Goal: Contribute content: Contribute content

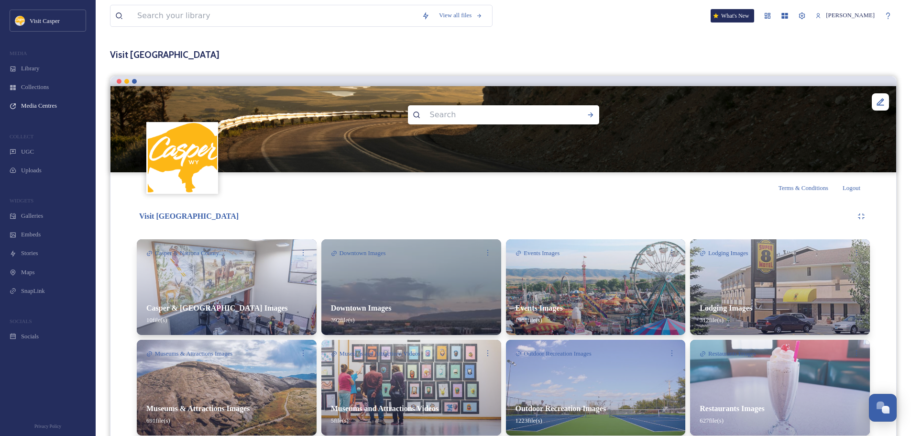
scroll to position [96, 0]
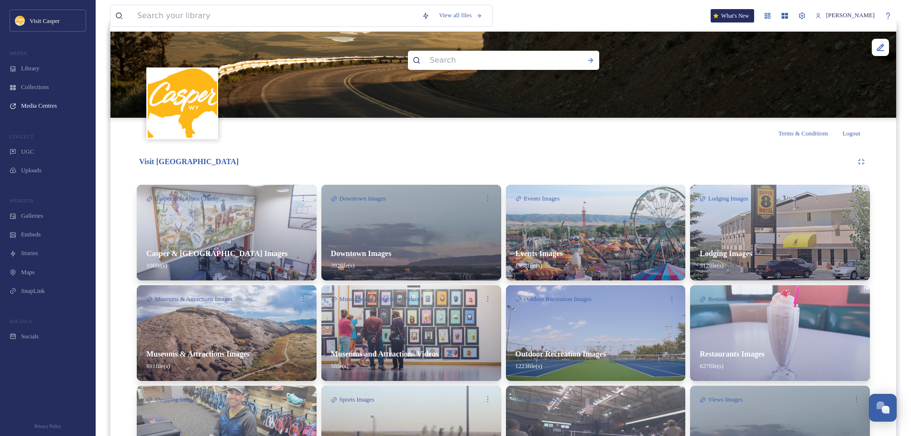
click at [576, 233] on img at bounding box center [596, 233] width 180 height 96
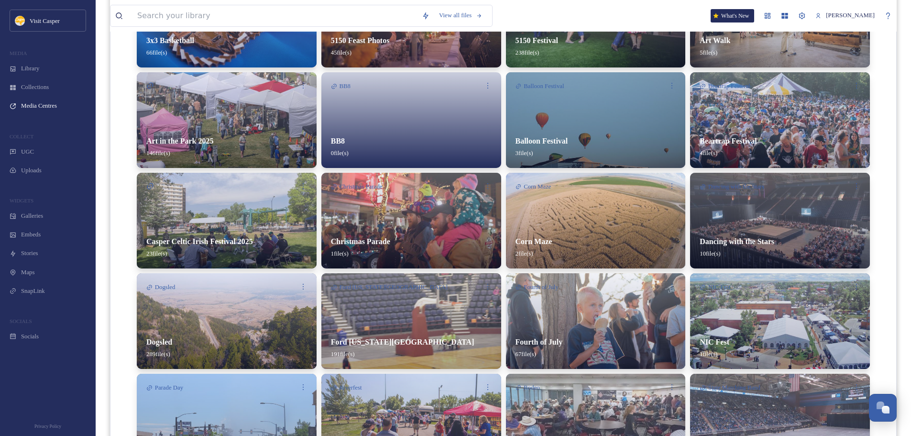
scroll to position [287, 0]
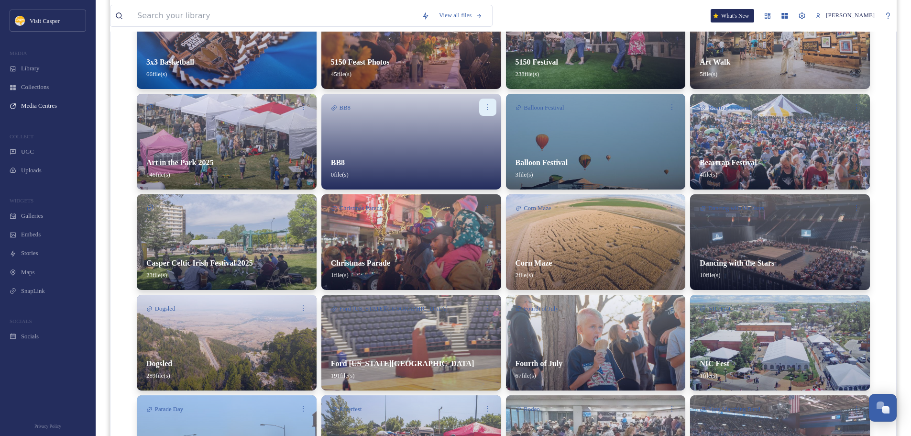
click at [488, 105] on icon at bounding box center [488, 107] width 8 height 8
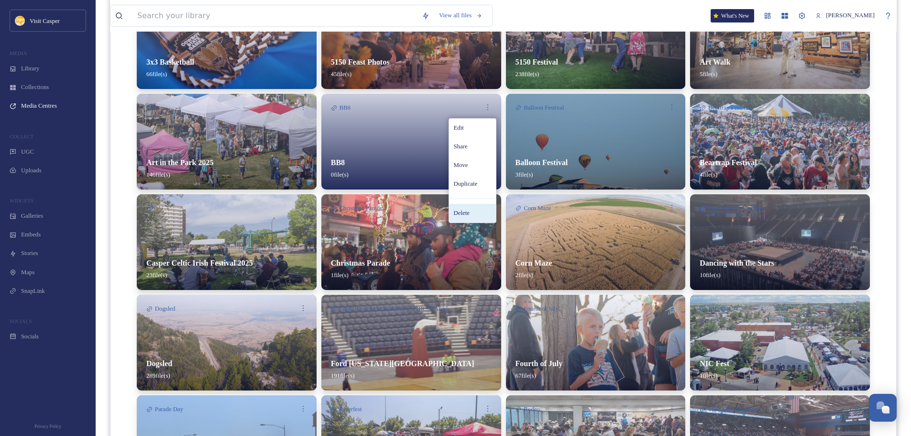
click at [462, 211] on span "Delete" at bounding box center [462, 212] width 16 height 9
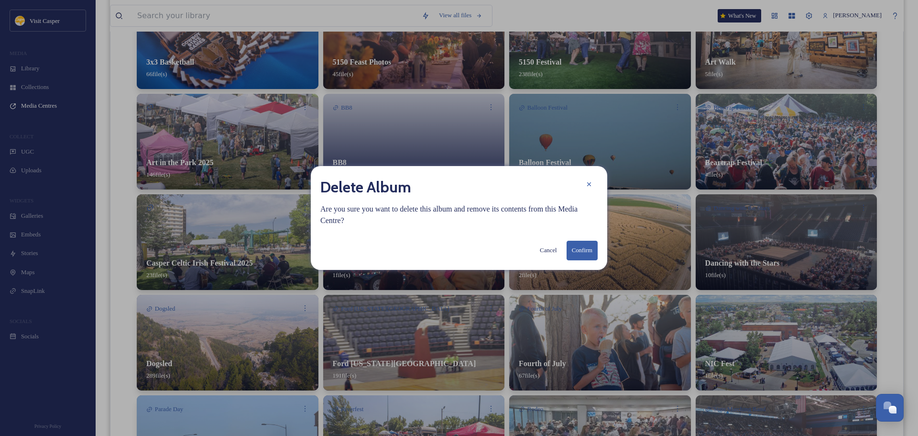
click at [583, 241] on button "Confirm" at bounding box center [582, 250] width 31 height 20
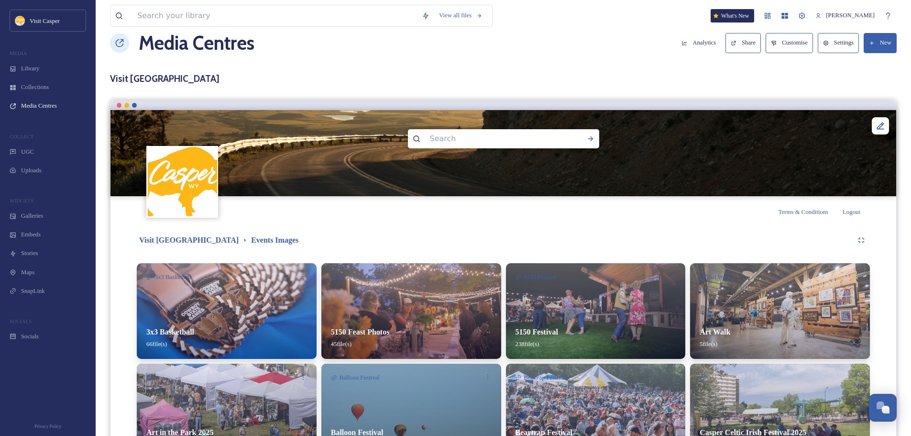
scroll to position [0, 0]
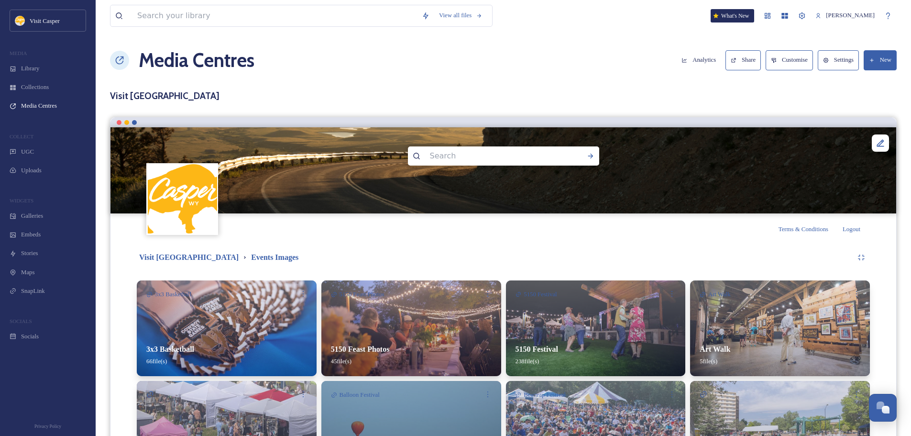
click at [881, 69] on button "New" at bounding box center [879, 60] width 33 height 20
click at [878, 98] on span "Add Album" at bounding box center [876, 101] width 29 height 9
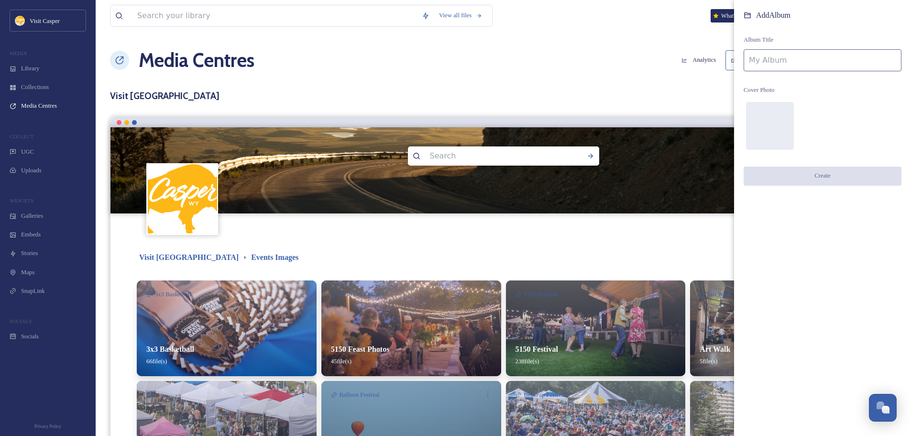
click at [769, 60] on input at bounding box center [822, 60] width 158 height 22
type input "Visit Casper Marathon 2025"
click at [848, 170] on button "Create" at bounding box center [822, 176] width 158 height 20
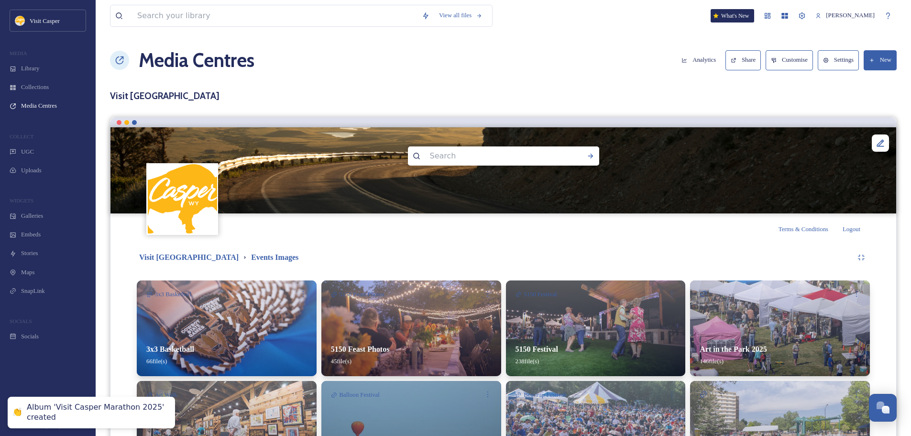
click at [885, 55] on button "New" at bounding box center [879, 60] width 33 height 20
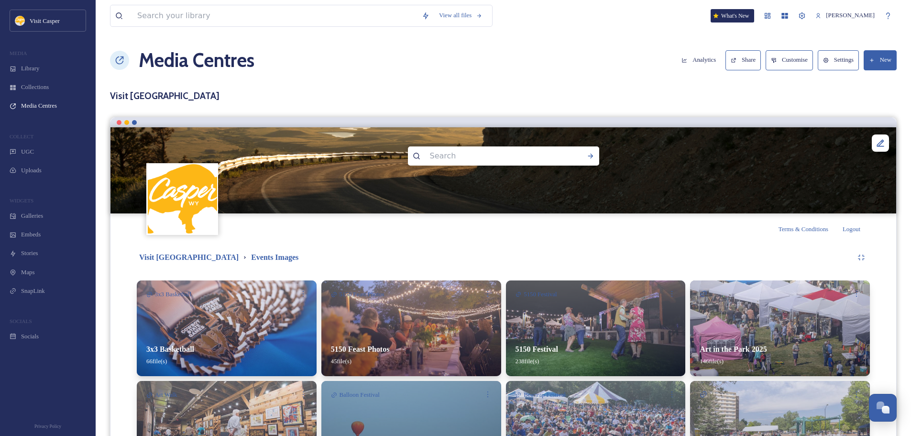
click at [690, 203] on img at bounding box center [502, 170] width 785 height 86
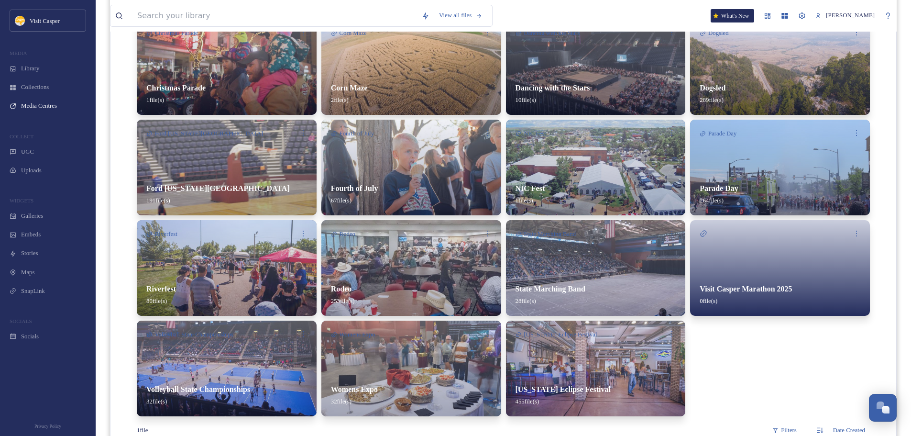
scroll to position [478, 0]
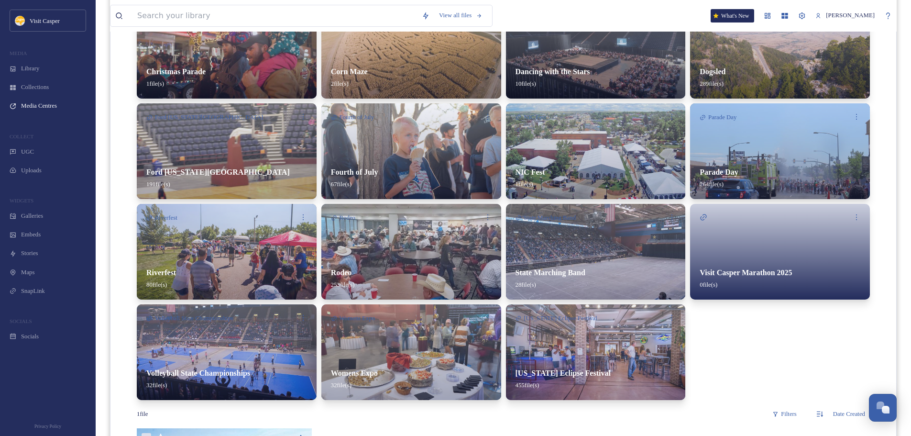
click at [764, 264] on div "Visit Casper Marathon 2025 0 file(s)" at bounding box center [780, 278] width 180 height 42
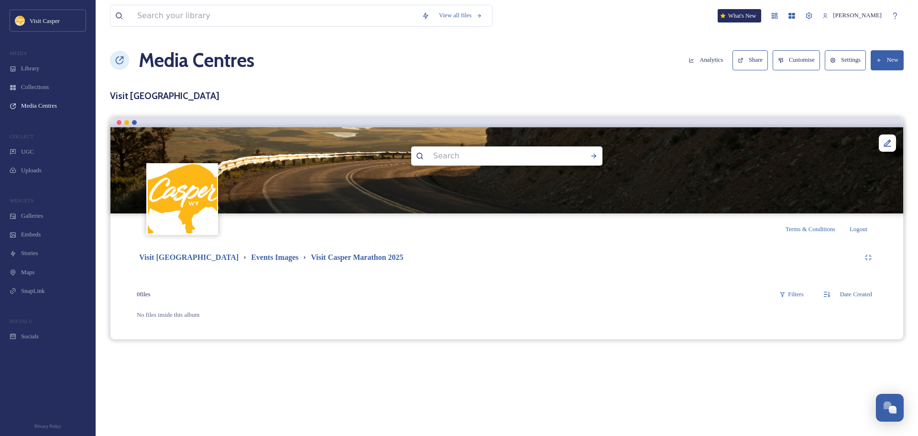
click at [883, 63] on button "New" at bounding box center [887, 60] width 33 height 20
click at [883, 87] on span "Add Files" at bounding box center [882, 82] width 24 height 9
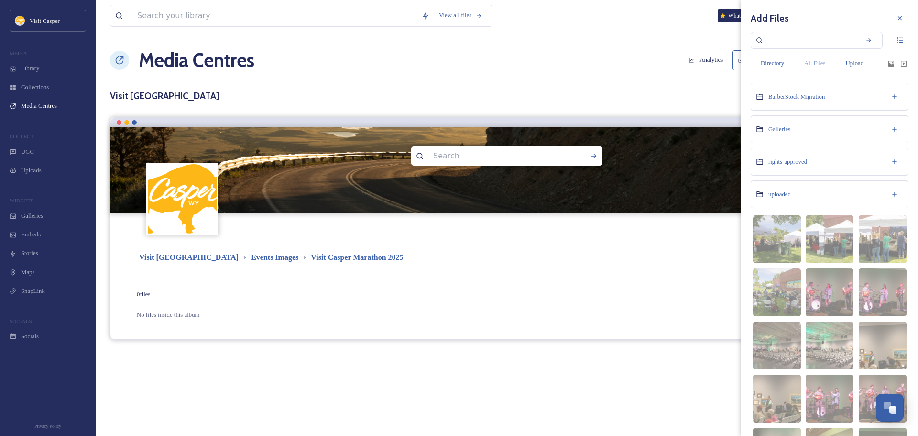
click at [847, 60] on div "Upload" at bounding box center [855, 64] width 38 height 20
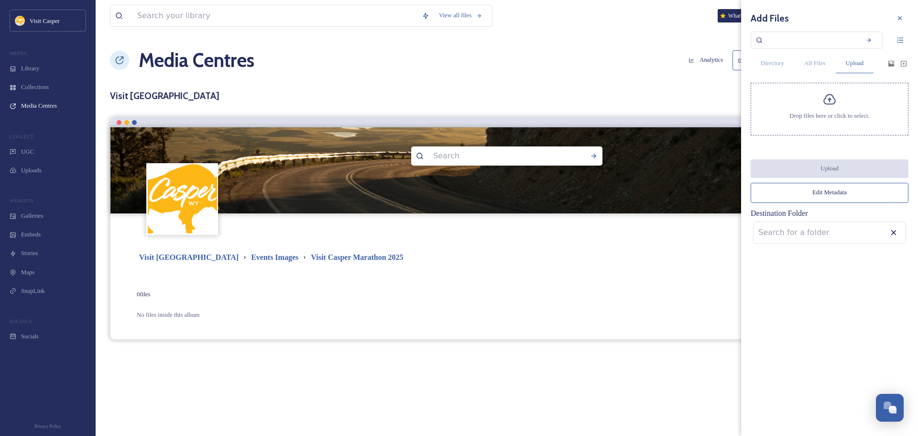
click at [833, 109] on div "Drop files here or click to select." at bounding box center [830, 109] width 158 height 53
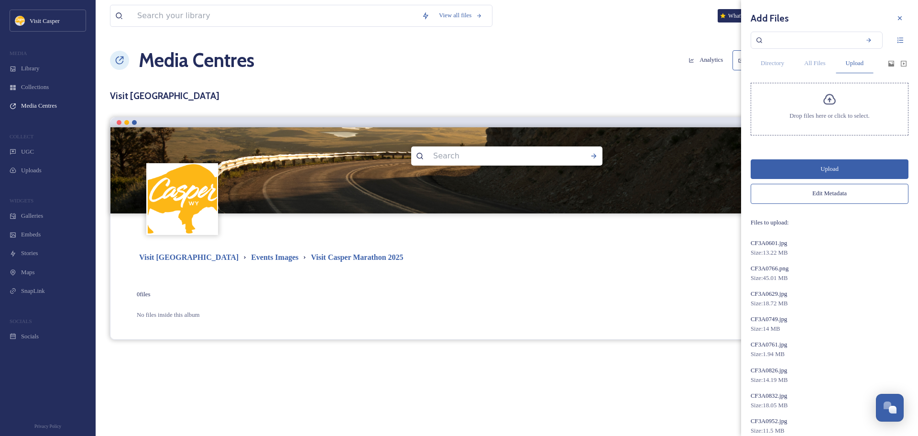
click at [824, 201] on button "Edit Metadata" at bounding box center [830, 194] width 158 height 20
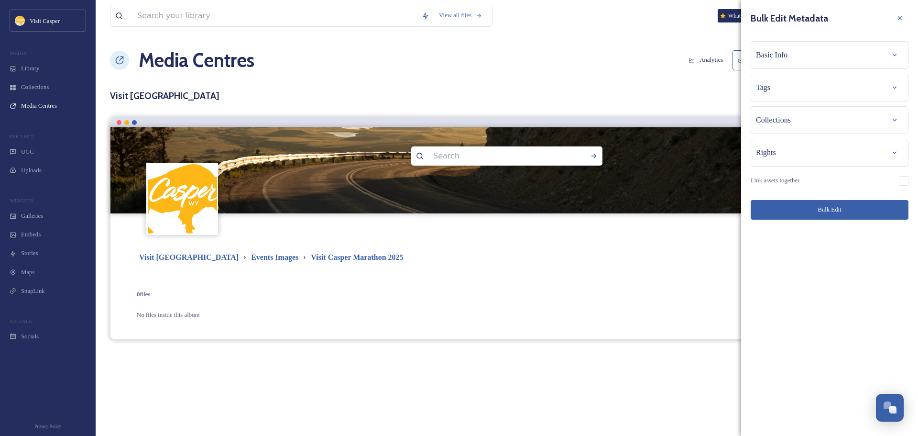
click at [792, 48] on div "Basic Info" at bounding box center [829, 54] width 147 height 17
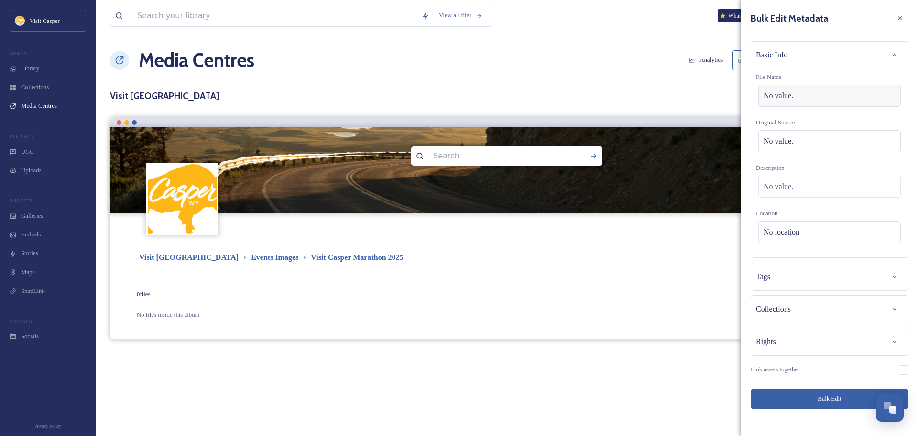
click at [793, 98] on span "No value." at bounding box center [778, 95] width 30 height 11
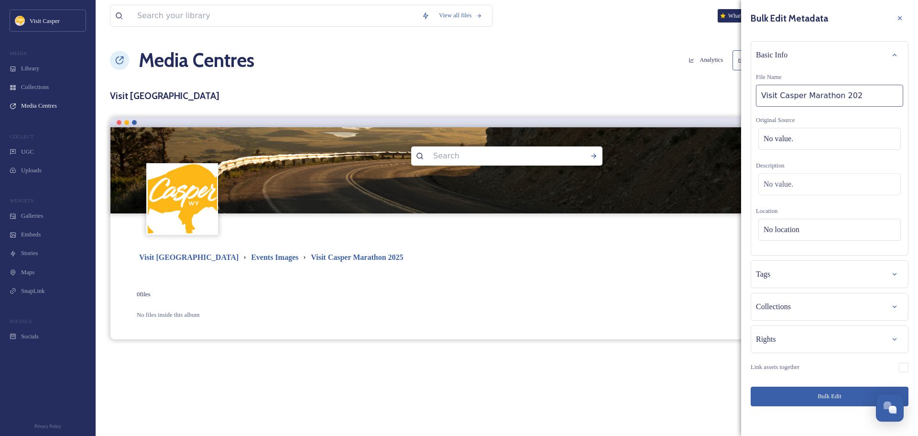
type input "Visit Casper Marathon 2025"
click at [785, 185] on span "No value." at bounding box center [778, 183] width 30 height 11
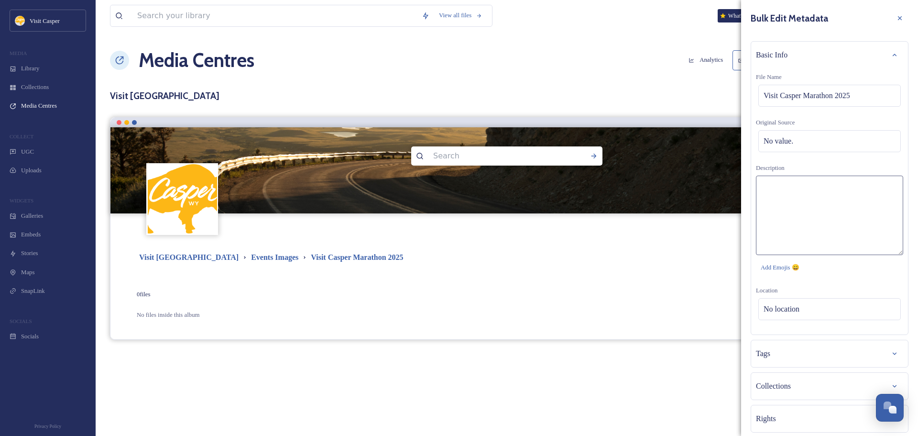
click at [784, 188] on textarea at bounding box center [829, 214] width 147 height 79
type textarea "Visit Casper Marathon 2025 race & course photos"
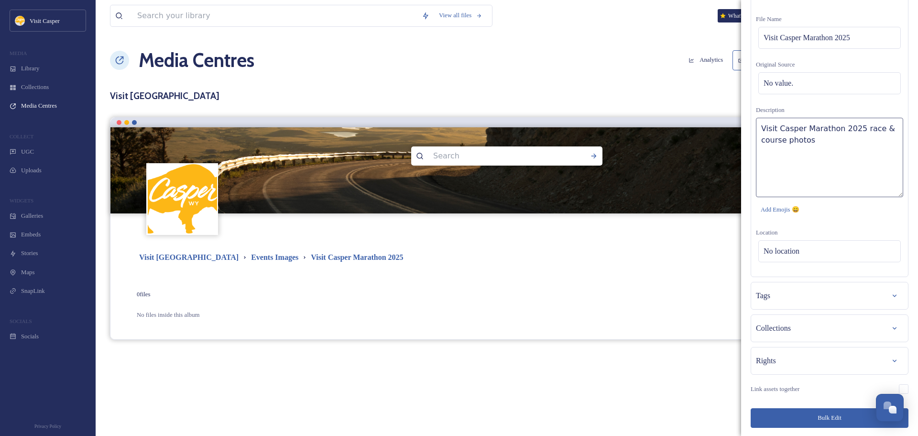
scroll to position [59, 0]
click at [814, 253] on div "No location" at bounding box center [829, 250] width 142 height 22
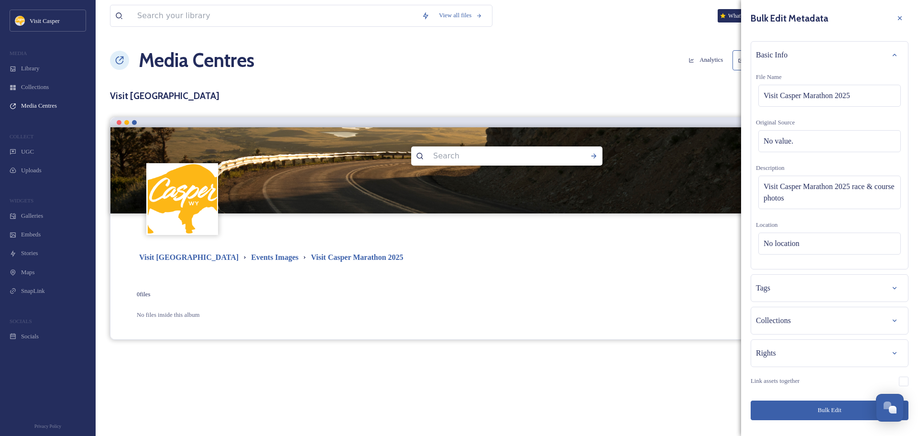
click at [787, 287] on div "Tags" at bounding box center [829, 287] width 147 height 17
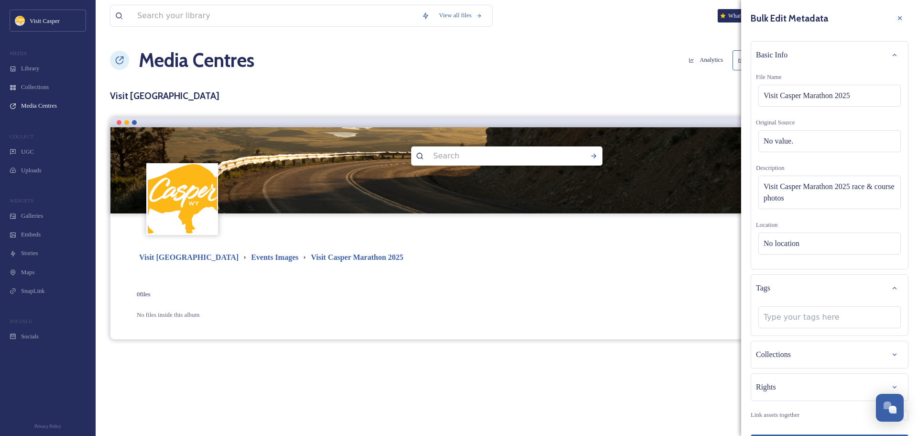
scroll to position [28, 0]
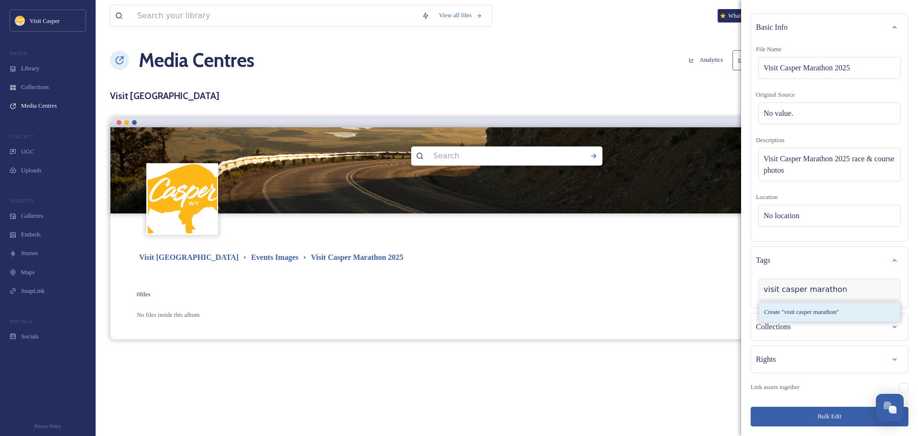
type input "visit casper marathon"
click at [818, 313] on span "Create " visit casper marathon "" at bounding box center [801, 311] width 75 height 9
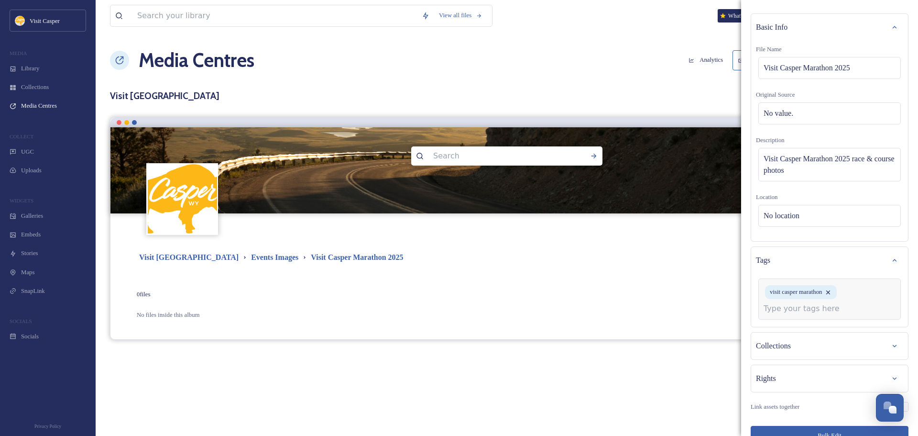
click at [828, 306] on input at bounding box center [811, 308] width 96 height 11
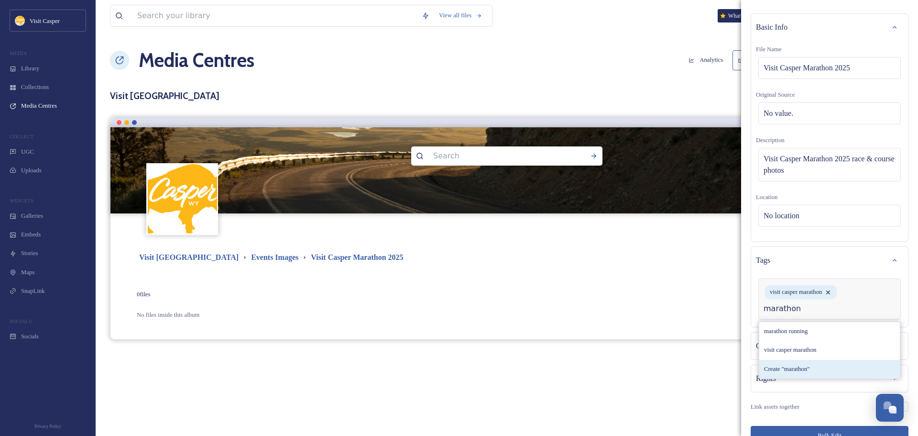
type input "marathon"
click at [791, 372] on span "Create " marathon "" at bounding box center [786, 368] width 45 height 9
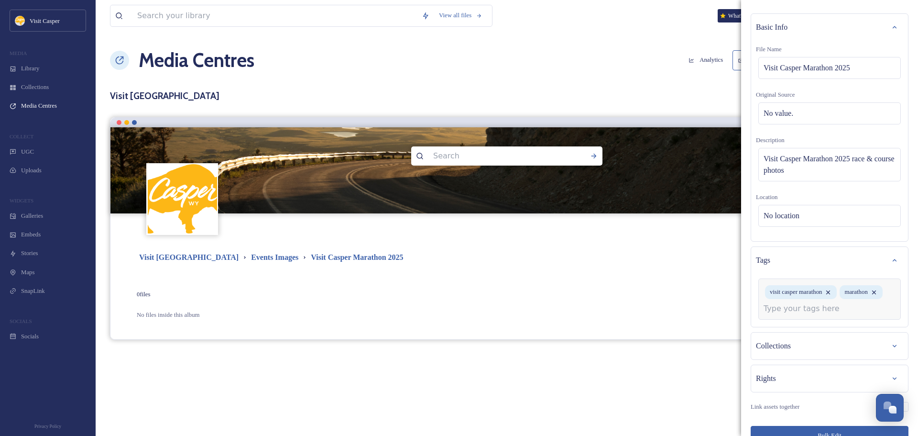
click at [810, 314] on input at bounding box center [811, 308] width 96 height 11
type input "race"
click at [801, 397] on div "Create " race "" at bounding box center [829, 387] width 141 height 19
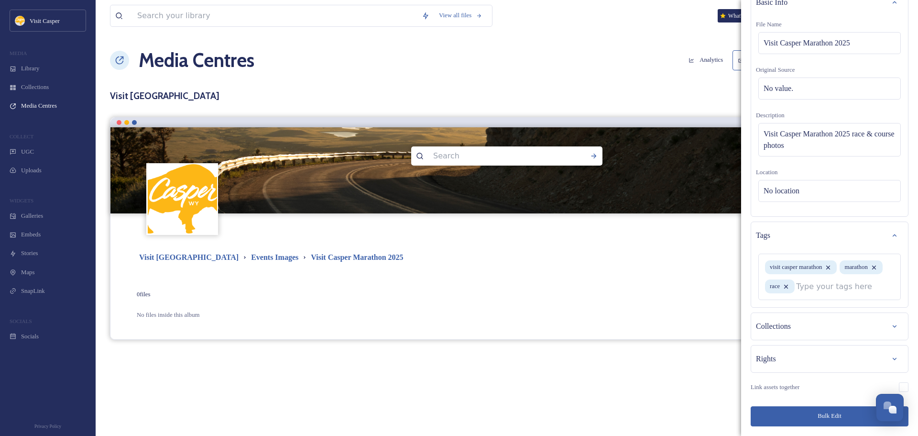
click at [791, 331] on span "Collections" at bounding box center [773, 325] width 35 height 11
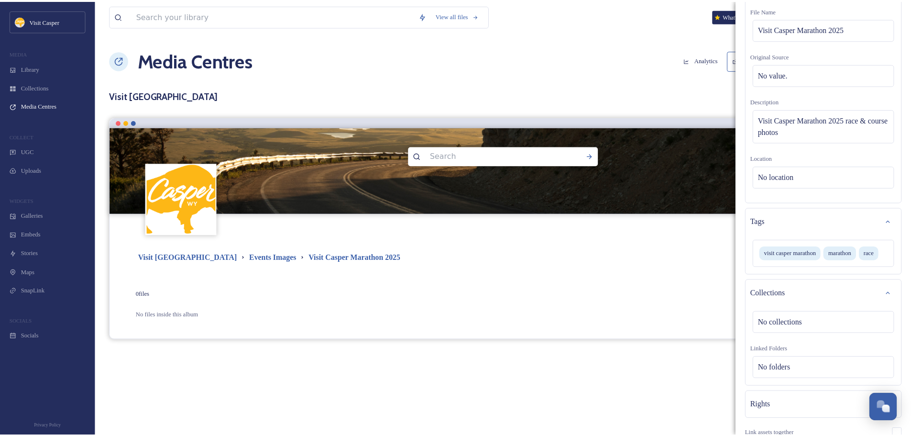
scroll to position [132, 0]
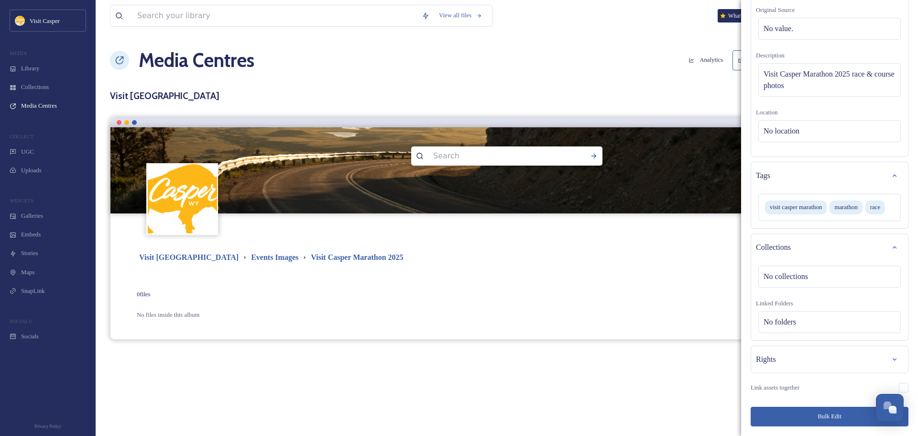
click at [812, 414] on button "Bulk Edit" at bounding box center [830, 416] width 158 height 20
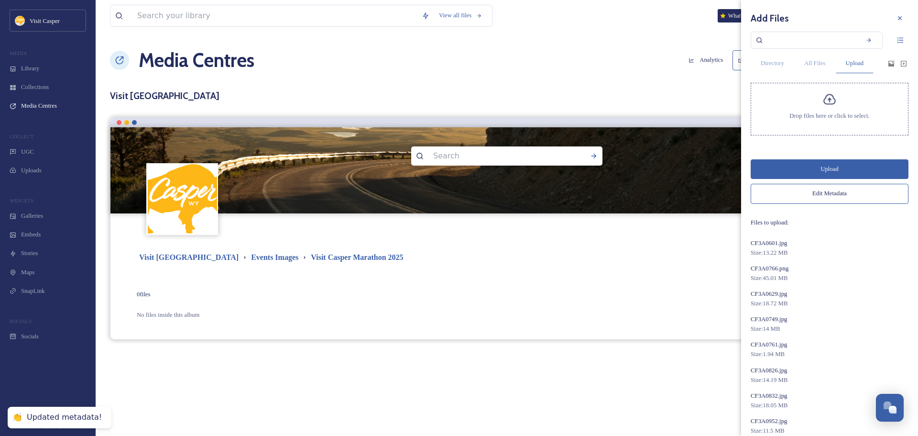
click at [826, 167] on button "Upload" at bounding box center [830, 169] width 158 height 20
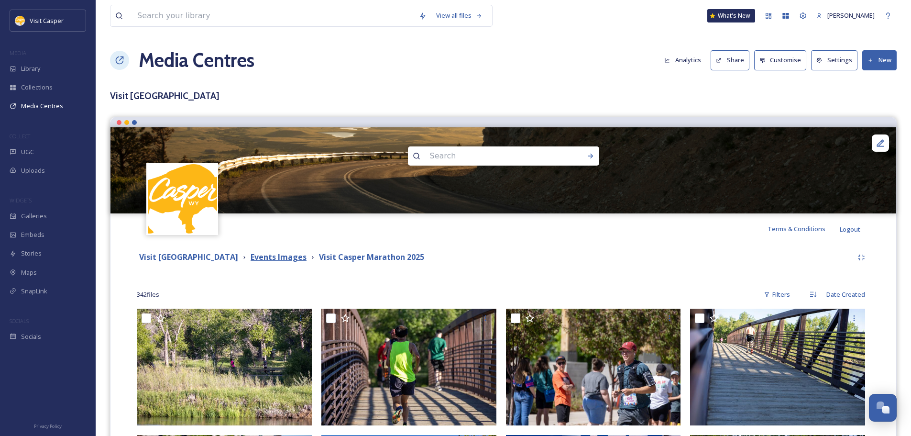
click at [274, 260] on strong "Events Images" at bounding box center [279, 256] width 56 height 11
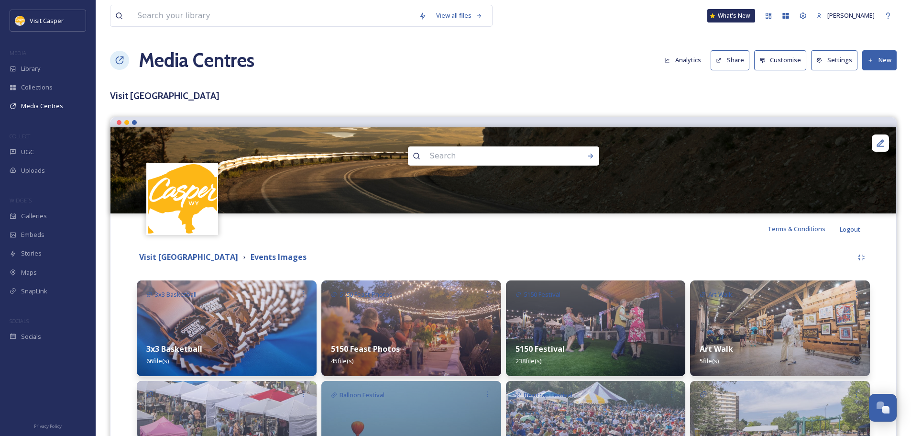
drag, startPoint x: 879, startPoint y: 59, endPoint x: 882, endPoint y: 70, distance: 10.9
click at [879, 59] on button "New" at bounding box center [879, 60] width 34 height 20
click at [880, 102] on span "Add Album" at bounding box center [875, 101] width 31 height 9
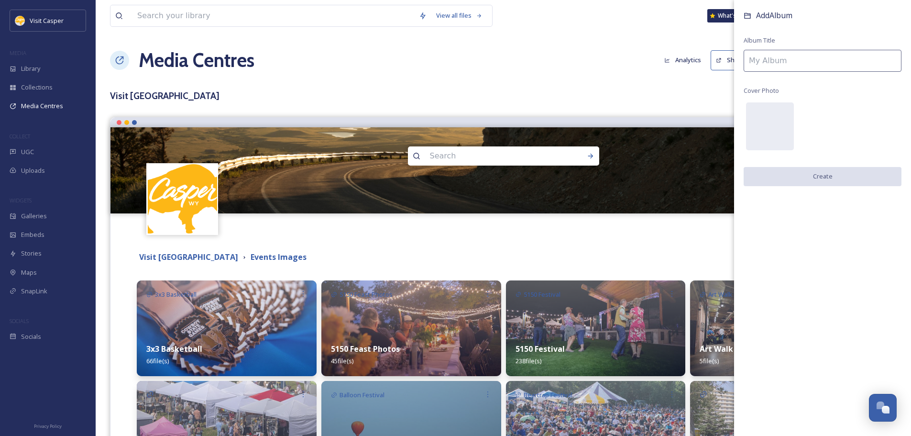
click at [760, 59] on input at bounding box center [822, 61] width 158 height 22
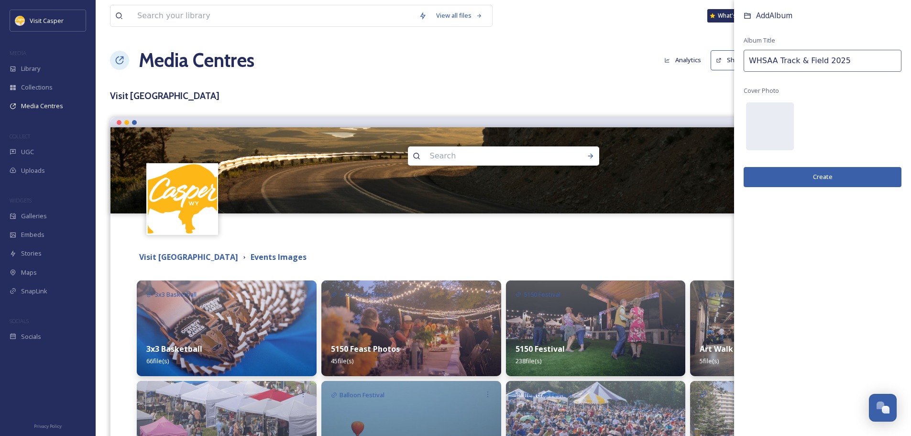
type input "WHSAA Track & Field 2025"
click at [836, 175] on button "Create" at bounding box center [822, 177] width 158 height 20
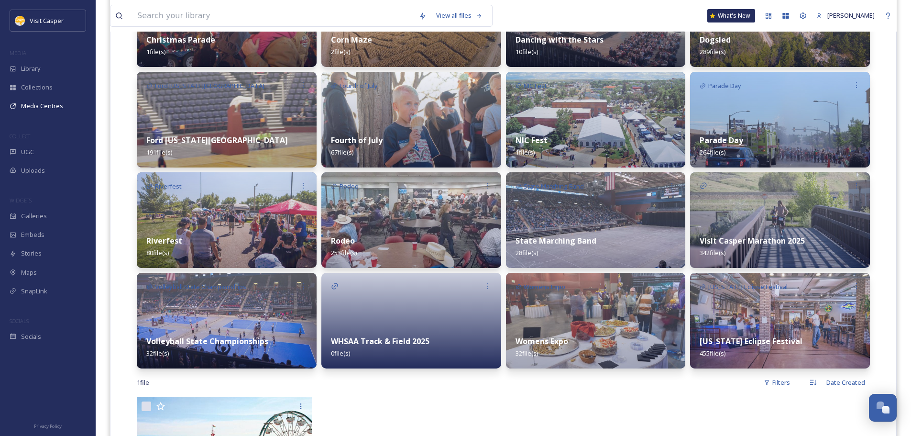
scroll to position [574, 0]
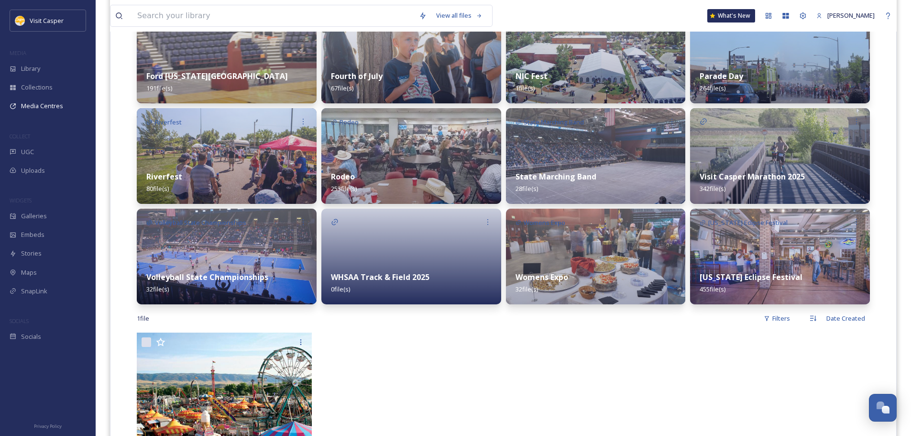
click at [392, 223] on div at bounding box center [411, 256] width 180 height 96
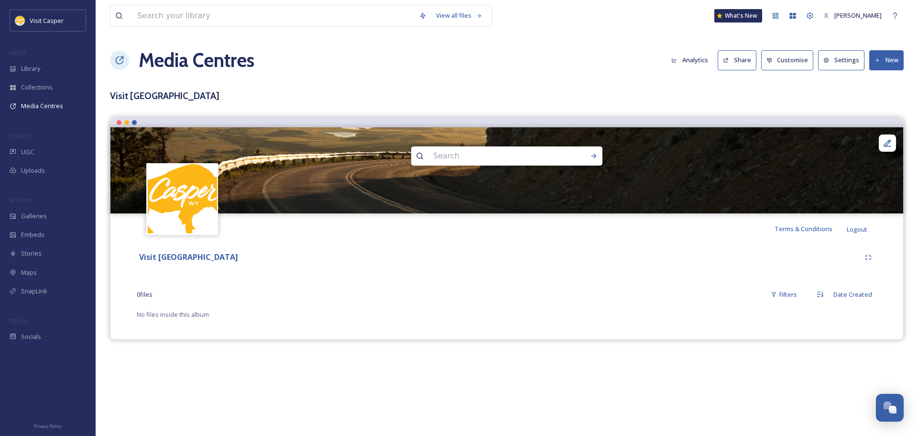
click at [883, 60] on button "New" at bounding box center [886, 60] width 34 height 20
click at [879, 92] on div "Add Album" at bounding box center [882, 101] width 41 height 19
click at [688, 67] on button "Analytics" at bounding box center [689, 60] width 46 height 19
click at [883, 70] on button "New" at bounding box center [886, 60] width 34 height 20
click at [890, 85] on span "Add Files" at bounding box center [880, 82] width 26 height 9
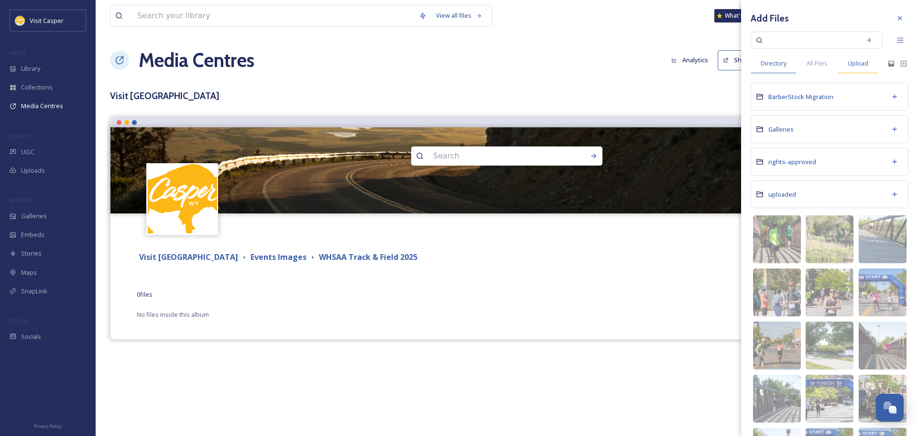
click at [864, 66] on span "Upload" at bounding box center [858, 63] width 21 height 9
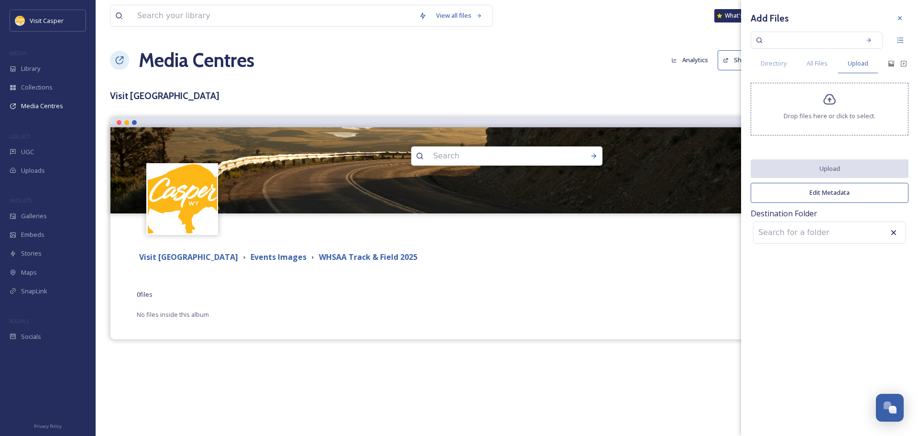
click at [838, 110] on div "Drop files here or click to select." at bounding box center [830, 109] width 158 height 53
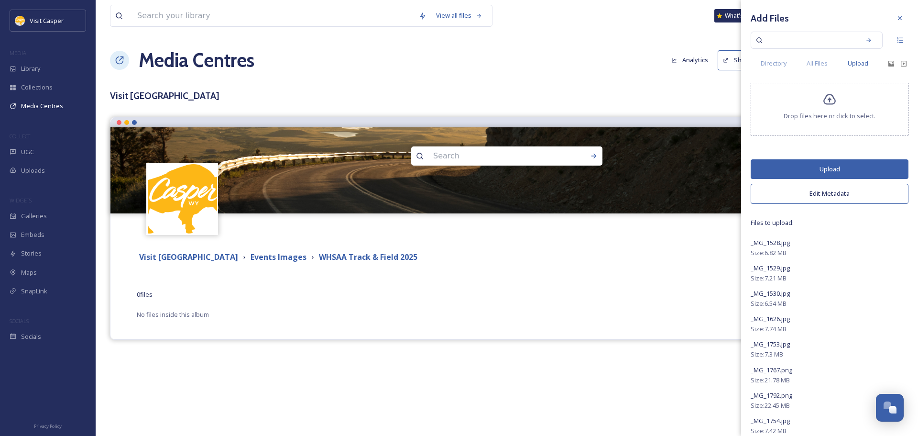
click at [822, 192] on button "Edit Metadata" at bounding box center [830, 194] width 158 height 20
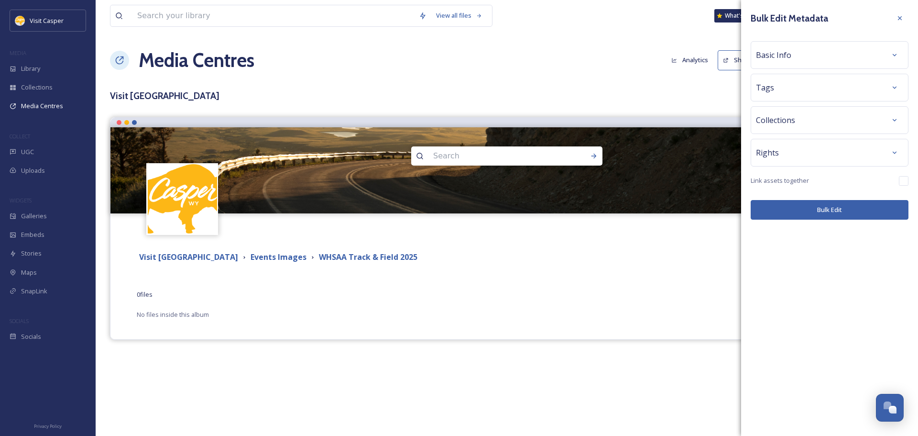
click at [784, 55] on span "Basic Info" at bounding box center [773, 54] width 35 height 11
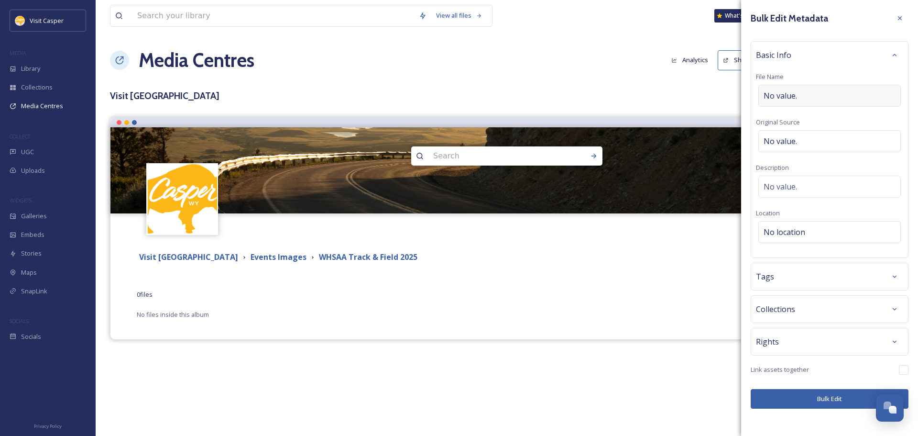
click at [795, 99] on span "No value." at bounding box center [779, 95] width 33 height 11
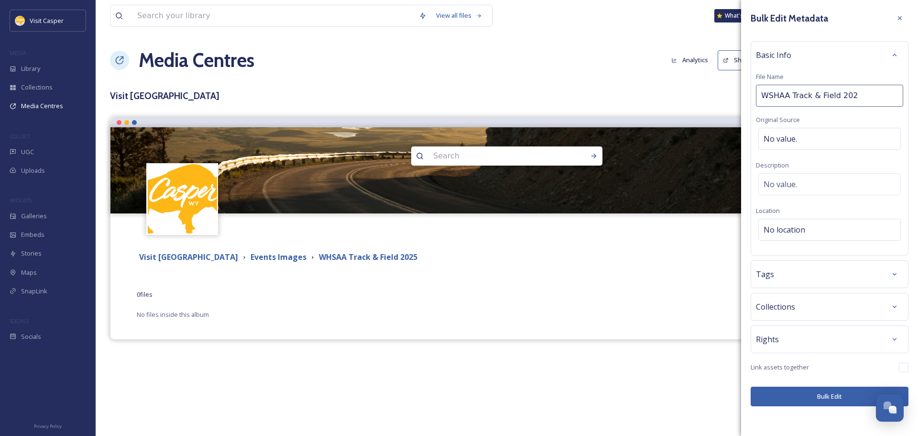
type input "WSHAA Track & Field 2025"
click at [802, 179] on div "No value." at bounding box center [829, 184] width 142 height 22
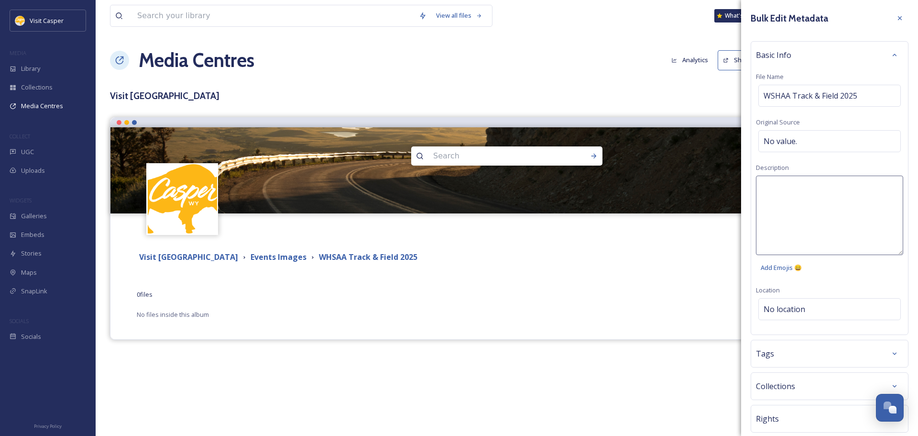
click at [803, 187] on textarea at bounding box center [829, 214] width 147 height 79
type textarea "WHSAA State Track & Field"
click at [792, 100] on span "WSHAA Track & Field 2025" at bounding box center [810, 95] width 94 height 11
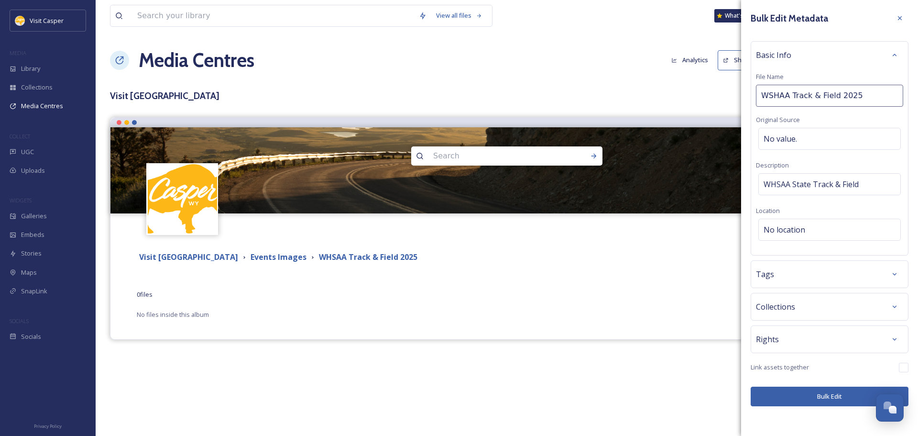
click at [792, 97] on input "WSHAA Track & Field 2025" at bounding box center [829, 96] width 147 height 22
click at [787, 97] on input "WSHAA Track & Field 2025" at bounding box center [829, 96] width 147 height 22
type input "WSHAA State Track & Field 2025"
click at [809, 188] on span "WHSAA State Track & Field" at bounding box center [810, 183] width 95 height 11
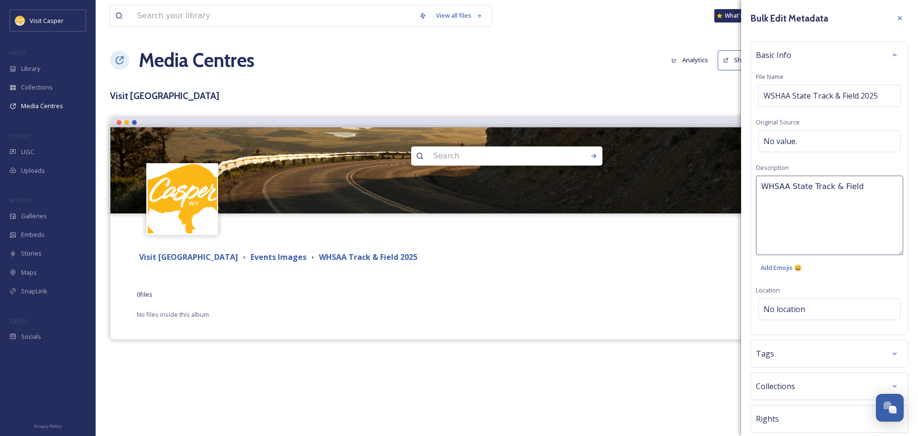
click at [865, 190] on textarea "WHSAA State Track & Field" at bounding box center [829, 214] width 147 height 79
type textarea "WHSAA State Track & Field 2025 at Kelly Walsh High School"
click at [846, 299] on div "Bulk Edit Metadata Basic Info File Name WSHAA State Track & Field 2025 Original…" at bounding box center [829, 247] width 177 height 495
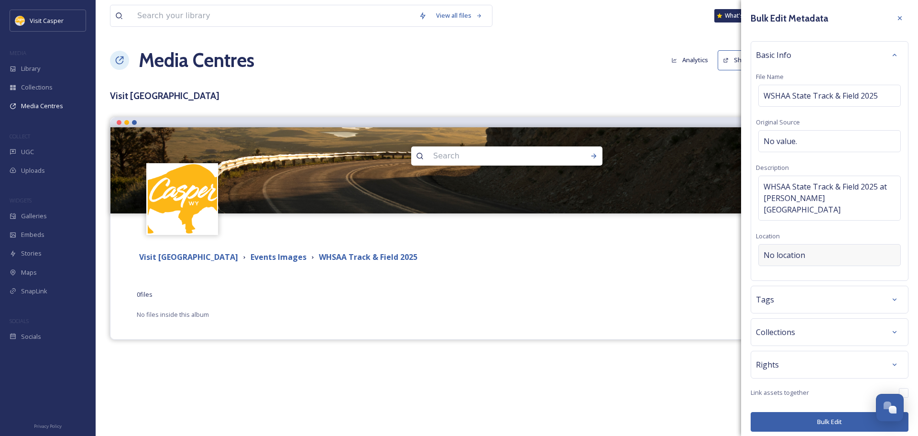
click at [796, 244] on div "No location" at bounding box center [829, 255] width 142 height 22
click at [798, 244] on input at bounding box center [830, 254] width 142 height 21
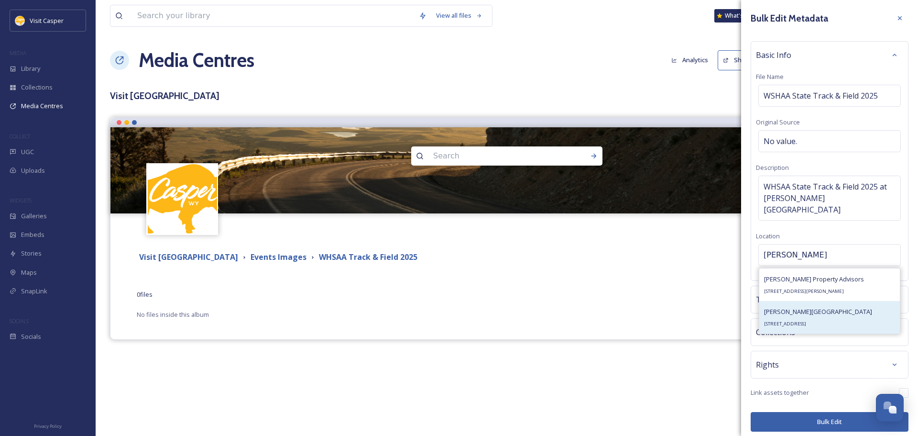
type input "Kelly walsh"
click at [825, 305] on div "Kelly Walsh High School 3500 E 12th St, Casper, WY 82609, USA" at bounding box center [818, 316] width 108 height 23
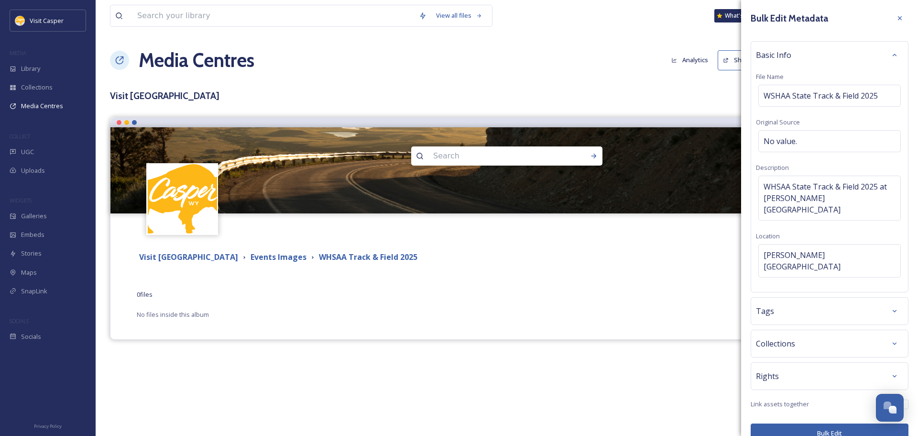
click at [799, 302] on div "Tags" at bounding box center [829, 310] width 147 height 17
type input "r"
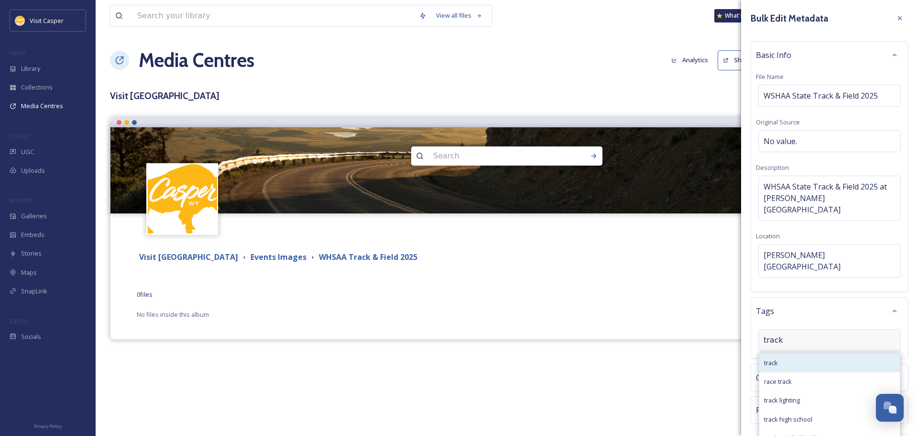
type input "track"
click at [807, 353] on div "track" at bounding box center [829, 362] width 141 height 19
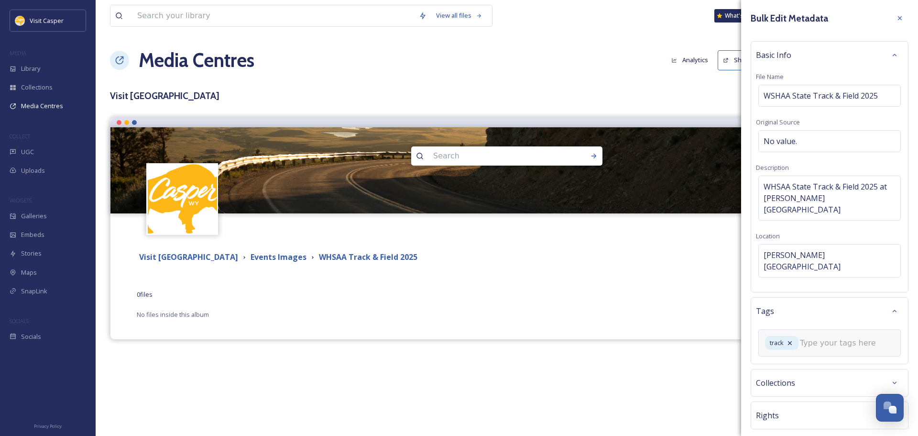
click at [829, 337] on input at bounding box center [848, 342] width 96 height 11
type input "state track"
click at [811, 363] on span "Create " state track "" at bounding box center [792, 367] width 56 height 9
click at [831, 353] on input at bounding box center [811, 358] width 96 height 11
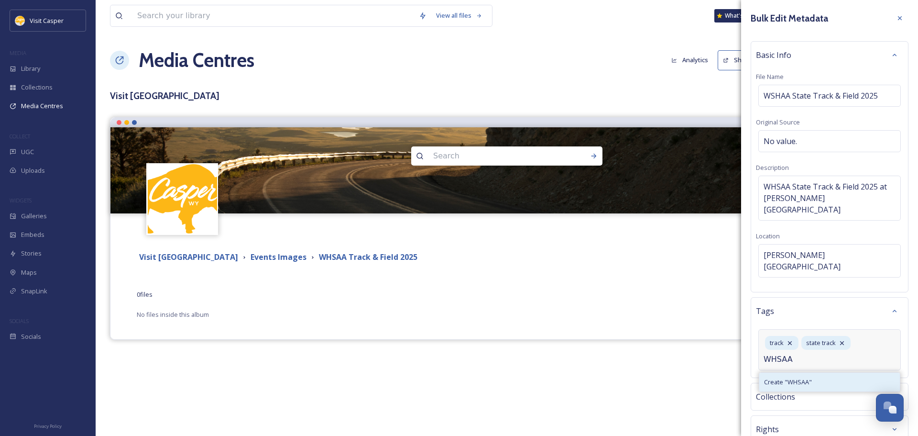
type input "WHSAA"
click at [806, 377] on span "Create " WHSAA "" at bounding box center [788, 381] width 48 height 9
click at [830, 372] on input at bounding box center [811, 377] width 96 height 11
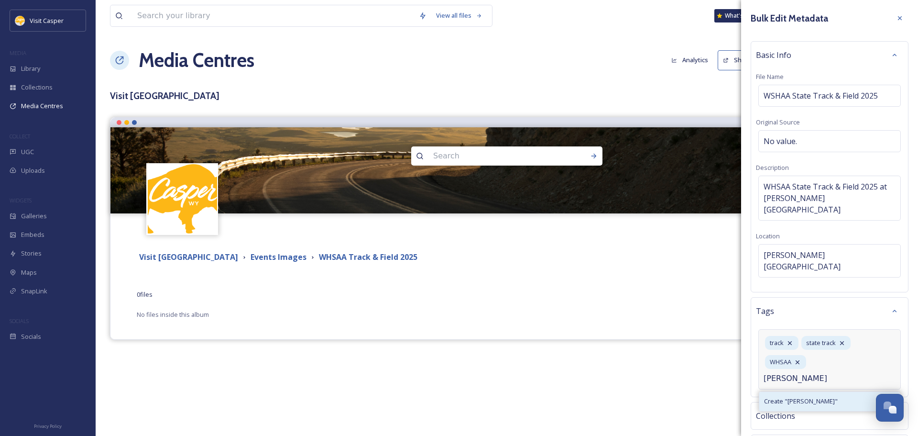
type input "Kelly Walsh"
click at [794, 396] on span "Create " Kelly Walsh "" at bounding box center [801, 400] width 74 height 9
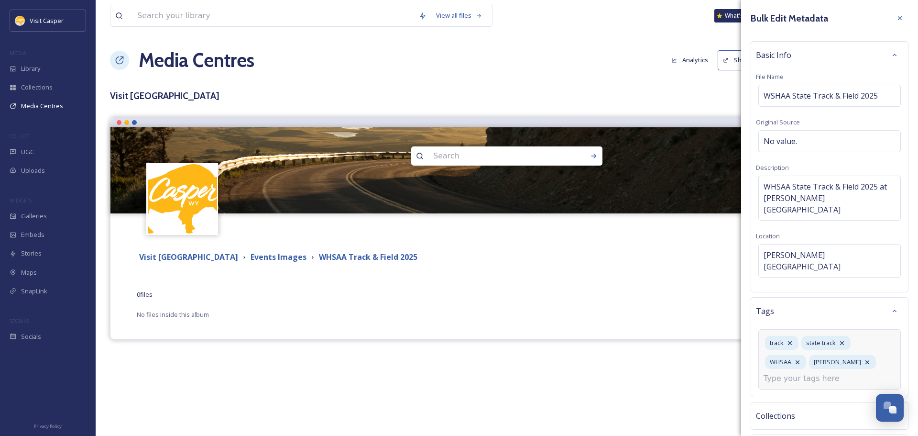
click at [825, 372] on input at bounding box center [811, 377] width 96 height 11
type input "sports"
click at [809, 392] on div "sports" at bounding box center [829, 401] width 141 height 19
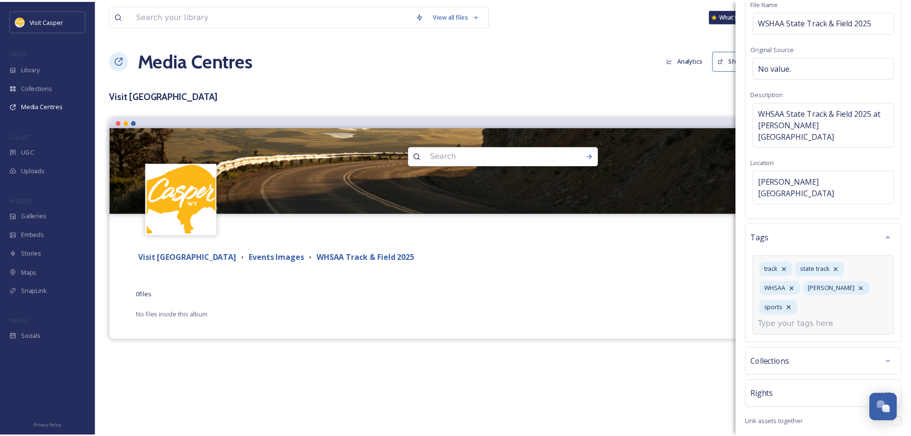
scroll to position [86, 0]
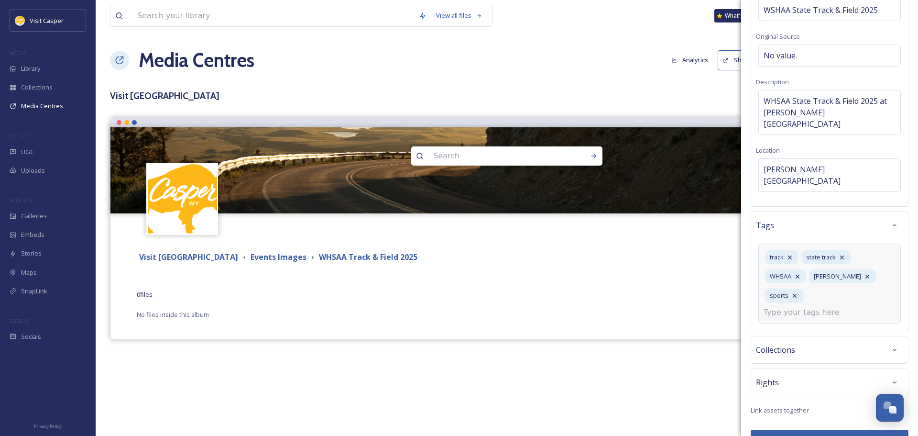
click at [802, 429] on button "Bulk Edit" at bounding box center [830, 439] width 158 height 20
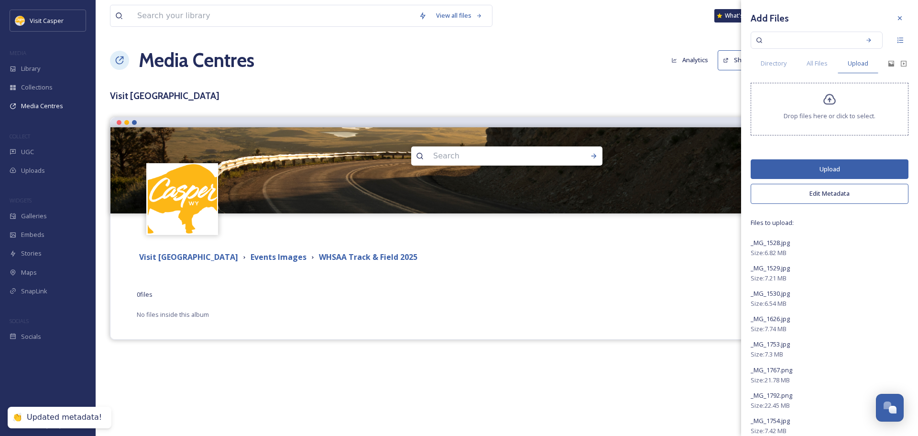
click at [852, 168] on button "Upload" at bounding box center [830, 169] width 158 height 20
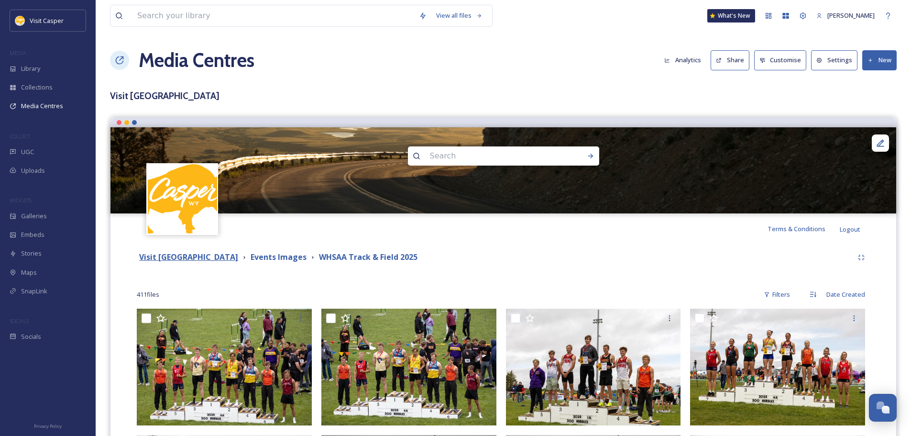
click at [218, 256] on strong "Visit [GEOGRAPHIC_DATA]" at bounding box center [188, 256] width 99 height 11
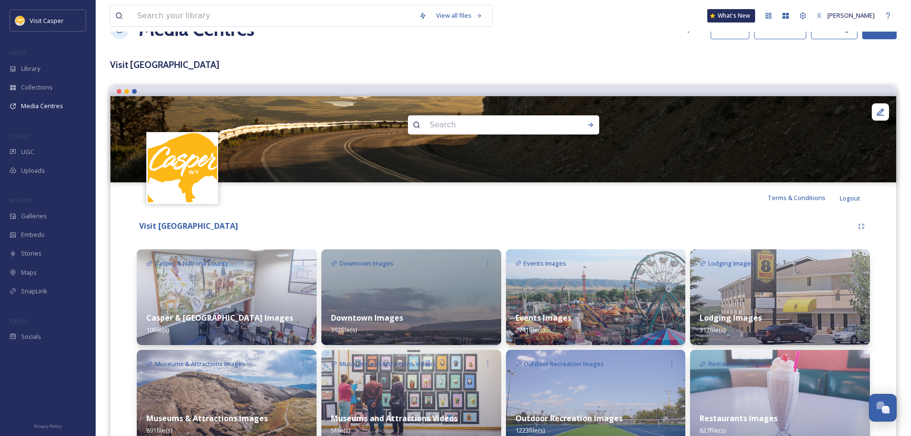
scroll to position [48, 0]
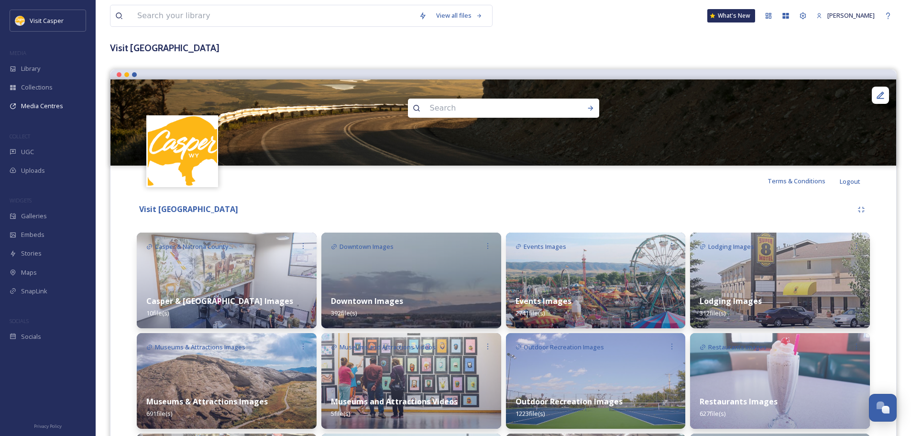
click at [567, 305] on strong "Events Images" at bounding box center [543, 300] width 56 height 11
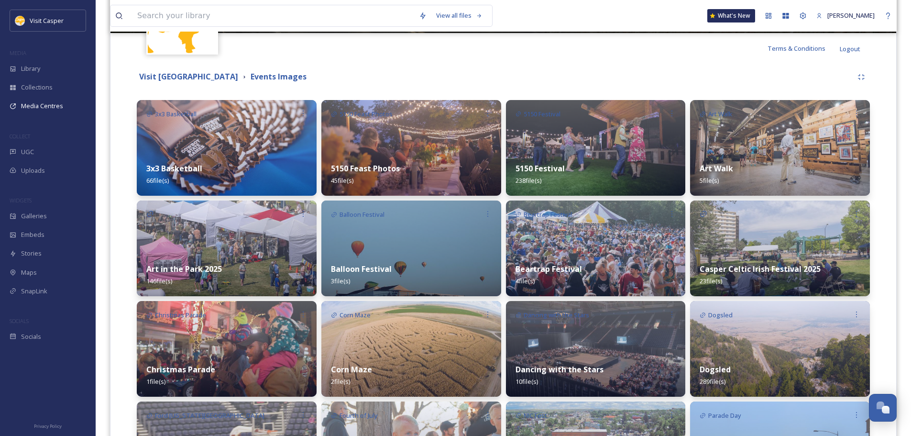
scroll to position [191, 0]
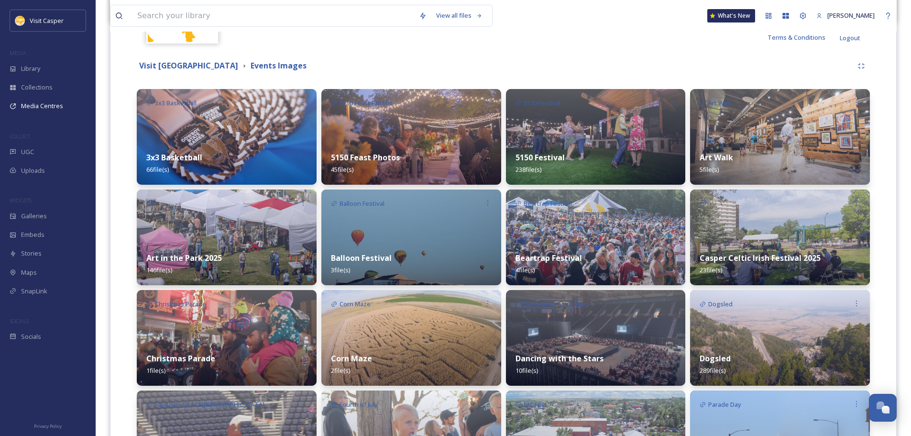
click at [594, 152] on div "5150 Festival 238 file(s)" at bounding box center [596, 163] width 180 height 43
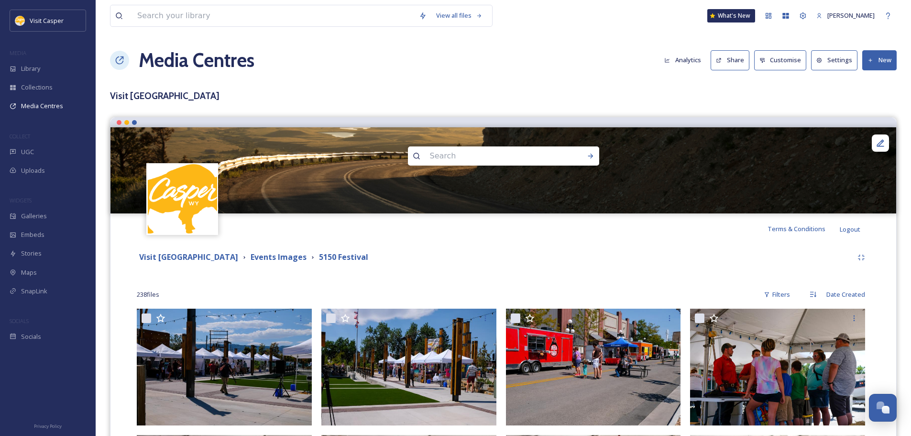
drag, startPoint x: 591, startPoint y: 279, endPoint x: 502, endPoint y: 291, distance: 90.1
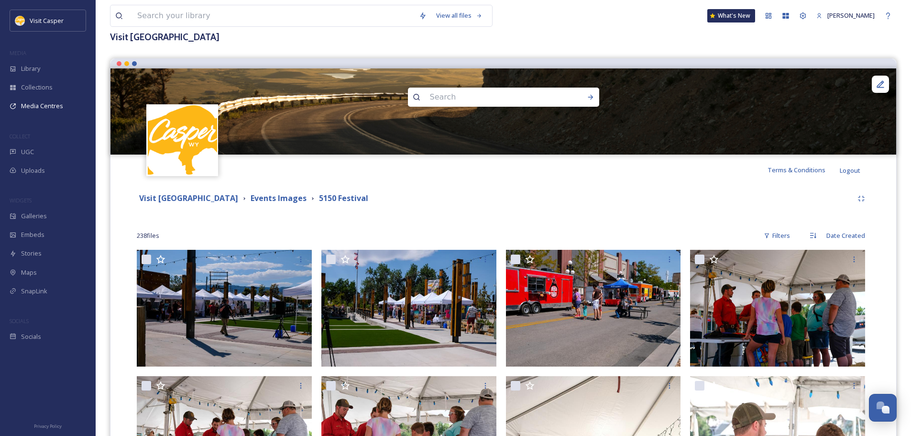
scroll to position [143, 0]
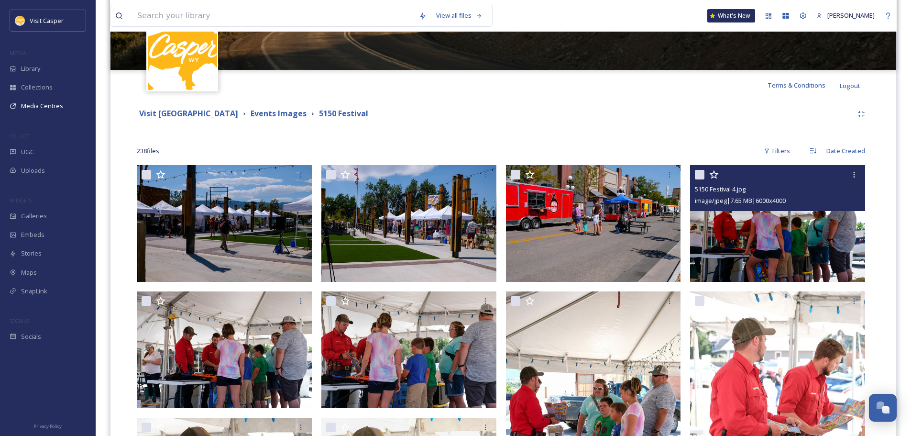
click at [843, 173] on div at bounding box center [779, 174] width 168 height 17
click at [851, 173] on icon at bounding box center [854, 175] width 8 height 8
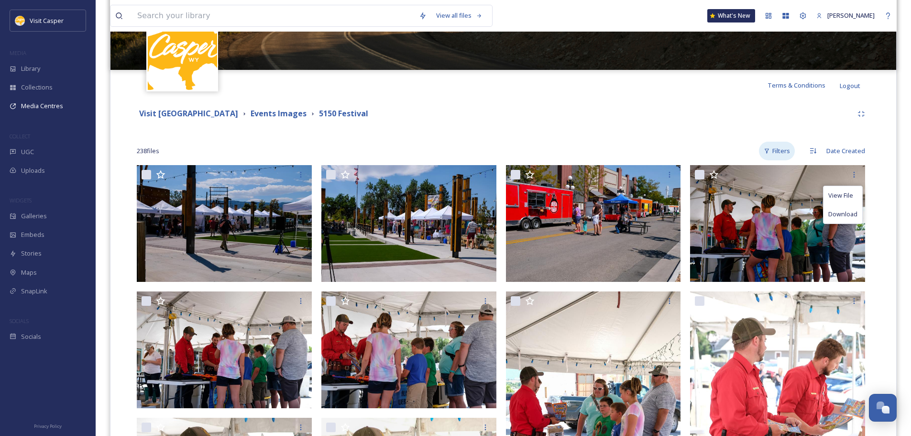
click at [784, 152] on div "Filters" at bounding box center [777, 151] width 36 height 19
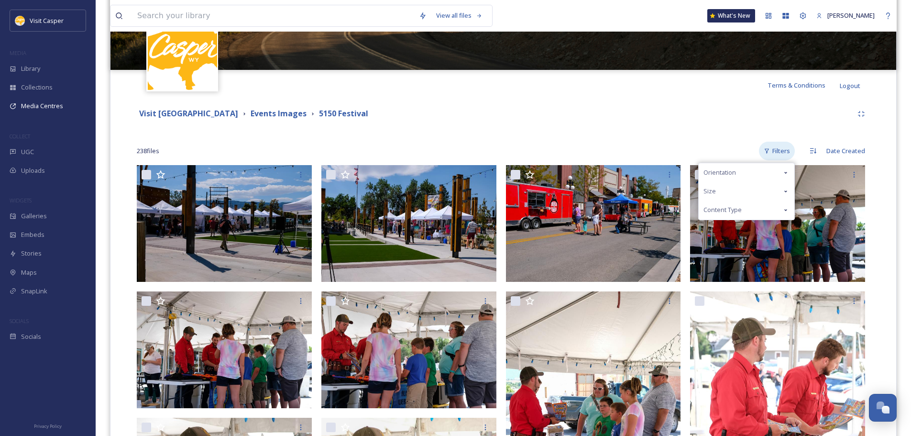
scroll to position [48, 0]
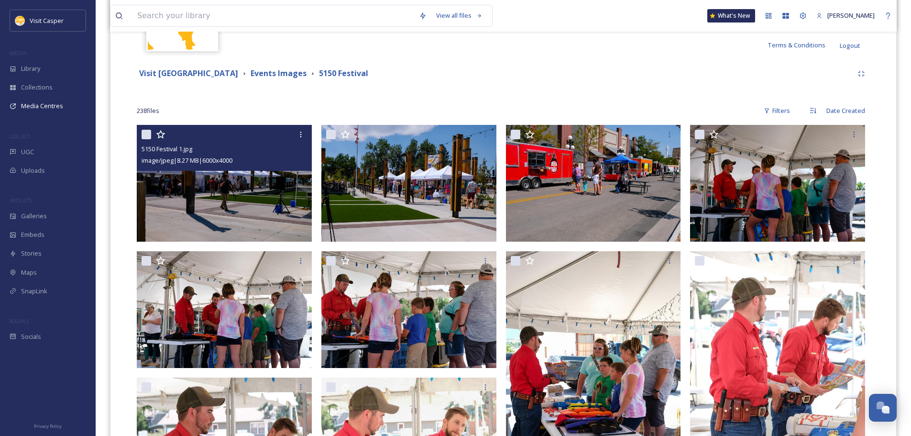
scroll to position [191, 0]
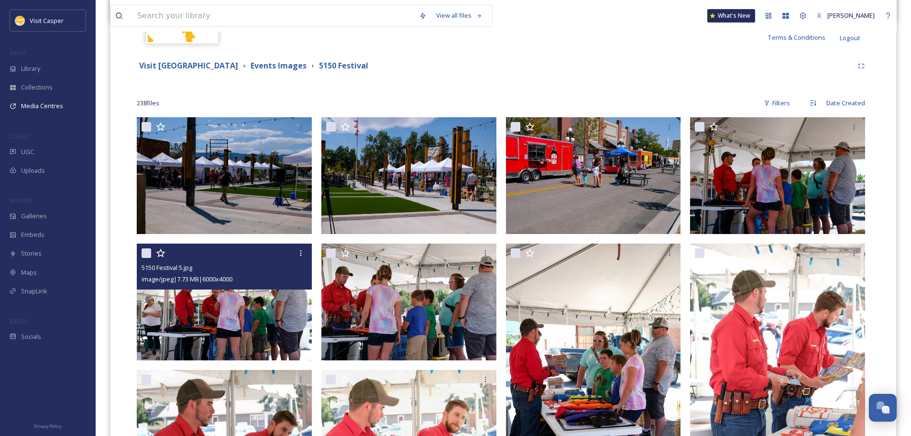
click at [160, 258] on div at bounding box center [226, 252] width 168 height 17
drag, startPoint x: 310, startPoint y: 247, endPoint x: 290, endPoint y: 253, distance: 20.4
click at [294, 252] on div "5150 Festival 5.jpg image/jpeg | 7.73 MB | 6000 x 4000" at bounding box center [224, 266] width 175 height 46
click at [296, 253] on div at bounding box center [300, 252] width 17 height 17
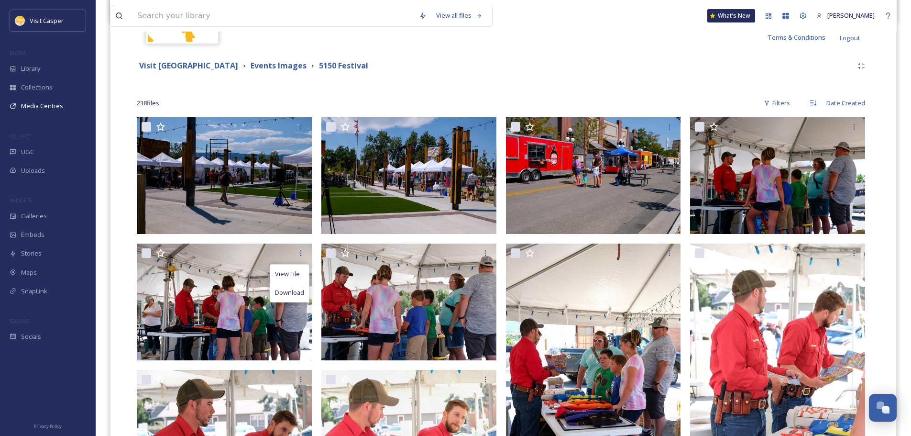
click at [332, 109] on div "238 file s Filters Date Created" at bounding box center [503, 103] width 733 height 19
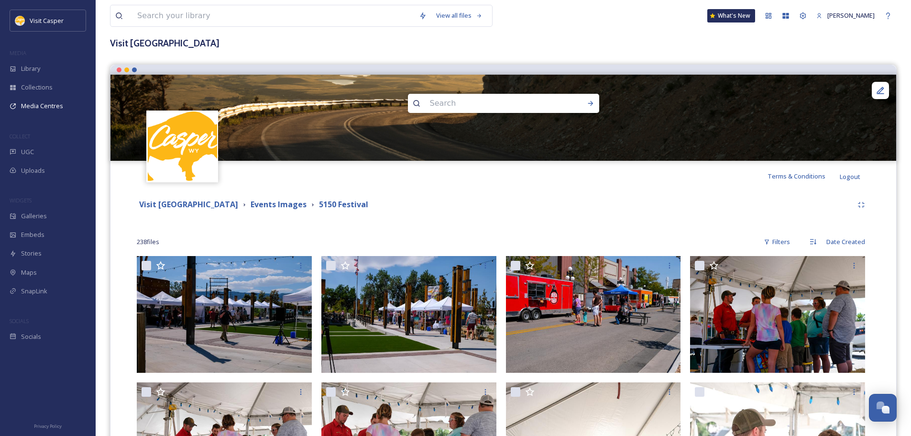
scroll to position [0, 0]
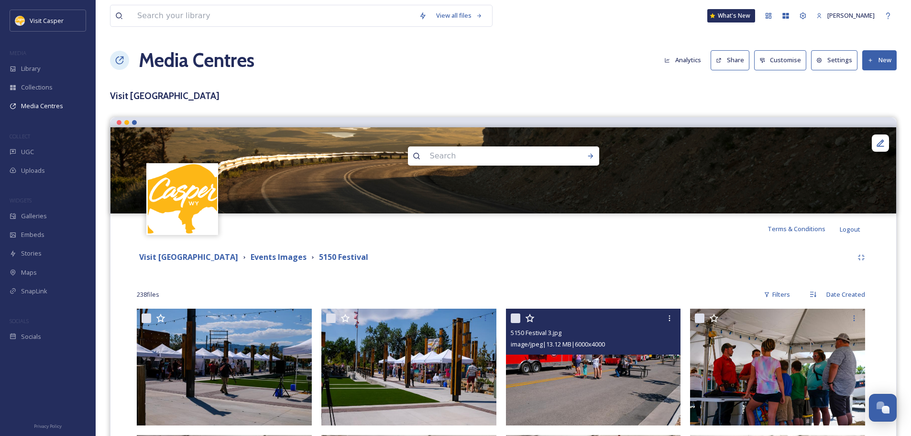
click at [580, 332] on div "5150 Festival 3.jpg" at bounding box center [595, 332] width 168 height 11
click at [600, 384] on img at bounding box center [593, 366] width 175 height 117
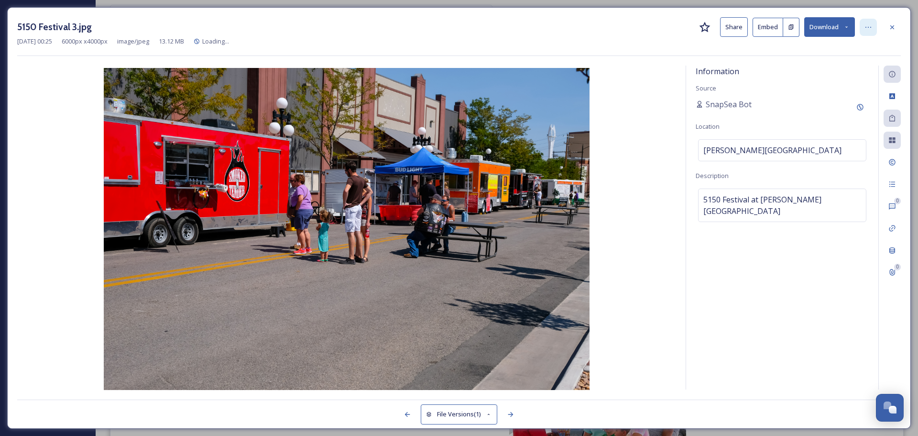
click at [868, 23] on icon at bounding box center [868, 27] width 8 height 8
click at [897, 22] on div at bounding box center [891, 27] width 17 height 17
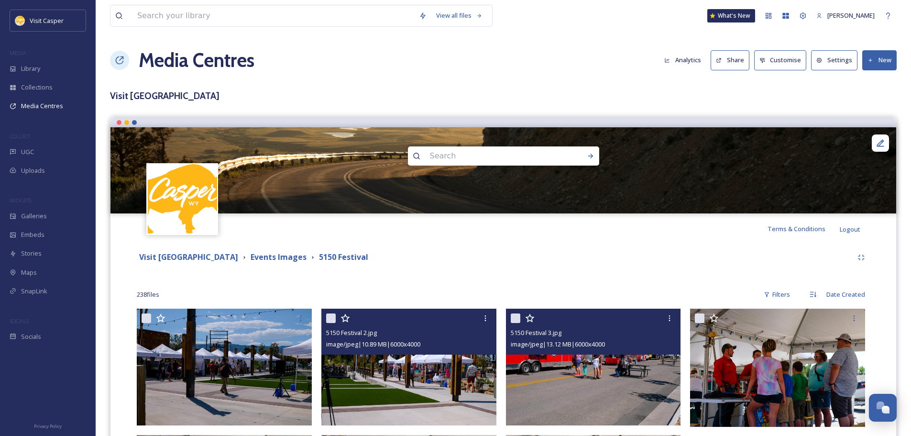
click at [372, 327] on div "5150 Festival 2.jpg" at bounding box center [410, 332] width 168 height 11
click at [568, 316] on div at bounding box center [595, 317] width 168 height 17
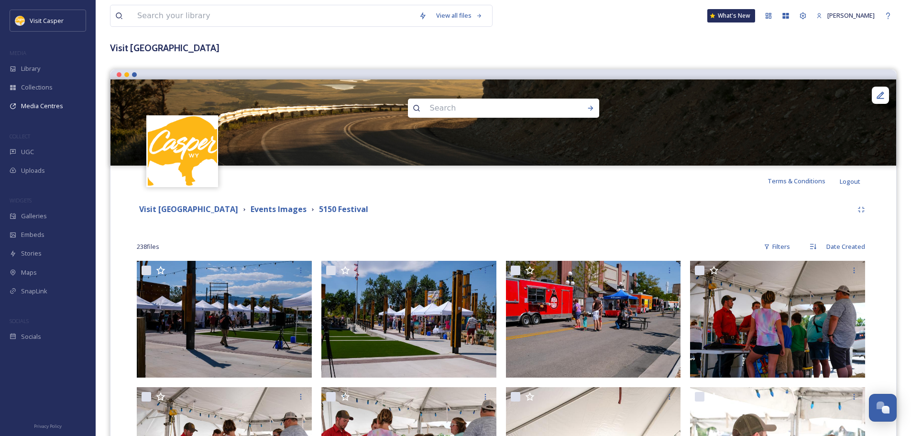
scroll to position [143, 0]
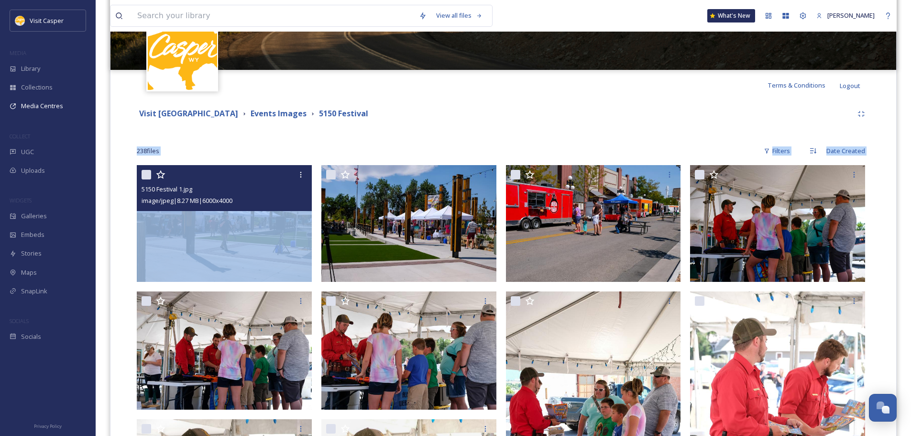
drag, startPoint x: 125, startPoint y: 140, endPoint x: 177, endPoint y: 223, distance: 98.2
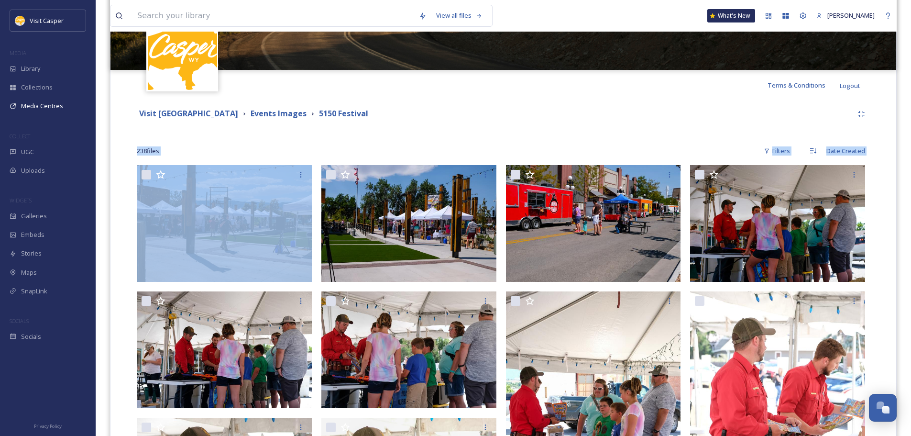
click at [445, 142] on div "238 file s Filters Date Created" at bounding box center [503, 151] width 733 height 19
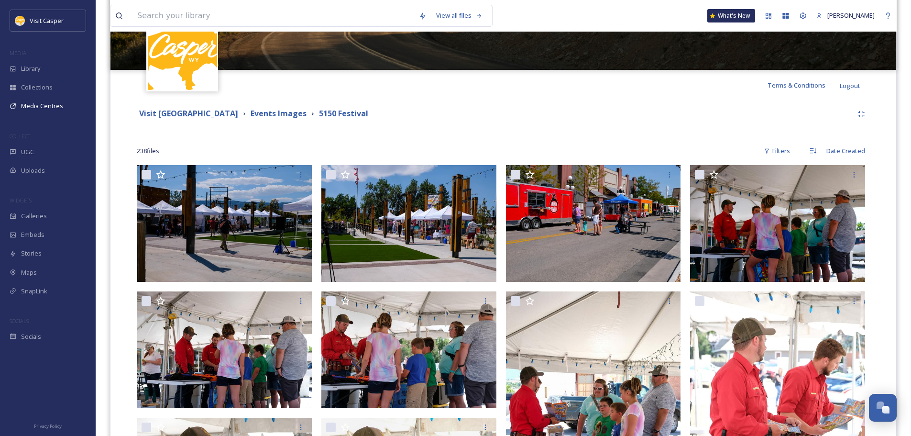
click at [265, 111] on strong "Events Images" at bounding box center [279, 113] width 56 height 11
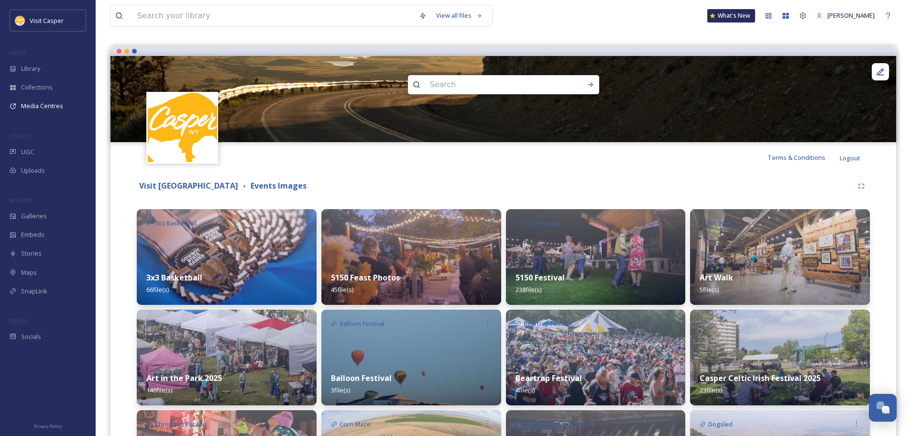
scroll to position [191, 0]
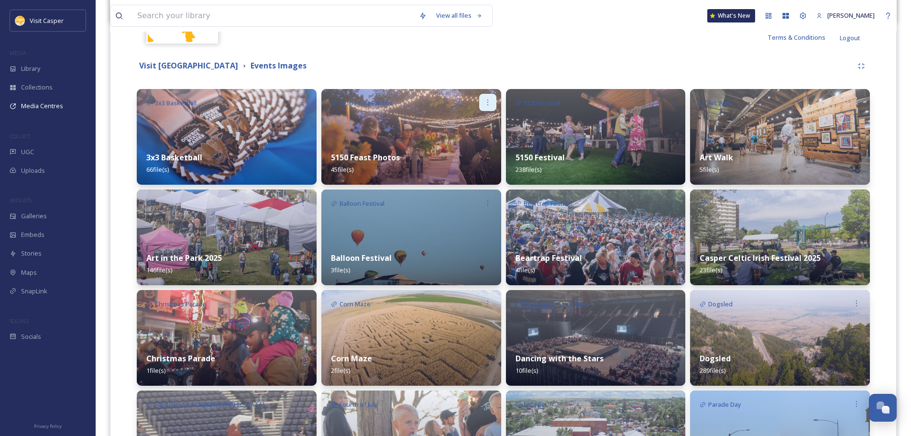
click at [487, 105] on icon at bounding box center [488, 102] width 8 height 8
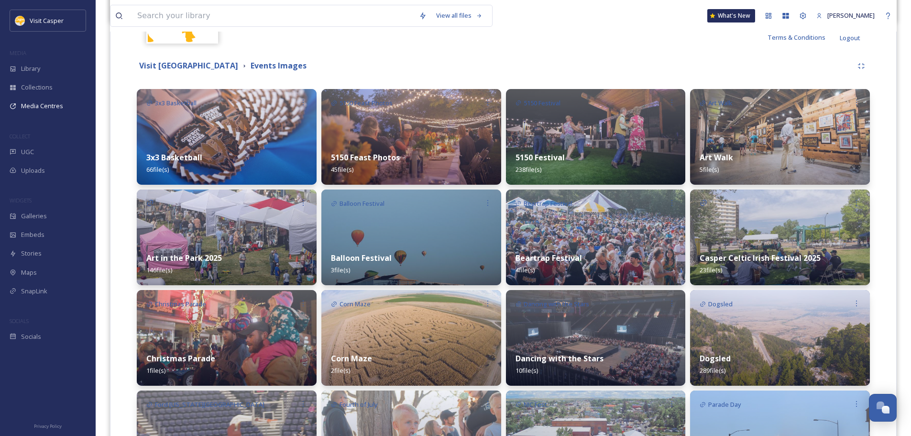
click at [557, 115] on div "5150 Festival" at bounding box center [538, 103] width 65 height 28
click at [566, 131] on img at bounding box center [596, 137] width 180 height 96
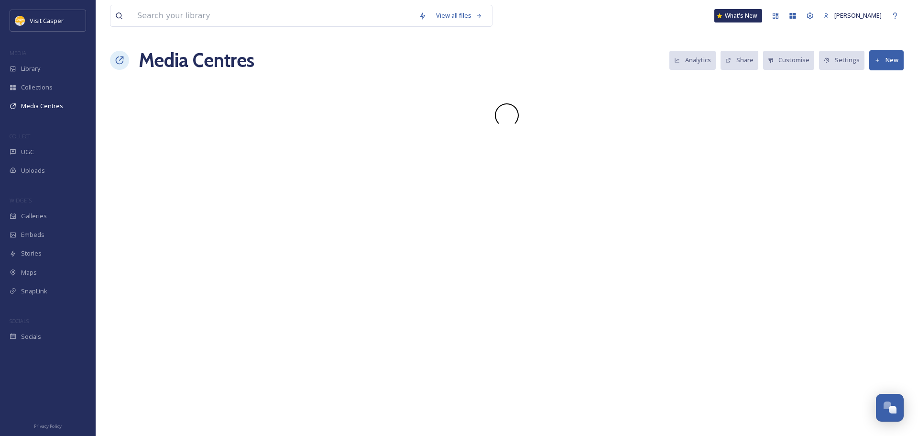
click at [566, 131] on div "View all files What's New Wayne Stewart Media Centres Analytics Share Customise…" at bounding box center [507, 218] width 822 height 436
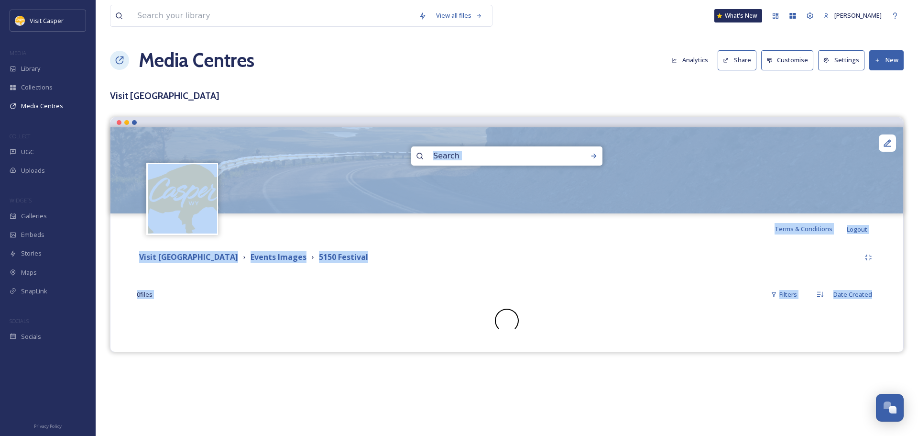
click at [278, 304] on div "Visit Casper Media Center Events Images 5150 Festival 0 file s Filters Date Cre…" at bounding box center [507, 290] width 778 height 93
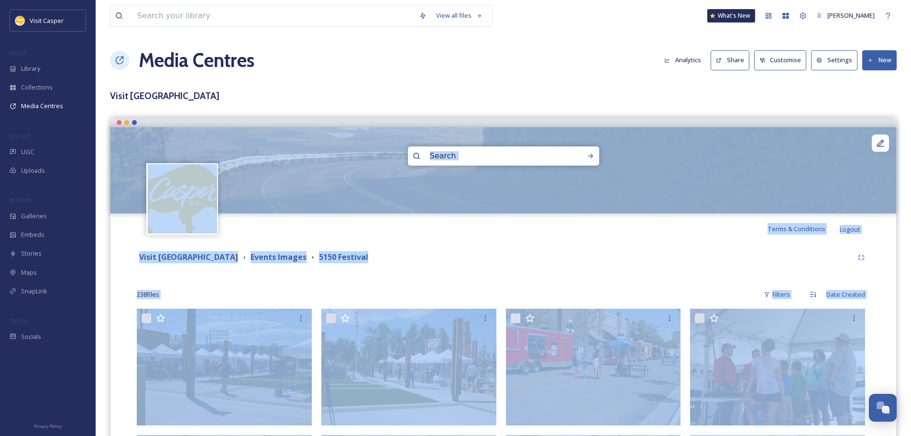
click at [394, 240] on div "Terms & Conditions Logout" at bounding box center [502, 228] width 785 height 31
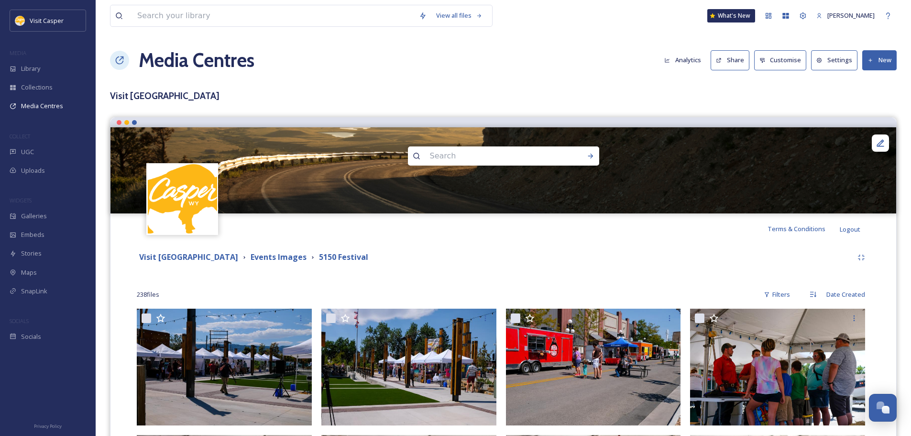
click at [880, 59] on button "New" at bounding box center [879, 60] width 34 height 20
click at [870, 97] on span "Add Album" at bounding box center [875, 101] width 31 height 9
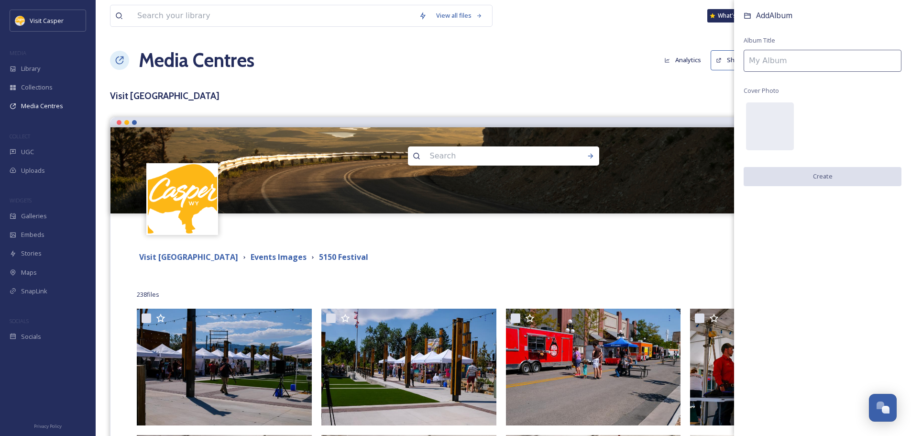
click at [787, 55] on input at bounding box center [822, 61] width 158 height 22
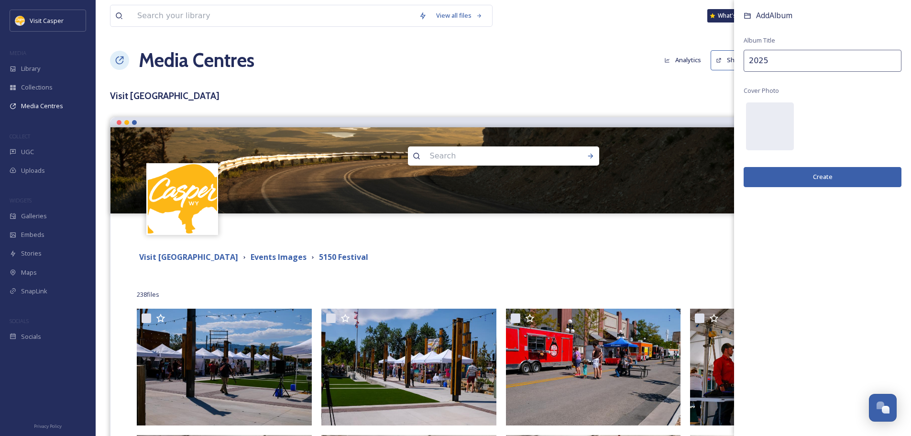
click at [774, 60] on input "2025" at bounding box center [822, 61] width 158 height 22
type input "2025"
click at [799, 170] on button "Create" at bounding box center [822, 177] width 158 height 20
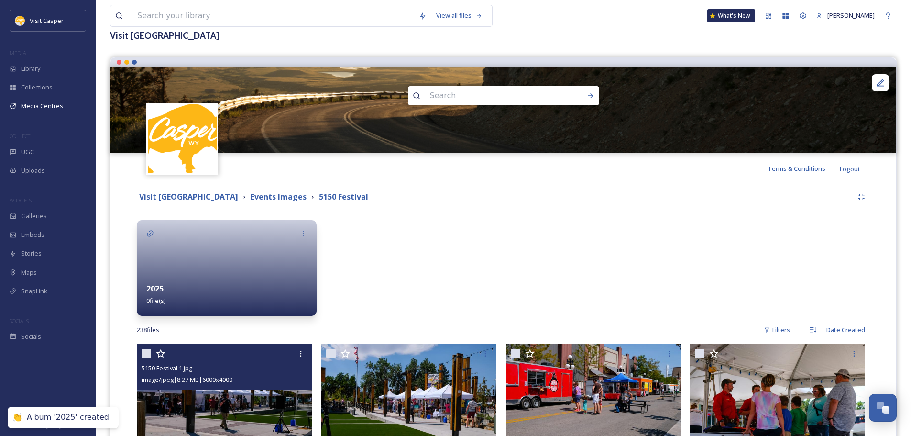
scroll to position [143, 0]
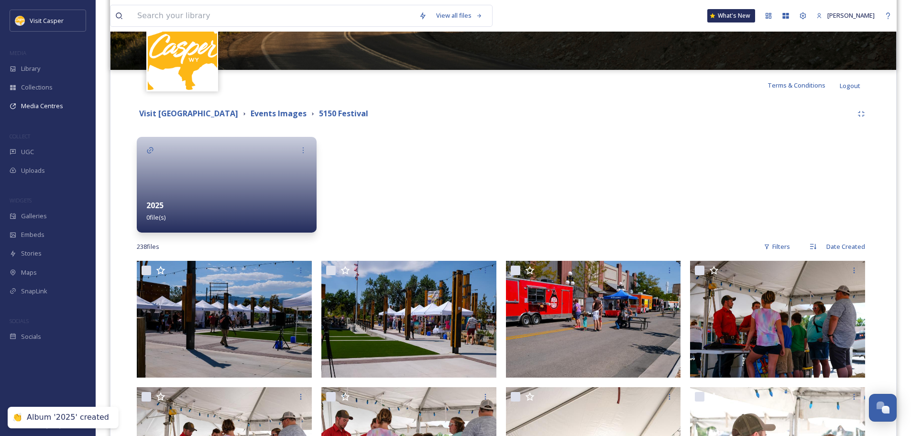
click at [217, 168] on div at bounding box center [227, 185] width 180 height 96
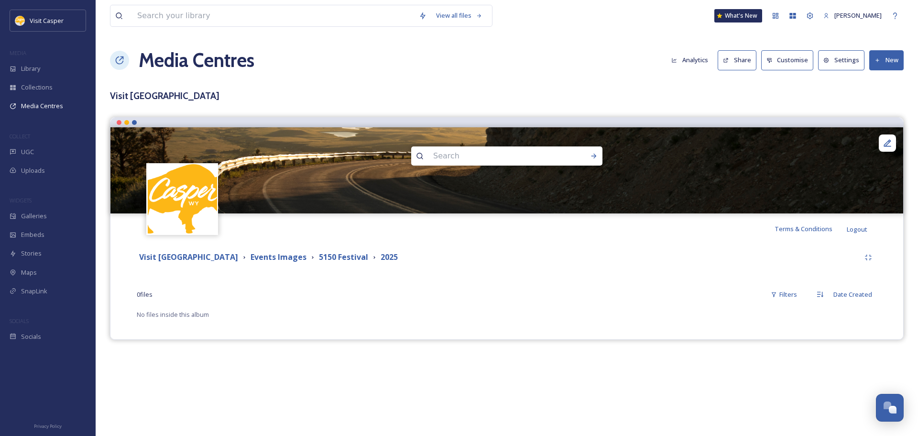
click at [877, 58] on icon at bounding box center [877, 60] width 6 height 6
click at [875, 85] on span "Add Files" at bounding box center [880, 82] width 26 height 9
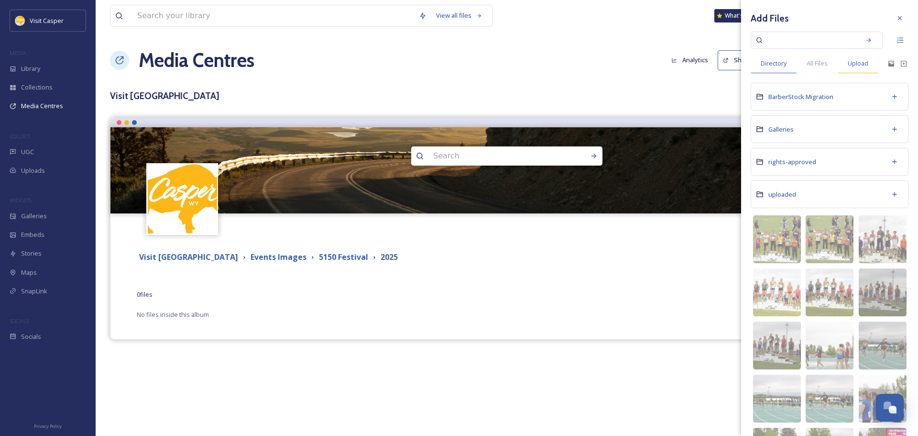
click at [856, 61] on span "Upload" at bounding box center [858, 63] width 21 height 9
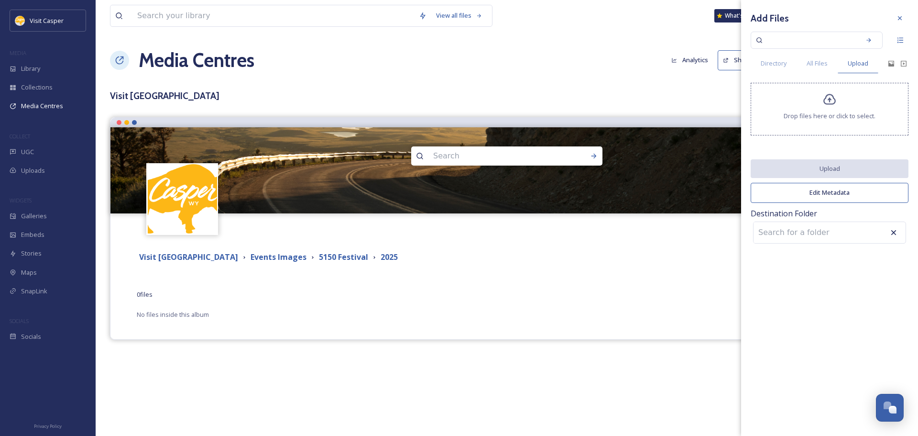
click at [801, 106] on div "Drop files here or click to select." at bounding box center [830, 109] width 158 height 53
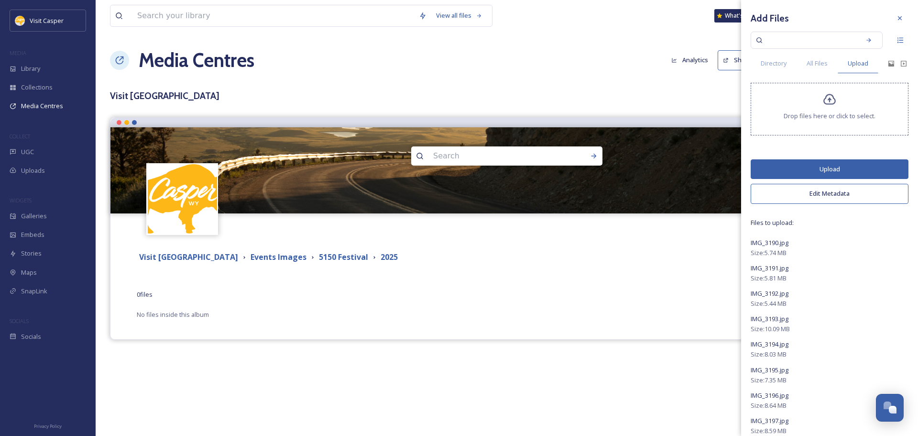
click at [841, 191] on button "Edit Metadata" at bounding box center [830, 194] width 158 height 20
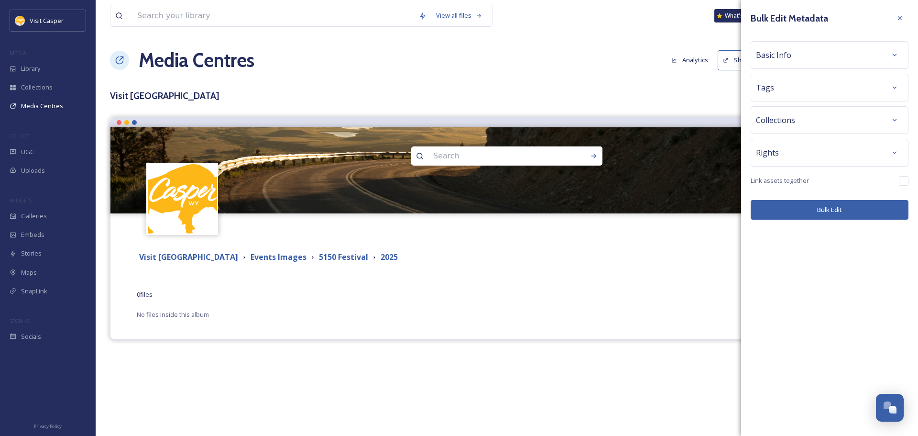
click at [775, 63] on div "Basic Info" at bounding box center [829, 54] width 147 height 17
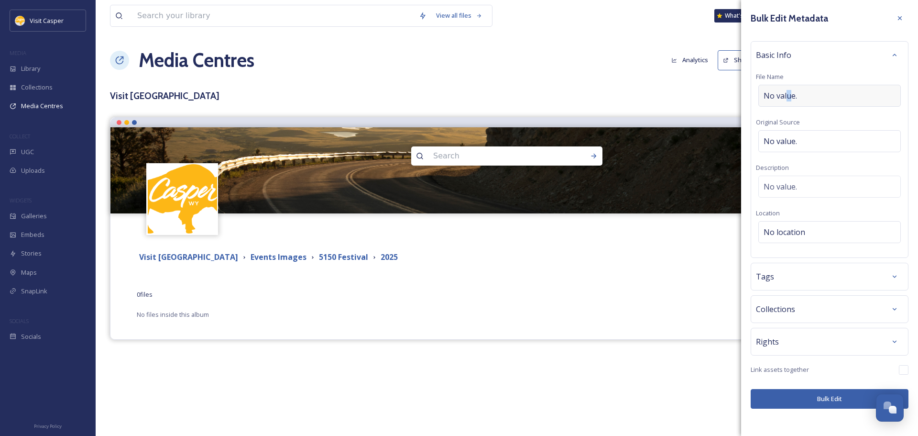
click at [788, 96] on span "No value." at bounding box center [779, 95] width 33 height 11
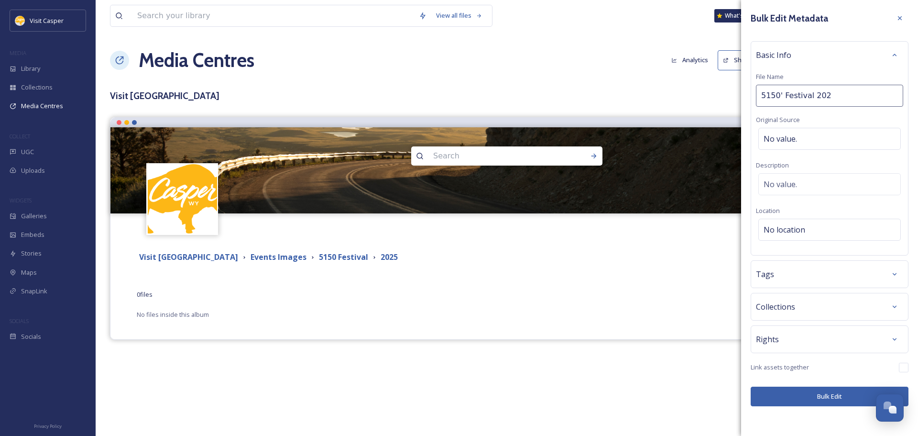
type input "5150' Festival 2025"
click at [806, 187] on div "No value." at bounding box center [829, 184] width 142 height 22
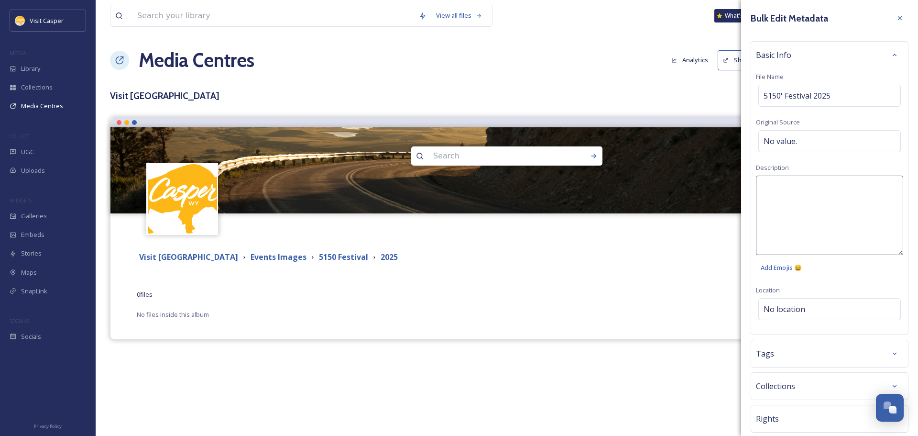
click at [795, 196] on textarea at bounding box center [829, 214] width 147 height 79
type textarea "5150' Festival 2025 at David Street Station"
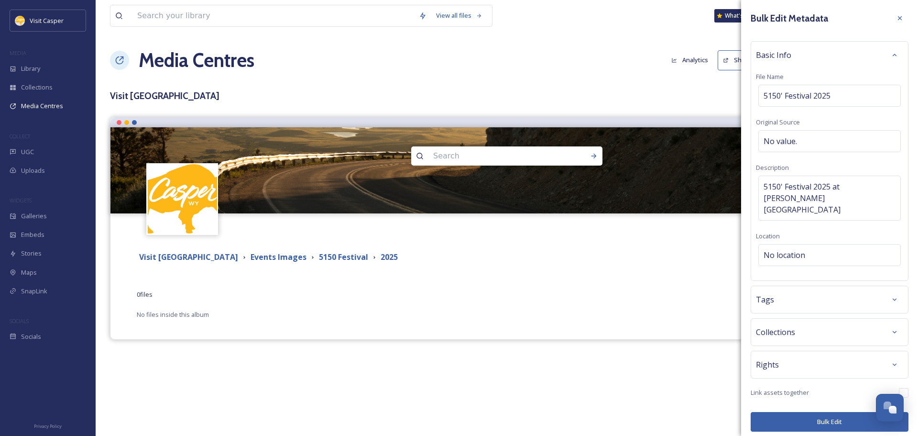
click at [796, 294] on div "Bulk Edit Metadata Basic Info File Name 5150' Festival 2025 Original Source No …" at bounding box center [829, 220] width 177 height 441
click at [782, 249] on span "No location" at bounding box center [784, 254] width 42 height 11
click at [780, 244] on input at bounding box center [830, 254] width 142 height 21
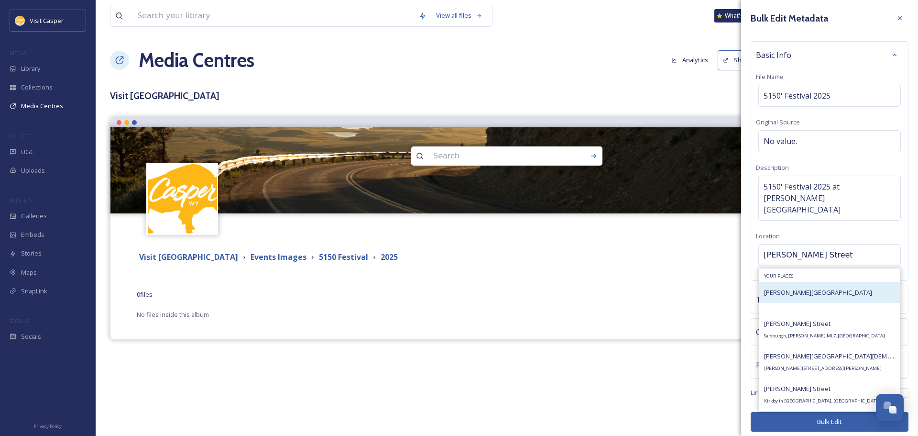
type input "David Street"
click at [823, 282] on div "David Street Station" at bounding box center [829, 292] width 141 height 21
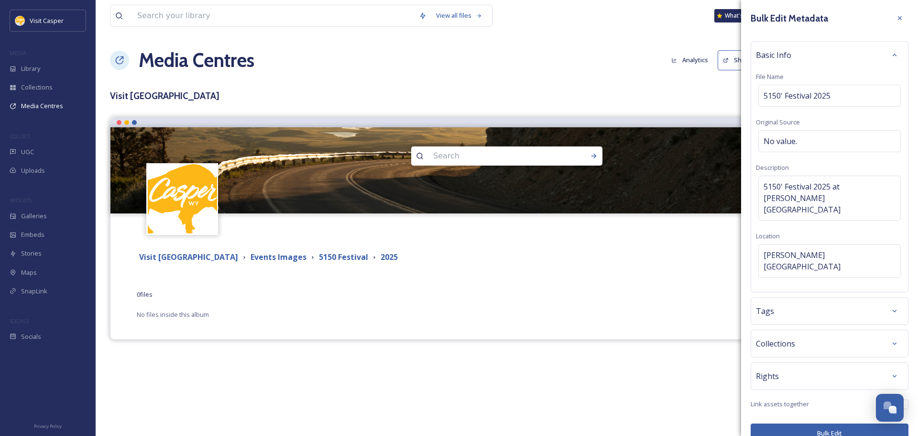
click at [790, 302] on div "Tags" at bounding box center [829, 310] width 147 height 17
click at [786, 334] on input at bounding box center [811, 339] width 96 height 11
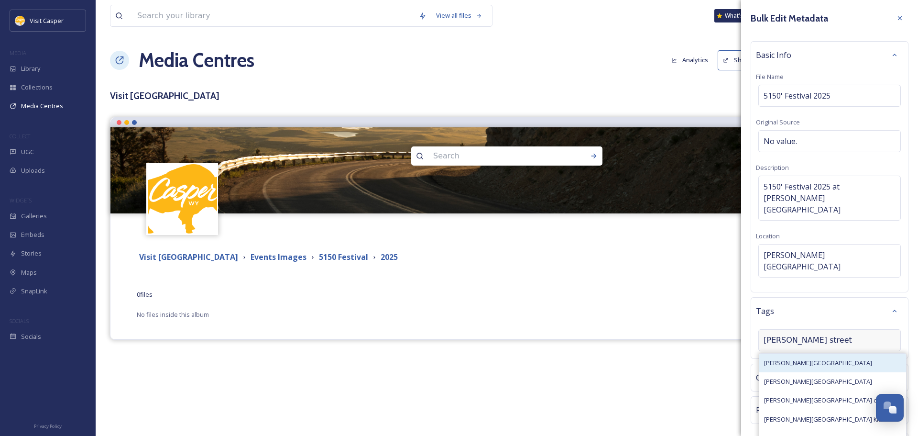
type input "David street"
drag, startPoint x: 784, startPoint y: 341, endPoint x: 803, endPoint y: 332, distance: 20.7
click at [785, 358] on span "David Street Station" at bounding box center [818, 362] width 108 height 9
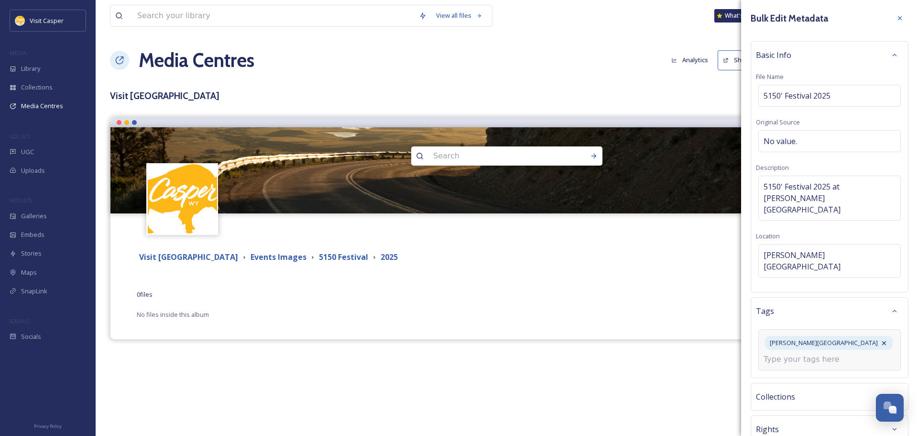
click at [815, 353] on input at bounding box center [811, 358] width 96 height 11
type input "e"
type input "festiv"
click at [792, 429] on div "festival" at bounding box center [829, 438] width 141 height 19
click at [795, 372] on input at bounding box center [811, 377] width 96 height 11
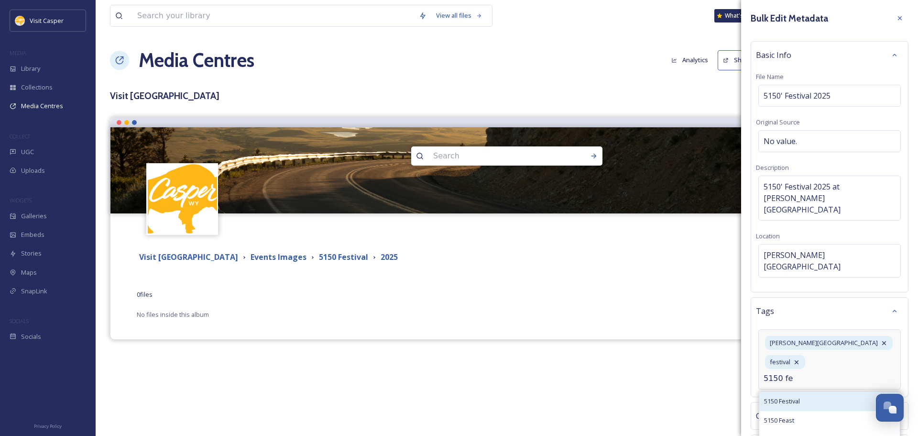
type input "5150 fe"
click at [807, 392] on div "5150 Festival" at bounding box center [829, 401] width 141 height 19
click at [808, 372] on input at bounding box center [811, 377] width 96 height 11
type input "live mus"
click at [781, 396] on span "Live Music" at bounding box center [778, 400] width 29 height 9
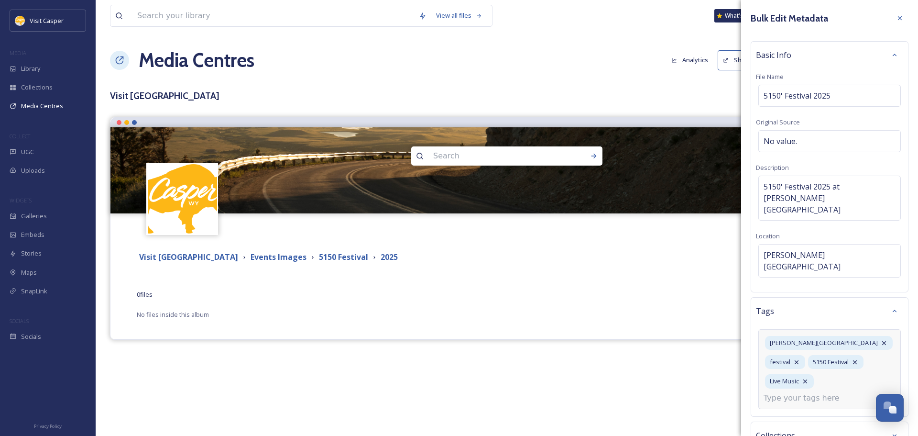
click at [782, 392] on input at bounding box center [811, 397] width 96 height 11
type input "downt"
click at [790, 411] on div "Downtown" at bounding box center [829, 420] width 141 height 19
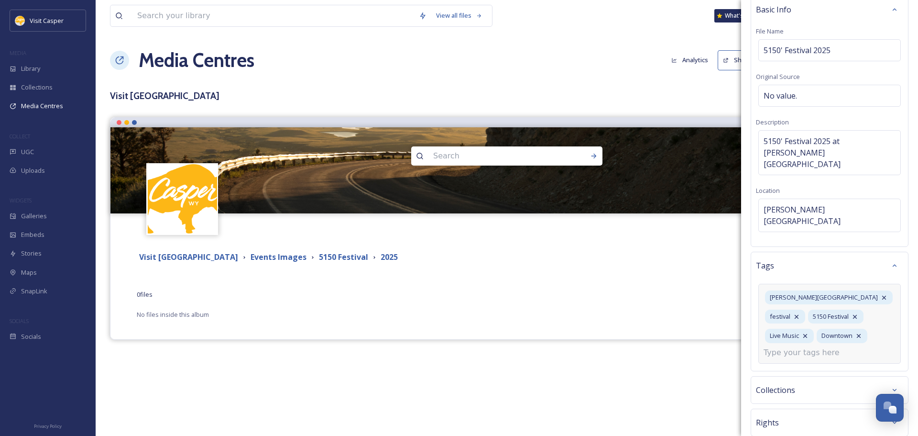
scroll to position [86, 0]
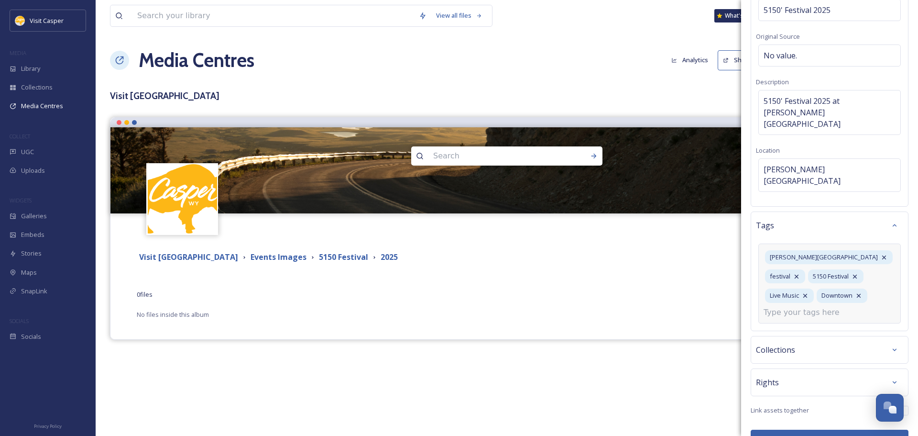
click at [800, 429] on button "Bulk Edit" at bounding box center [830, 439] width 158 height 20
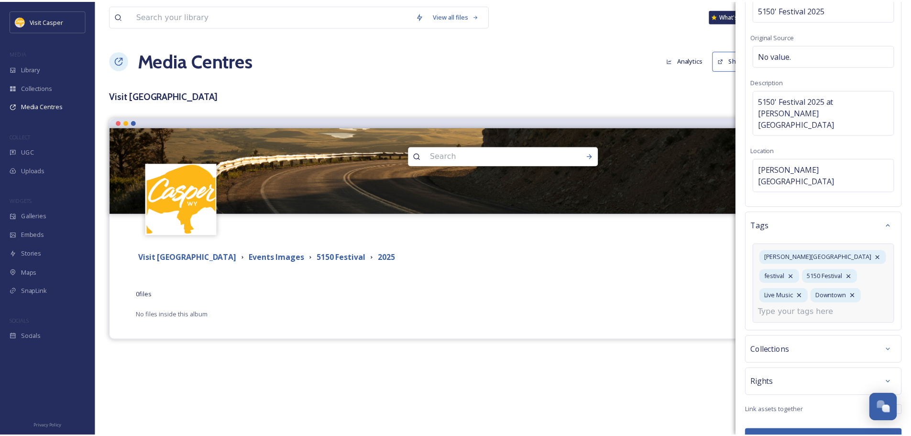
scroll to position [0, 0]
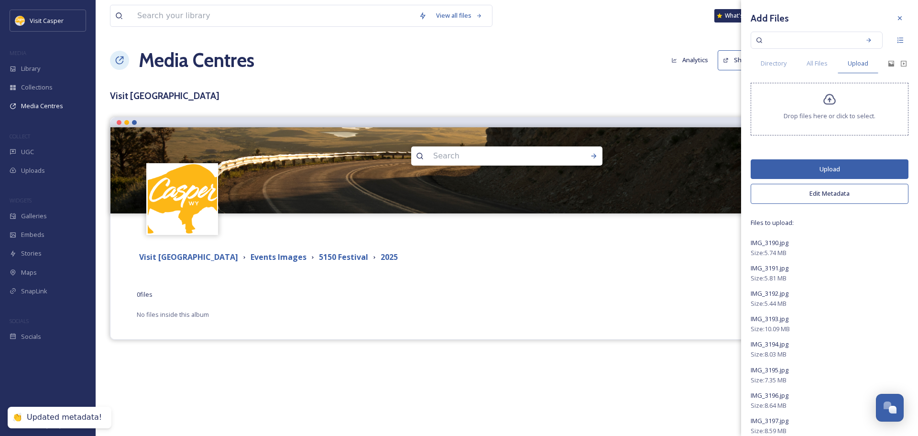
click at [809, 163] on button "Upload" at bounding box center [830, 169] width 158 height 20
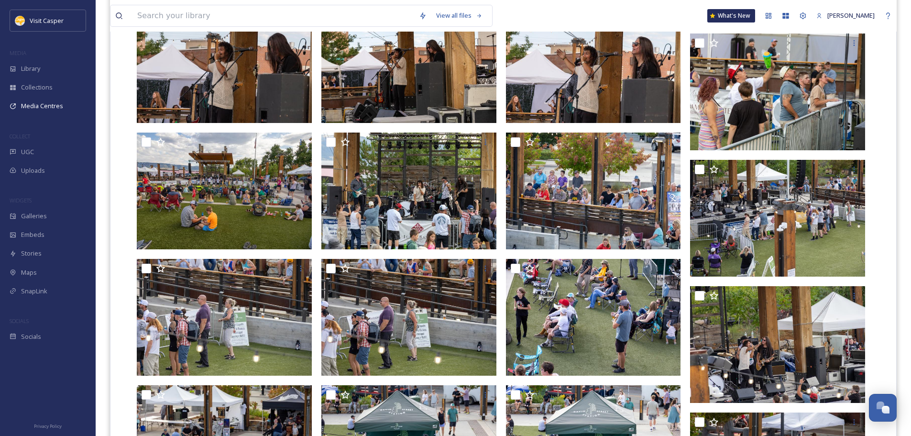
scroll to position [599, 0]
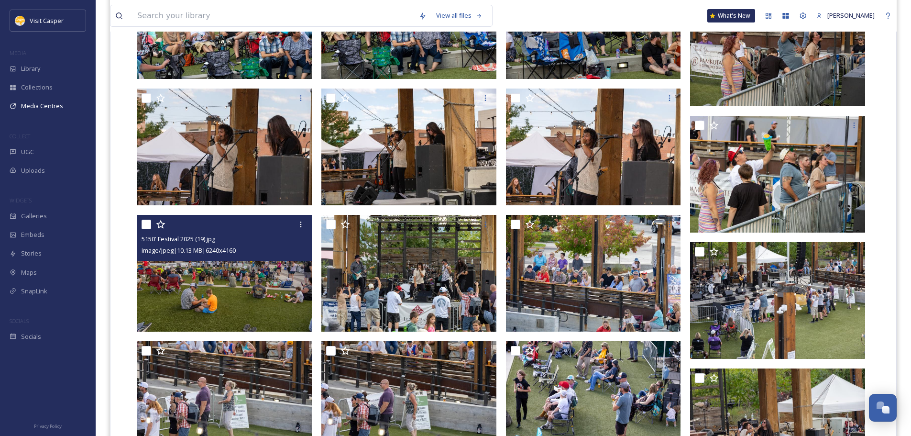
click at [244, 284] on img at bounding box center [224, 273] width 175 height 117
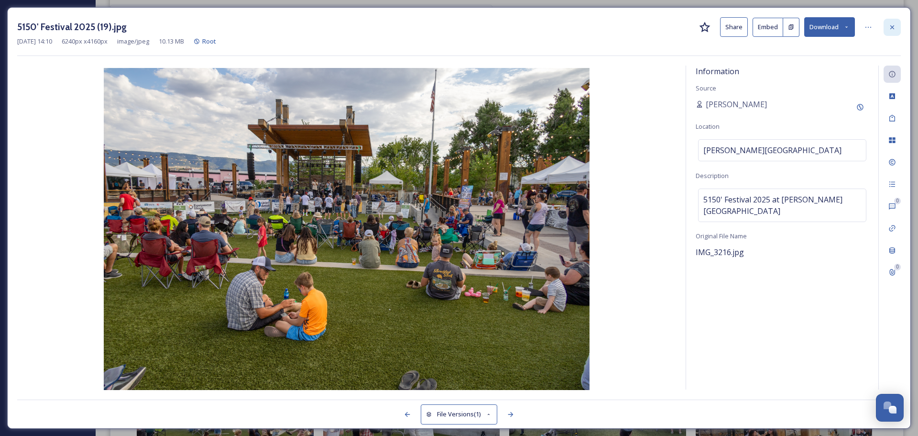
click at [892, 22] on div at bounding box center [891, 27] width 17 height 17
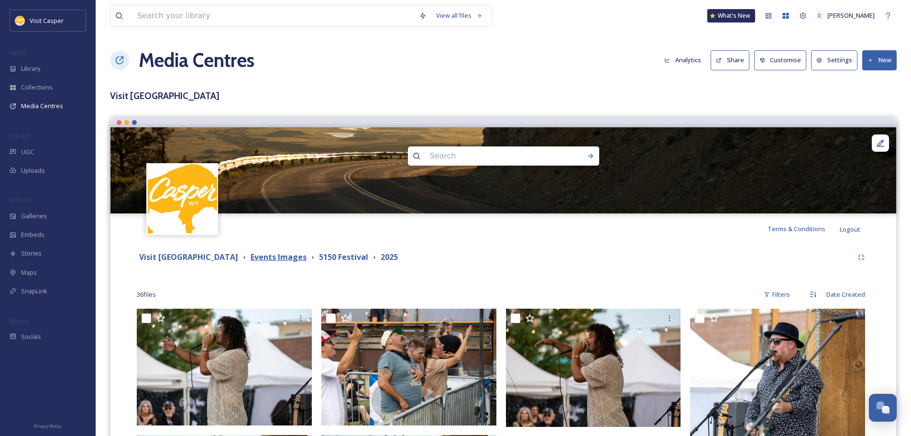
click at [274, 259] on strong "Events Images" at bounding box center [279, 256] width 56 height 11
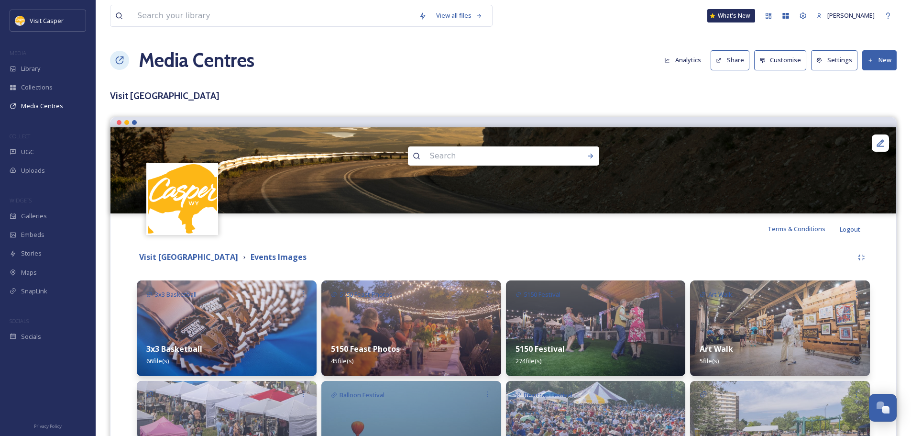
click at [881, 60] on button "New" at bounding box center [879, 60] width 34 height 20
click at [882, 99] on span "Add Album" at bounding box center [875, 101] width 31 height 9
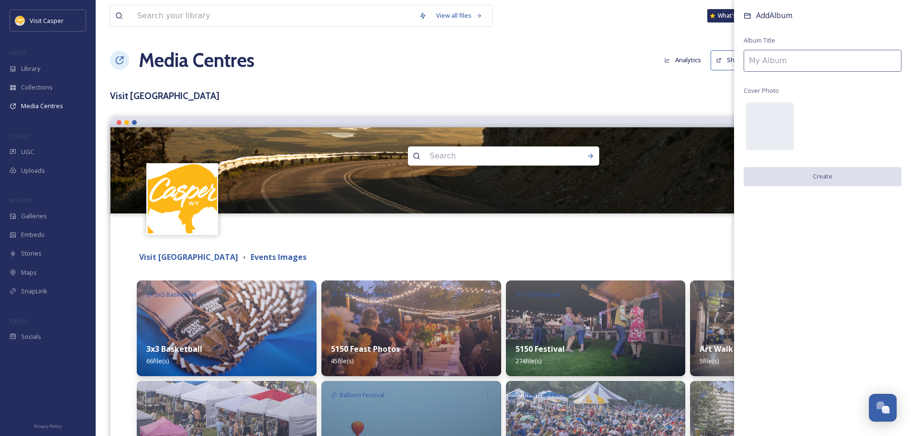
click at [776, 59] on input at bounding box center [822, 61] width 158 height 22
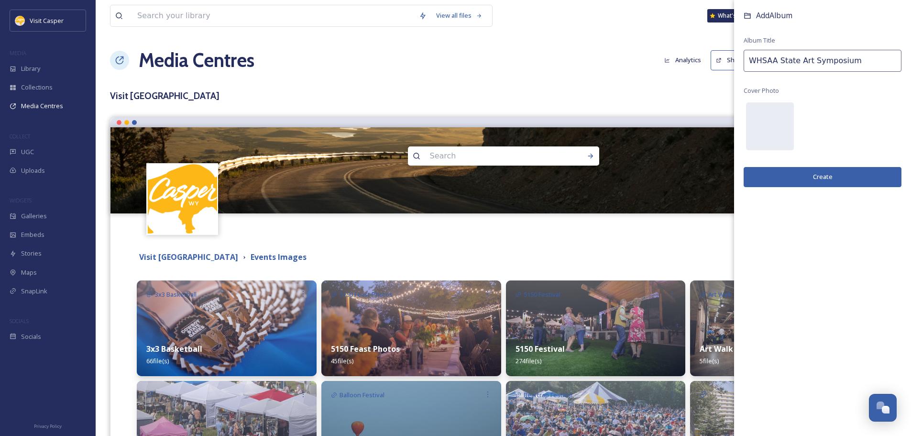
type input "WHSAA State Art Symposium"
click at [852, 175] on button "Create" at bounding box center [822, 177] width 158 height 20
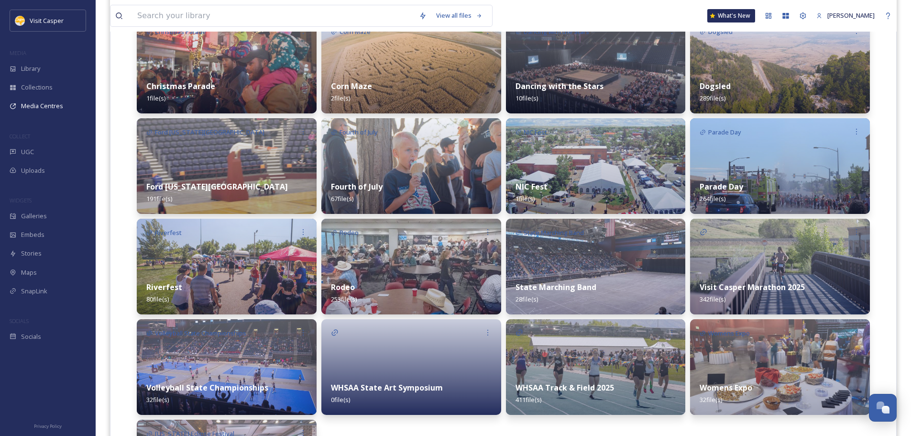
scroll to position [478, 0]
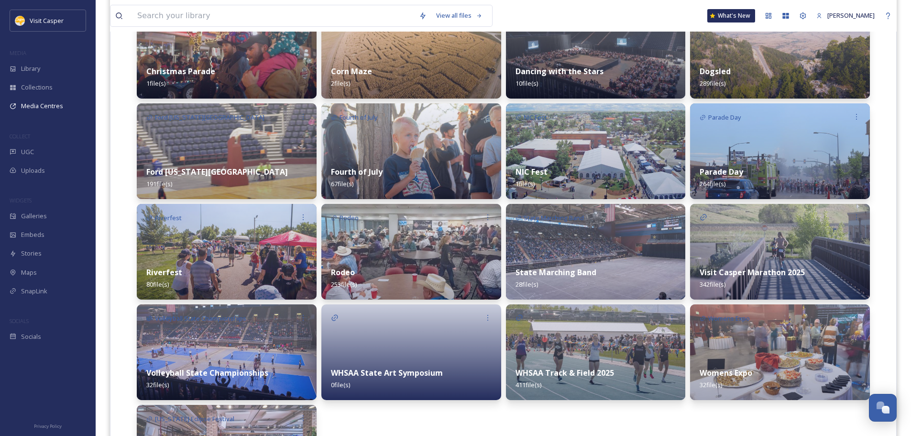
click at [428, 347] on div at bounding box center [411, 352] width 180 height 96
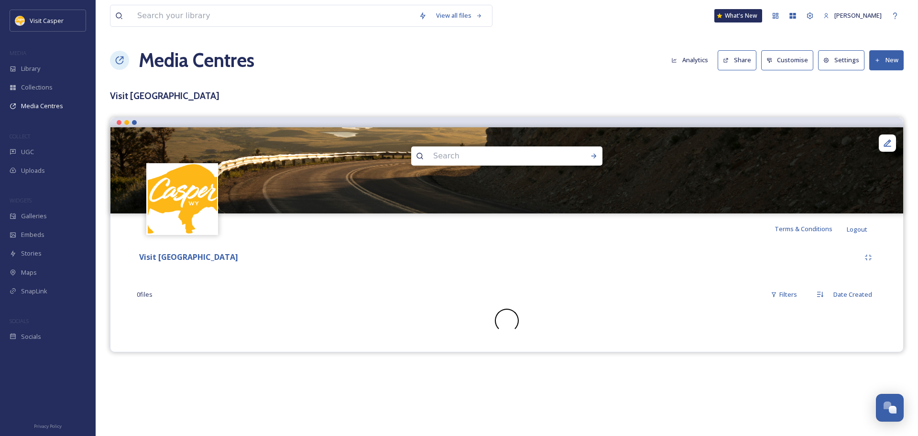
click at [882, 58] on button "New" at bounding box center [886, 60] width 34 height 20
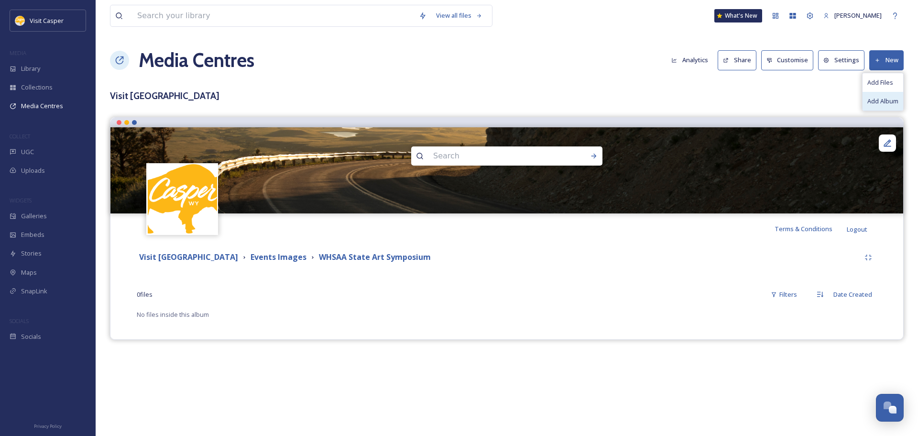
click at [885, 98] on span "Add Album" at bounding box center [882, 101] width 31 height 9
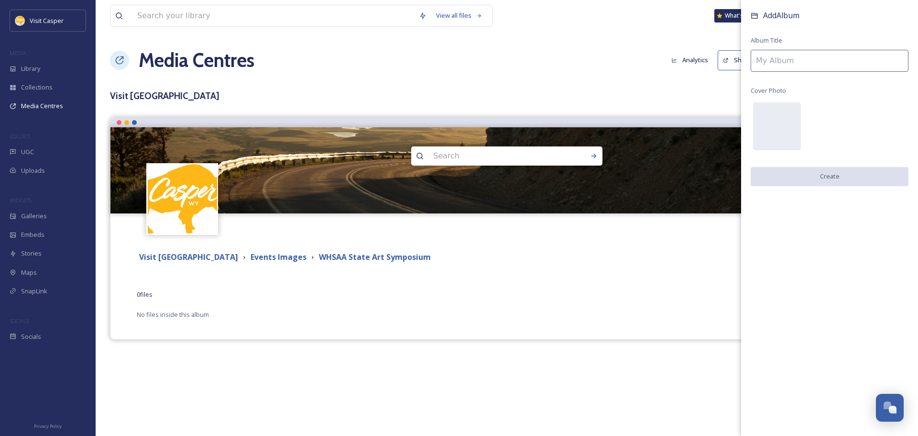
click at [666, 55] on div "Media Centres Analytics Share Customise Settings New" at bounding box center [507, 60] width 794 height 29
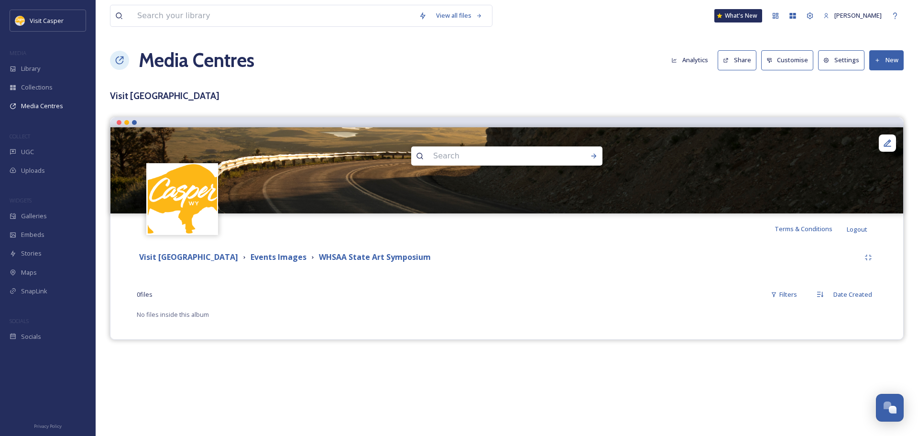
click at [894, 70] on button "New" at bounding box center [886, 60] width 34 height 20
click at [882, 82] on span "Add Files" at bounding box center [880, 82] width 26 height 9
click at [393, 277] on div "Visit Casper Media Center Events Images WHSAA State Art Symposium 0 file s Filt…" at bounding box center [507, 284] width 778 height 81
click at [884, 57] on button "New" at bounding box center [886, 60] width 34 height 20
click at [886, 82] on span "Add Files" at bounding box center [880, 82] width 26 height 9
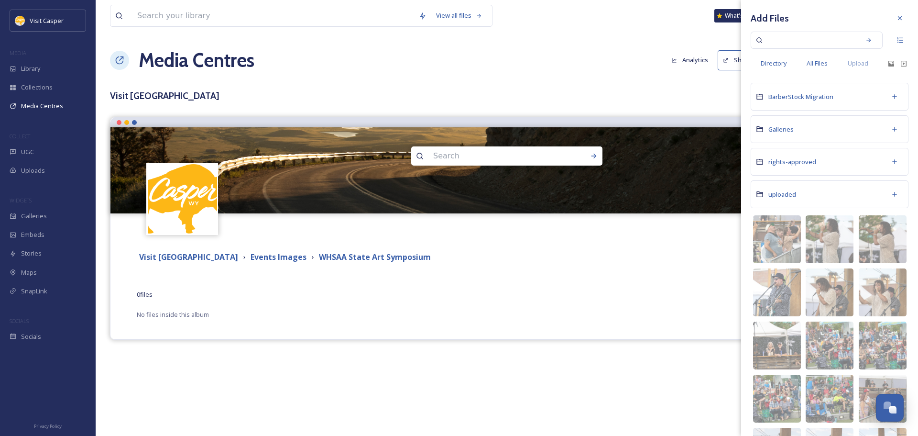
click at [817, 62] on span "All Files" at bounding box center [817, 63] width 21 height 9
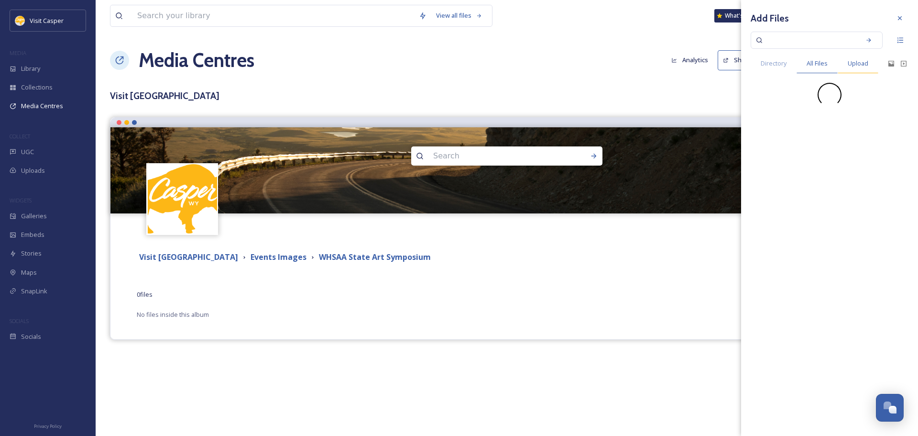
click at [849, 62] on span "Upload" at bounding box center [858, 63] width 21 height 9
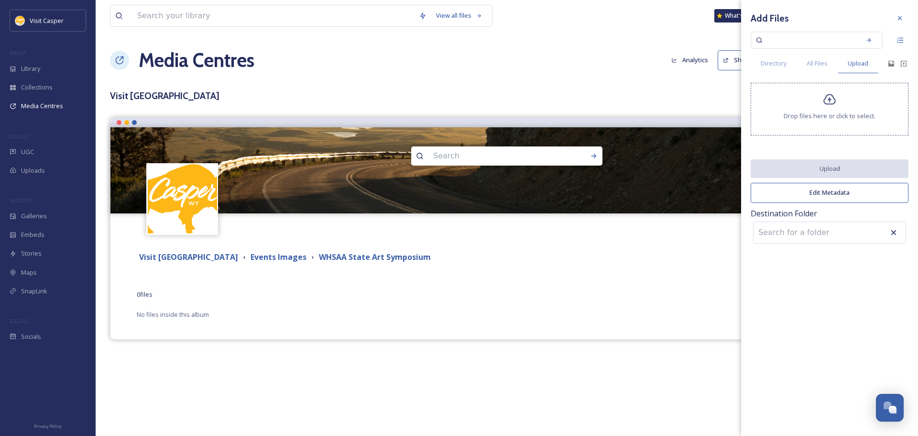
click at [838, 114] on span "Drop files here or click to select." at bounding box center [830, 115] width 92 height 9
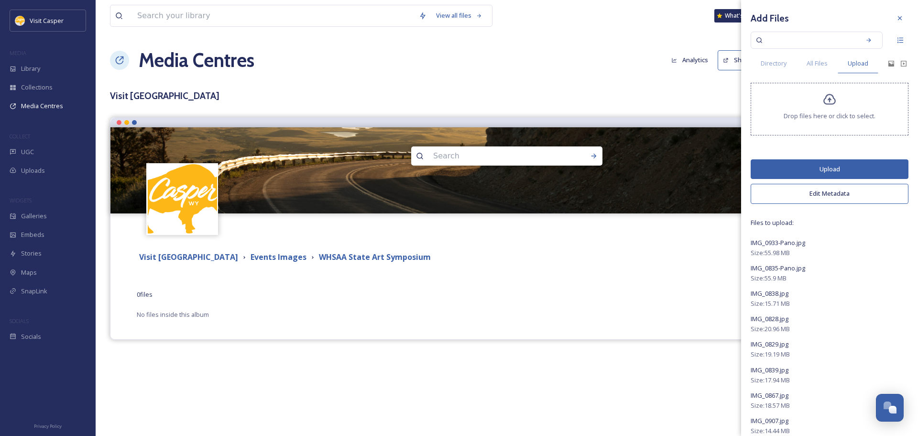
click at [833, 194] on button "Edit Metadata" at bounding box center [830, 194] width 158 height 20
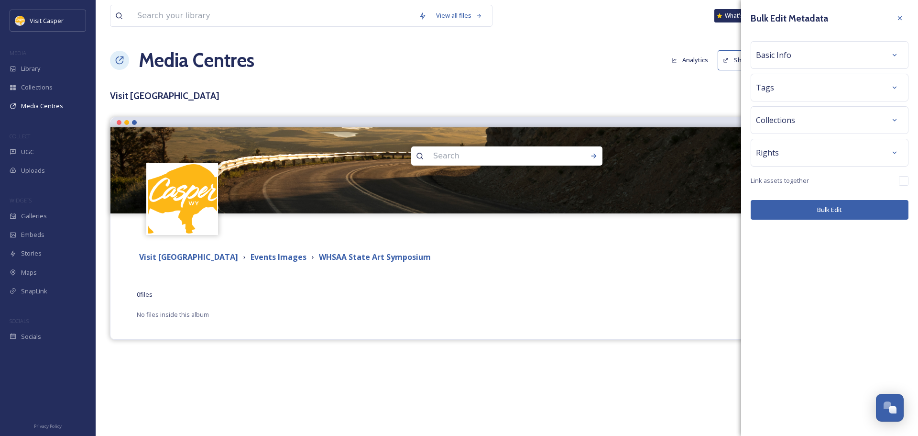
click at [806, 57] on div "Basic Info" at bounding box center [829, 54] width 147 height 17
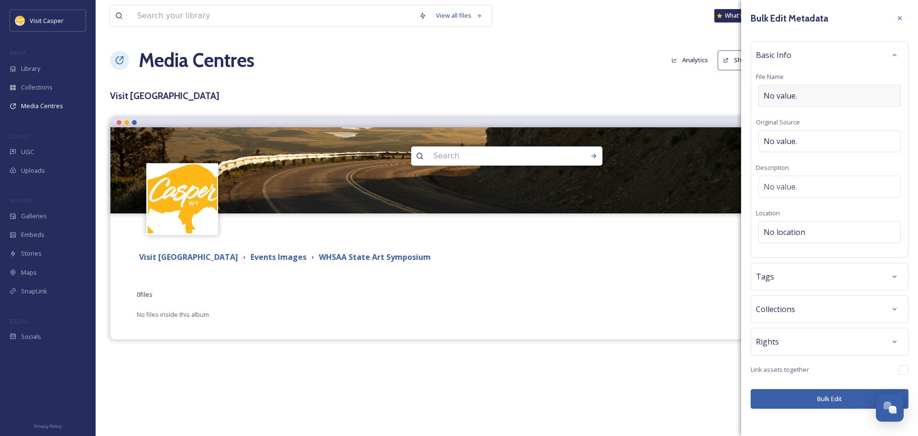
click at [805, 89] on div "No value." at bounding box center [829, 96] width 142 height 22
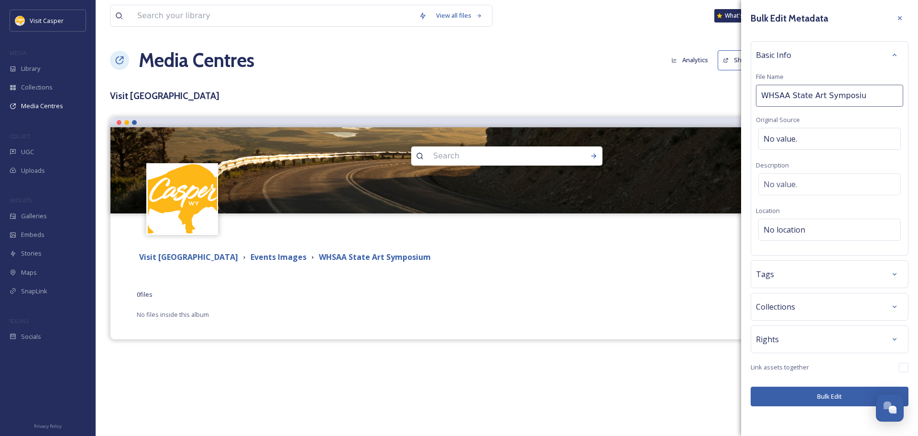
type input "WHSAA State Art Symposium"
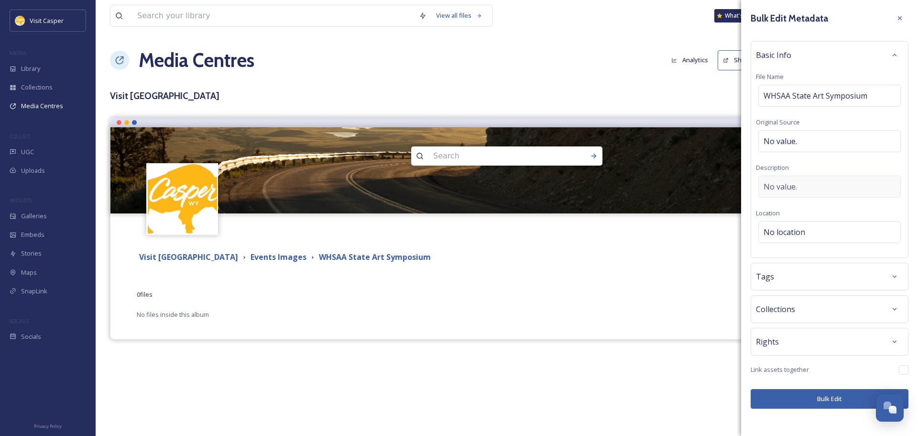
click at [811, 184] on div "No value." at bounding box center [829, 186] width 142 height 22
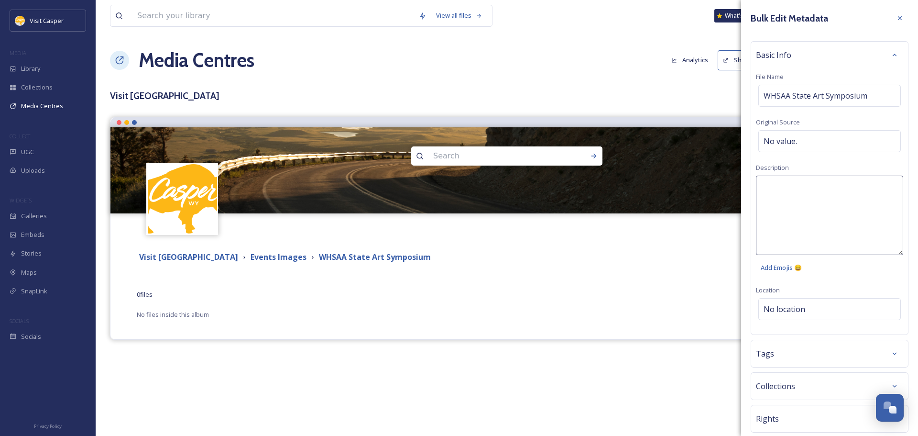
click at [796, 191] on textarea at bounding box center [829, 214] width 147 height 79
type textarea "WHSAA State Art Symposium"
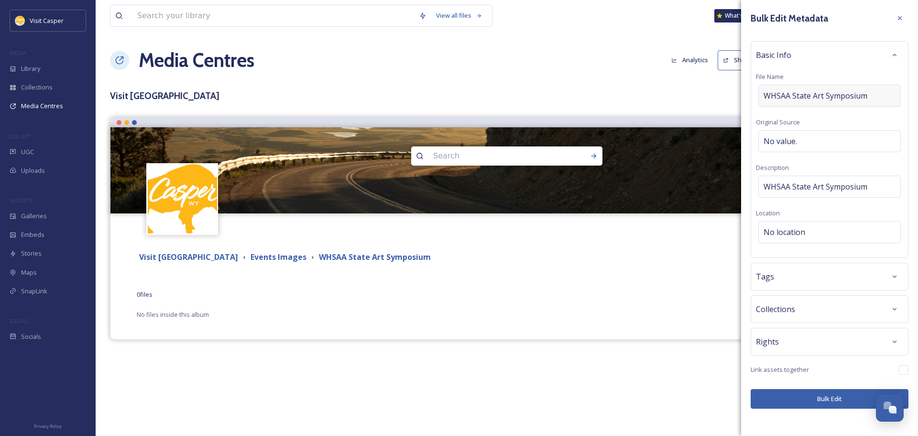
click at [869, 97] on div "WHSAA State Art Symposium" at bounding box center [829, 96] width 142 height 22
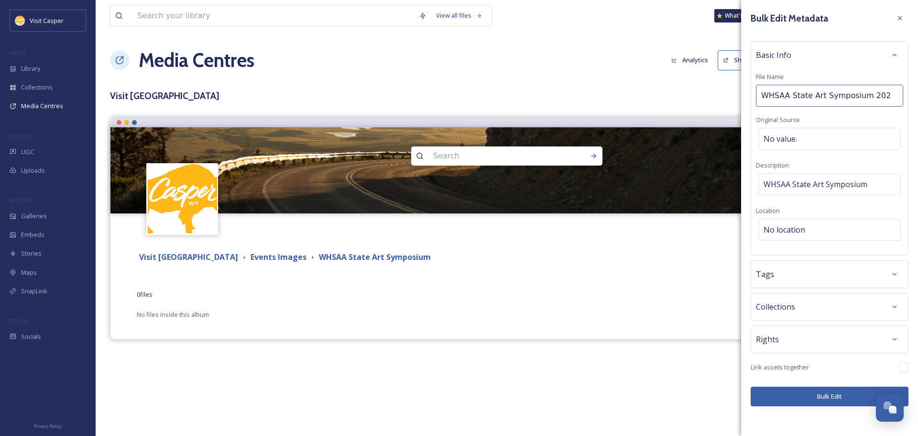
type input "WHSAA State Art Symposium 2025"
click at [877, 179] on div "WHSAA State Art Symposium" at bounding box center [829, 184] width 142 height 22
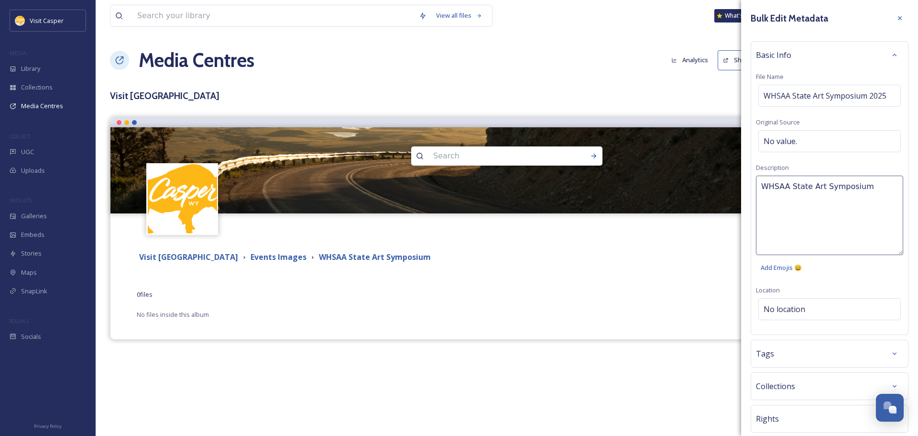
click at [877, 186] on textarea "WHSAA State Art Symposium" at bounding box center [829, 214] width 147 height 79
type textarea "WHSAA State Art Symposium 2025 at the Ford Wyoming Center"
click at [822, 312] on div "Bulk Edit Metadata Basic Info File Name WHSAA State Art Symposium 2025 Original…" at bounding box center [829, 247] width 177 height 495
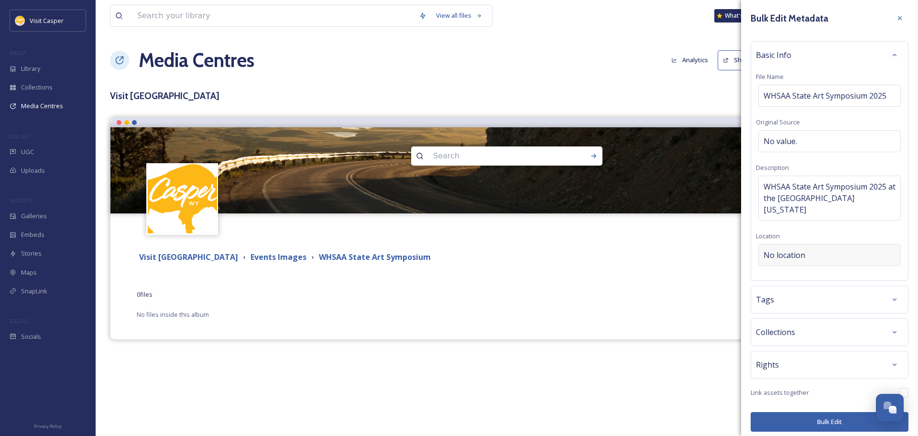
click at [800, 244] on div "No location" at bounding box center [829, 255] width 142 height 22
click at [798, 244] on input at bounding box center [830, 254] width 142 height 21
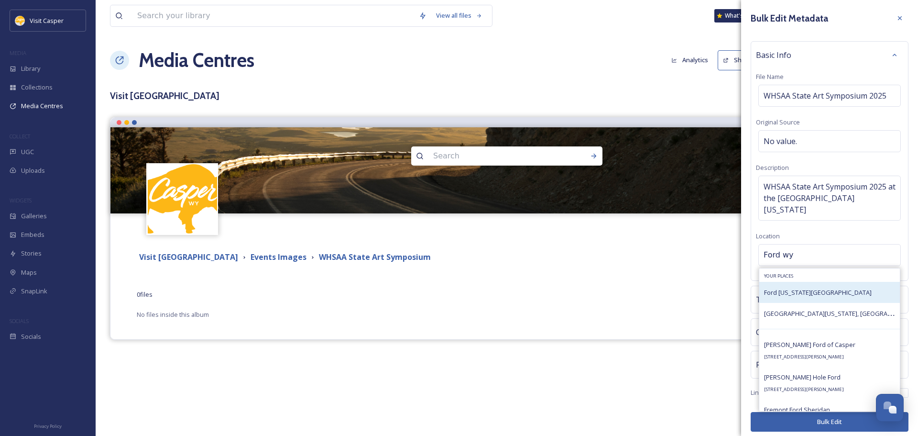
type input "Ford wy"
click at [816, 288] on span "Ford [US_STATE][GEOGRAPHIC_DATA]" at bounding box center [818, 292] width 108 height 9
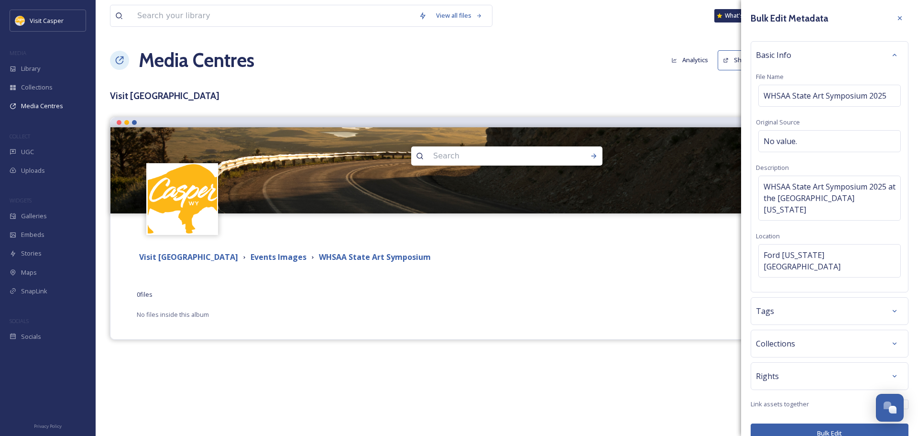
click at [792, 302] on div "Tags" at bounding box center [829, 310] width 147 height 17
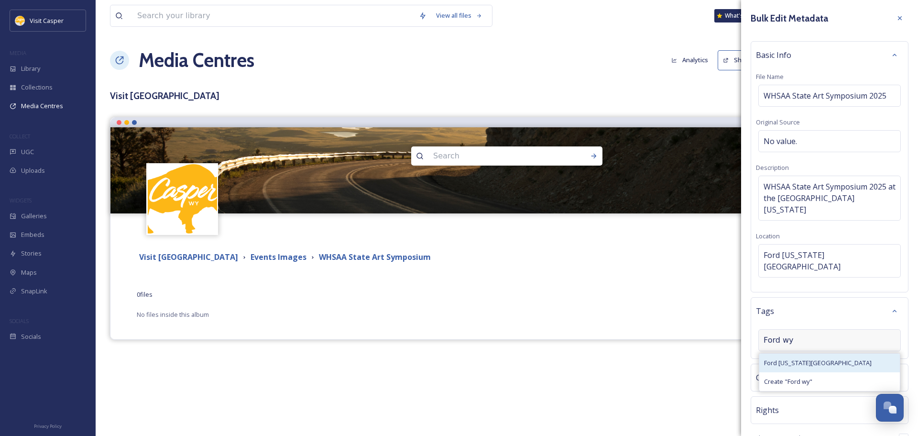
type input "Ford wy"
click at [811, 358] on span "Ford [US_STATE][GEOGRAPHIC_DATA]" at bounding box center [818, 362] width 108 height 9
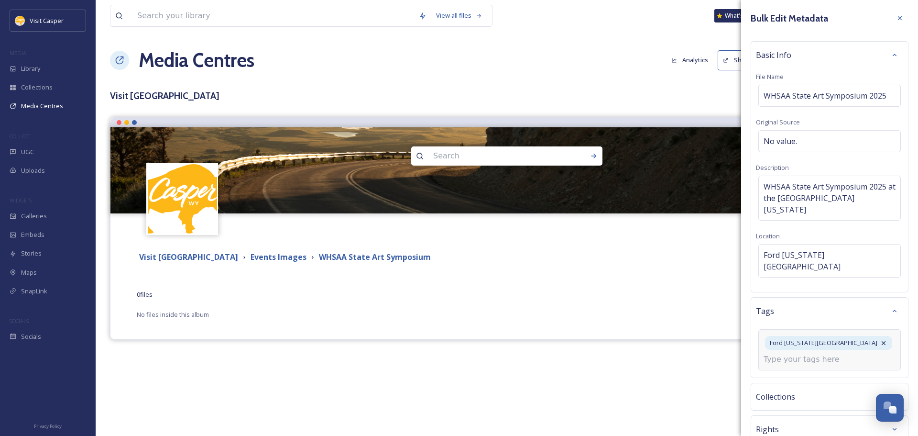
click at [814, 353] on input at bounding box center [811, 358] width 96 height 11
type input "WHSAA"
click at [806, 372] on div "WHSAA" at bounding box center [829, 381] width 141 height 19
click at [809, 372] on input at bounding box center [811, 377] width 96 height 11
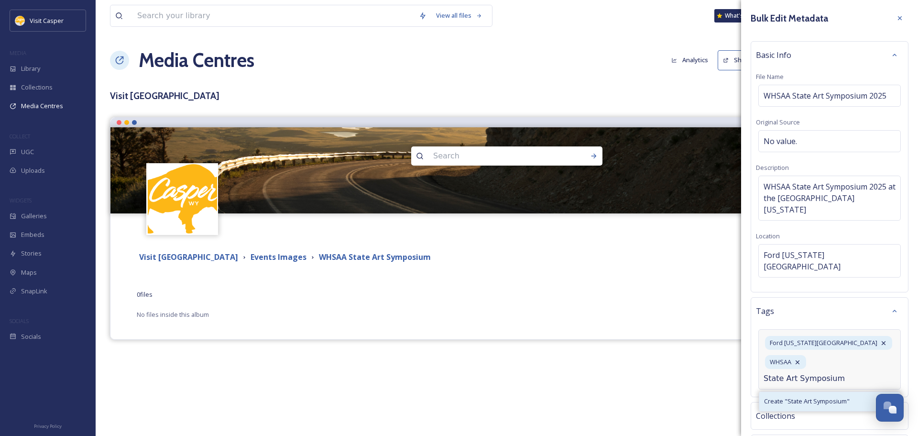
type input "State Art Symposium"
click at [813, 396] on span "Create " State Art Symposium "" at bounding box center [807, 400] width 86 height 9
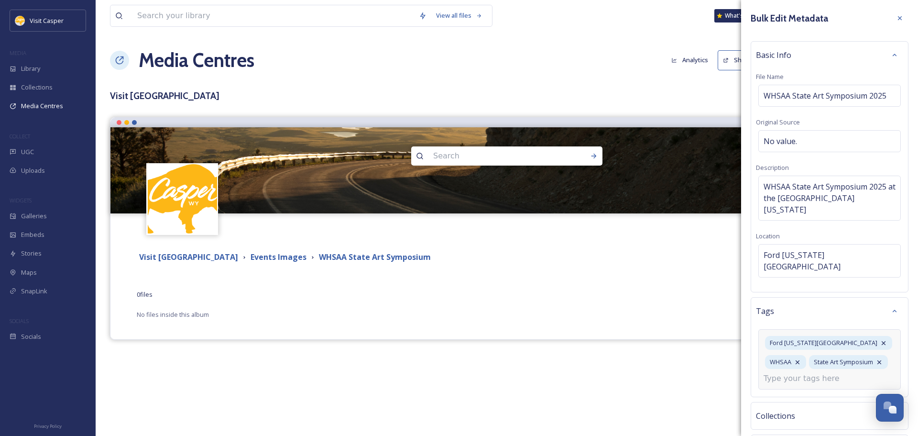
click at [791, 379] on input at bounding box center [811, 377] width 96 height 11
type input "State Art"
click at [804, 416] on span "Create " State Art "" at bounding box center [789, 419] width 51 height 9
click at [812, 396] on input at bounding box center [811, 397] width 96 height 11
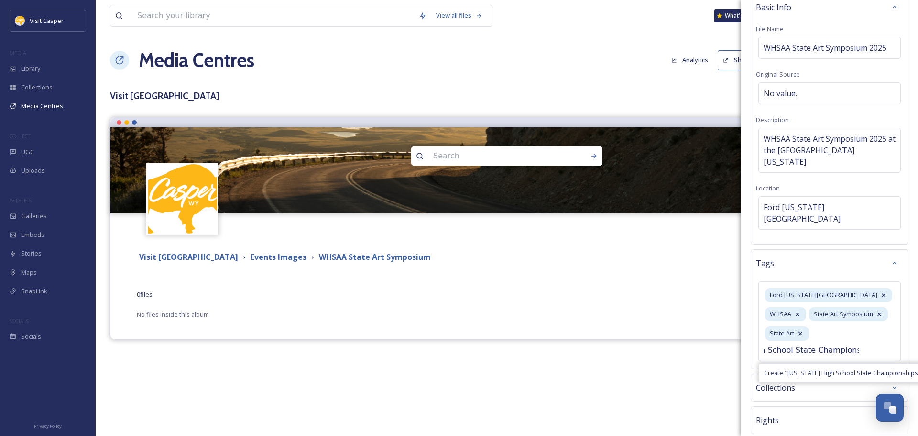
scroll to position [0, 64]
type input "Wyoming High School State Championships"
click at [810, 368] on span "Create " Wyoming High School State Championships "" at bounding box center [842, 372] width 157 height 9
click at [811, 376] on input at bounding box center [811, 377] width 96 height 11
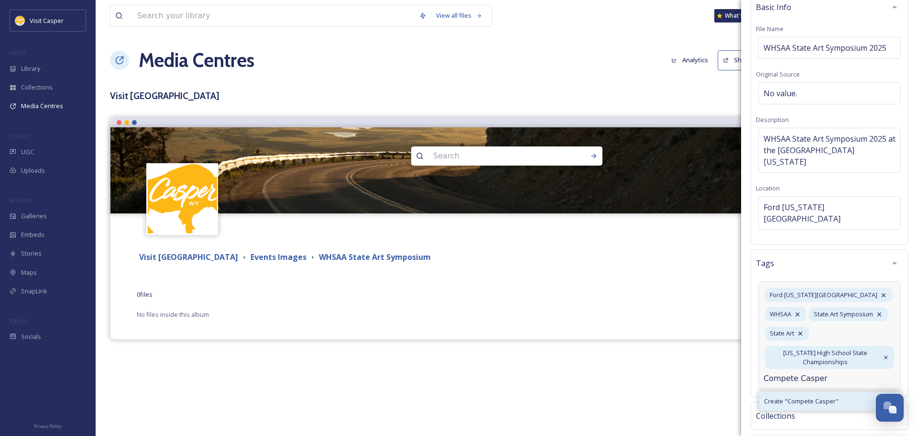
type input "Compete Casper"
click at [822, 401] on span "Create " Compete Casper "" at bounding box center [801, 400] width 75 height 9
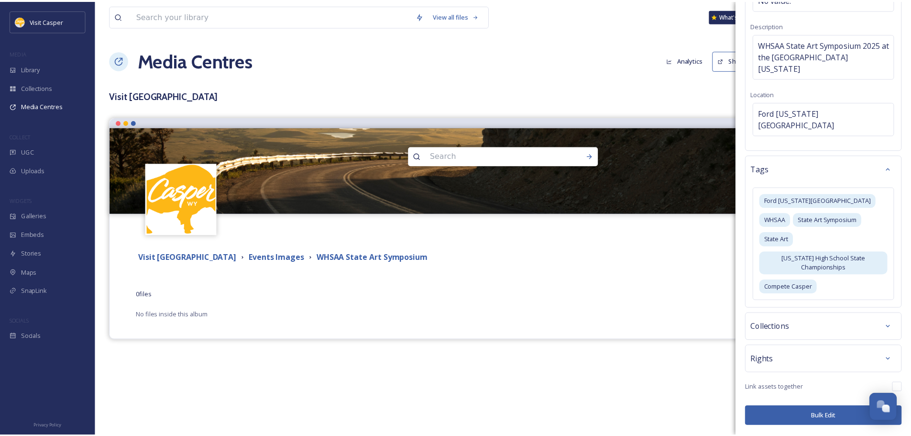
scroll to position [100, 0]
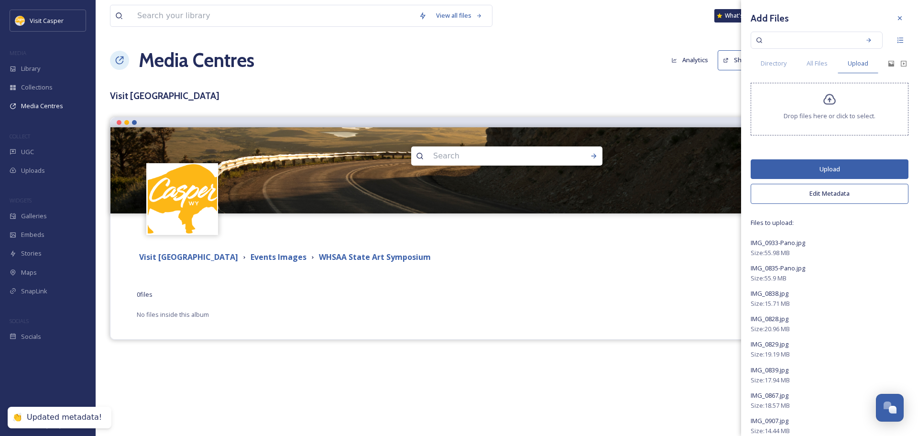
click at [827, 169] on button "Upload" at bounding box center [830, 169] width 158 height 20
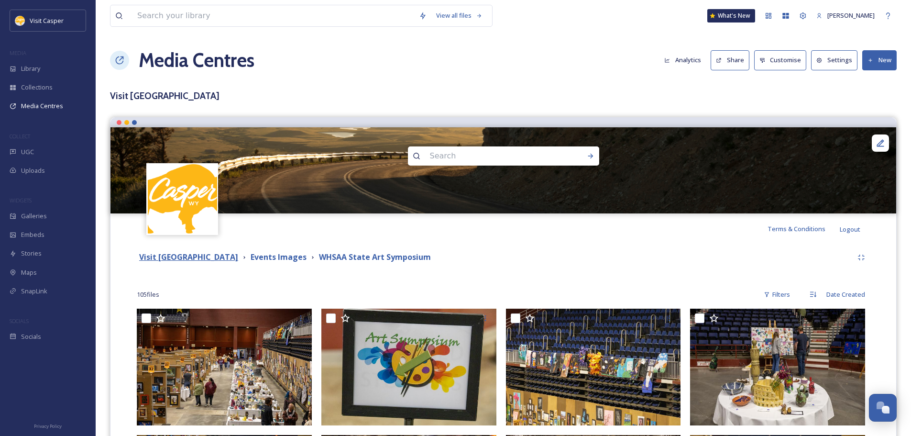
click at [211, 255] on strong "Visit [GEOGRAPHIC_DATA]" at bounding box center [188, 256] width 99 height 11
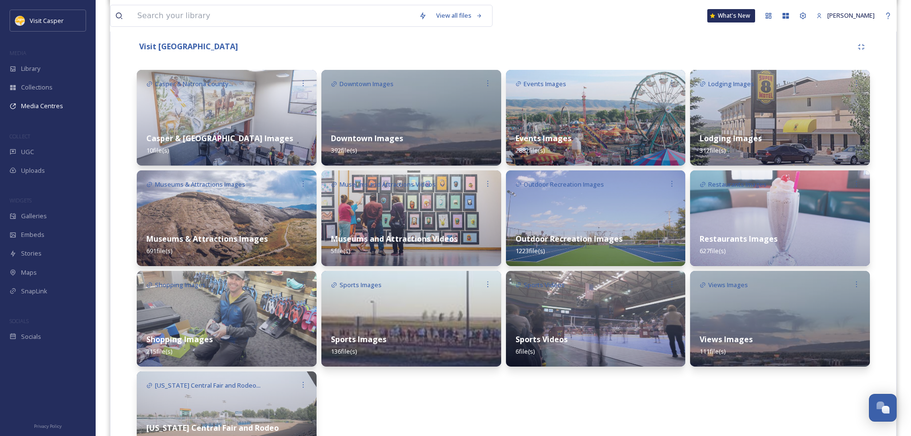
scroll to position [137, 0]
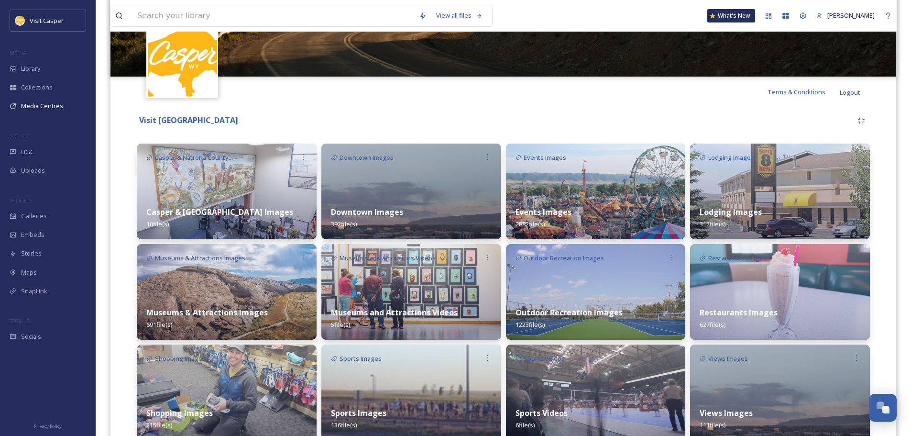
drag, startPoint x: 573, startPoint y: 186, endPoint x: 581, endPoint y: 183, distance: 8.8
click at [573, 186] on img at bounding box center [596, 191] width 180 height 96
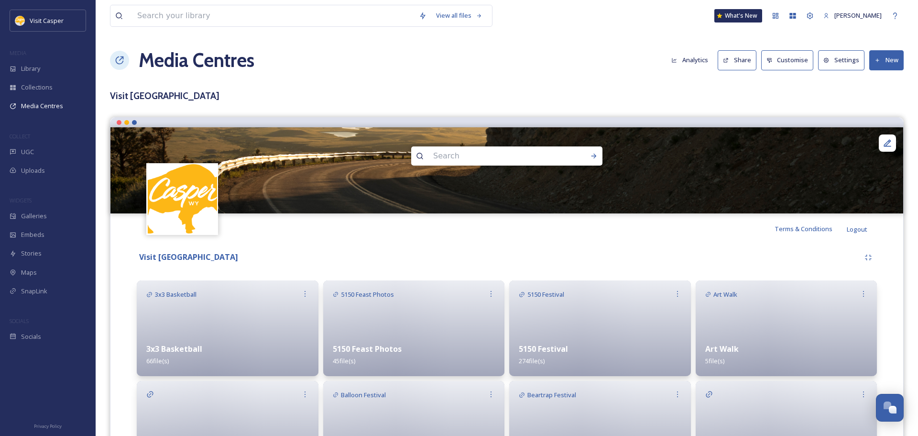
click at [890, 66] on button "New" at bounding box center [886, 60] width 34 height 20
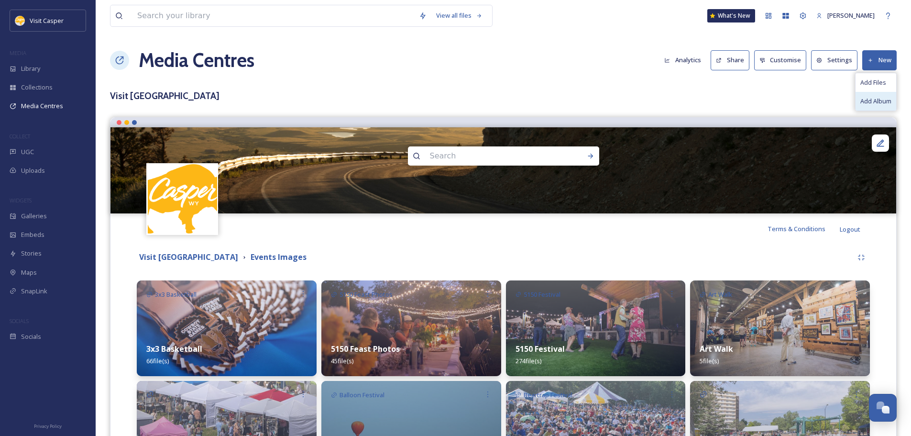
click at [879, 101] on span "Add Album" at bounding box center [875, 101] width 31 height 9
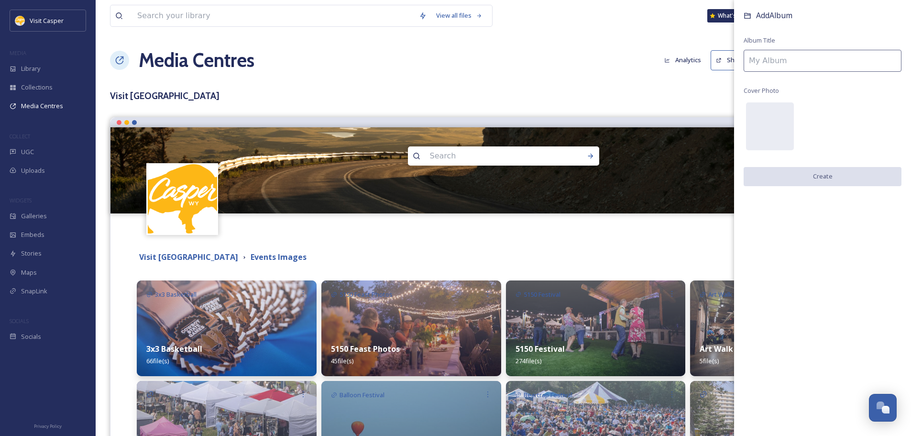
click at [795, 56] on input at bounding box center [822, 61] width 158 height 22
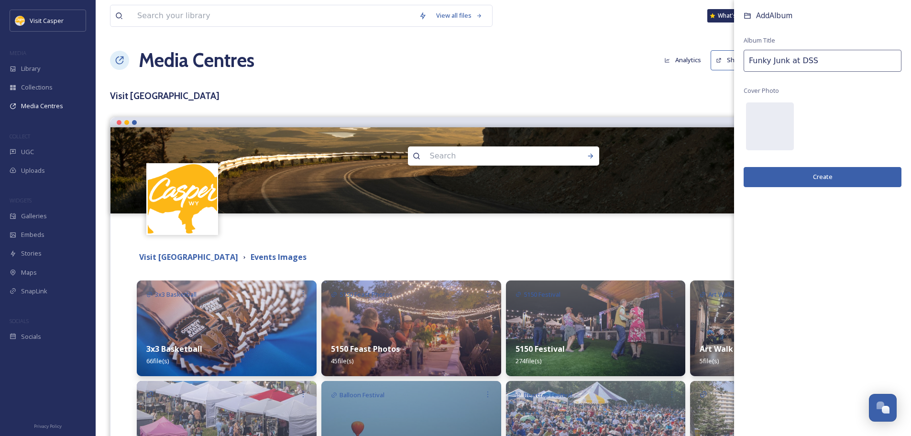
type input "Funky Junk at DSS"
click at [842, 179] on button "Create" at bounding box center [822, 177] width 158 height 20
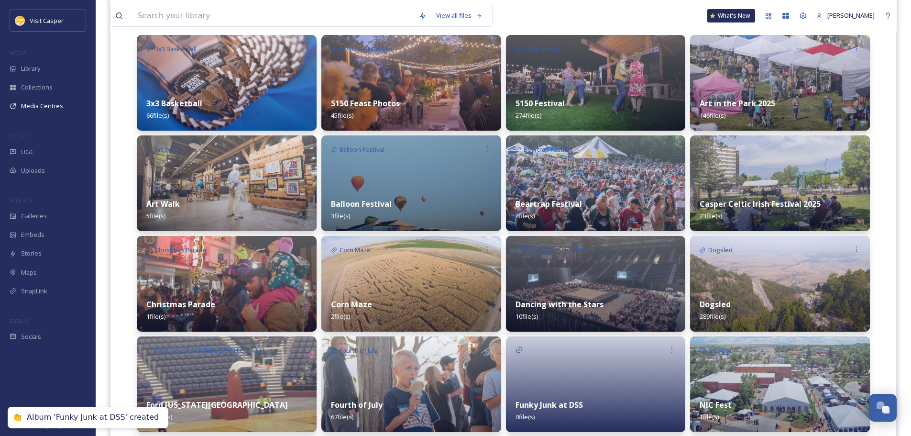
scroll to position [335, 0]
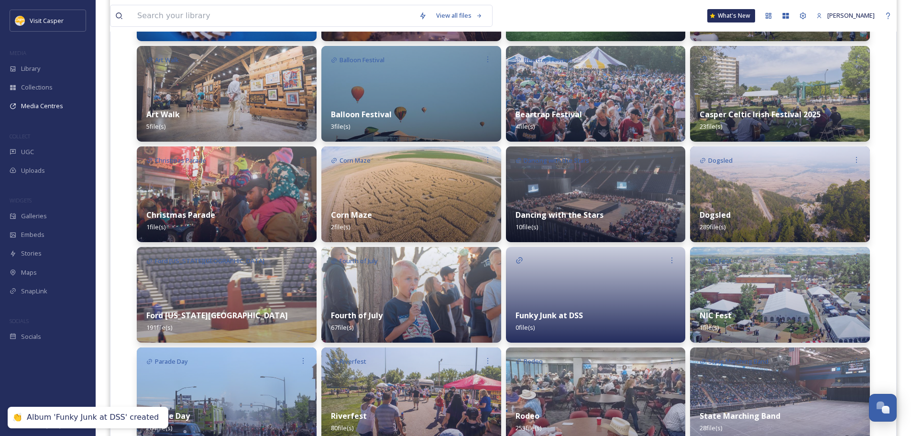
click at [552, 289] on div at bounding box center [596, 295] width 180 height 96
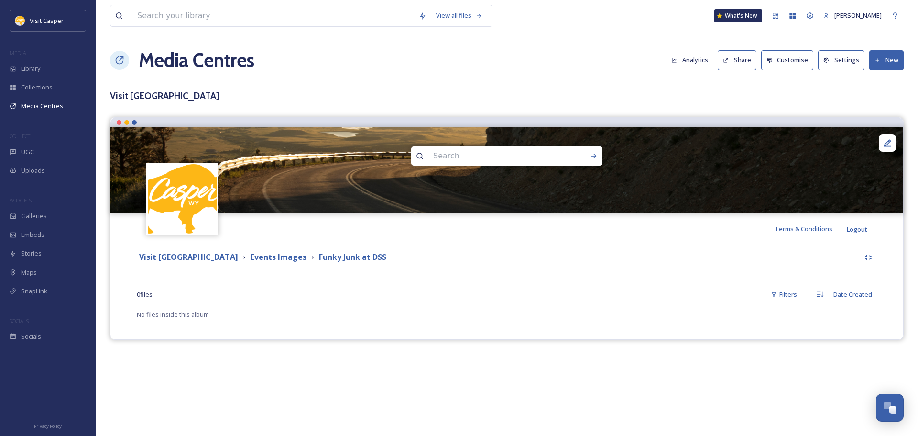
click at [881, 68] on button "New" at bounding box center [886, 60] width 34 height 20
click at [884, 84] on span "Add Files" at bounding box center [880, 82] width 26 height 9
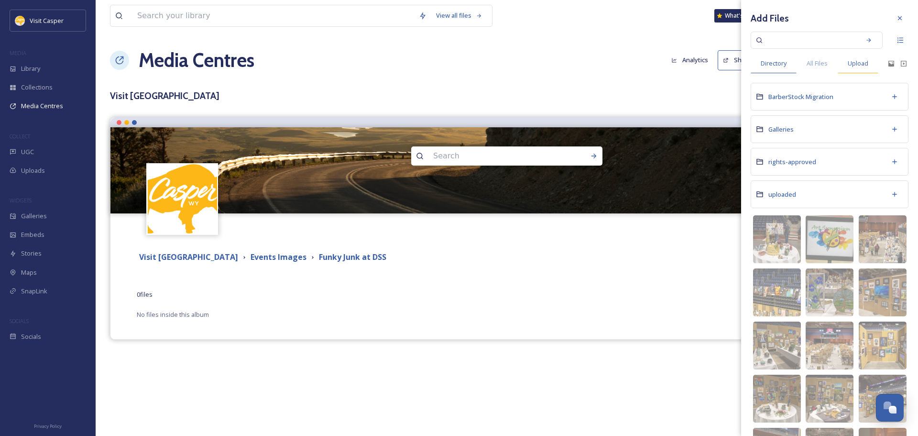
click at [867, 56] on div "Upload" at bounding box center [858, 64] width 41 height 20
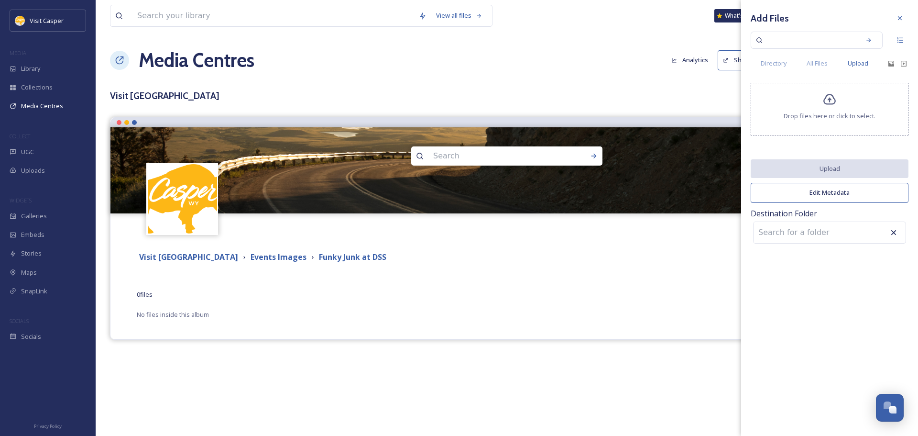
click at [802, 114] on span "Drop files here or click to select." at bounding box center [830, 115] width 92 height 9
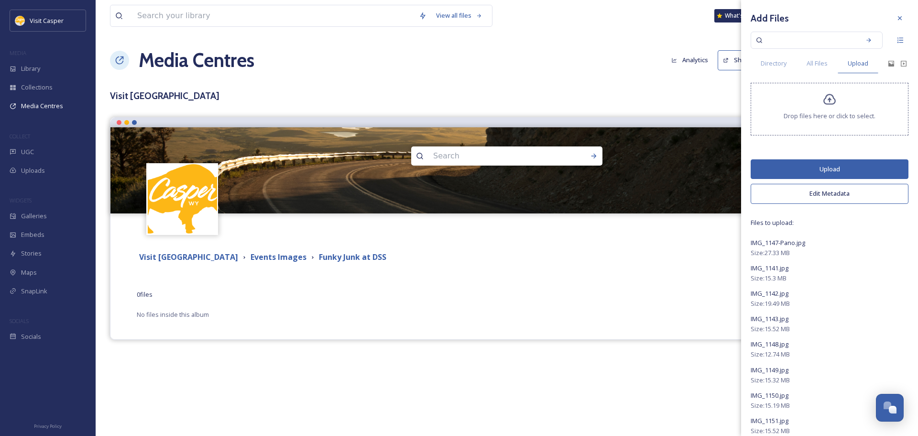
click at [838, 196] on button "Edit Metadata" at bounding box center [830, 194] width 158 height 20
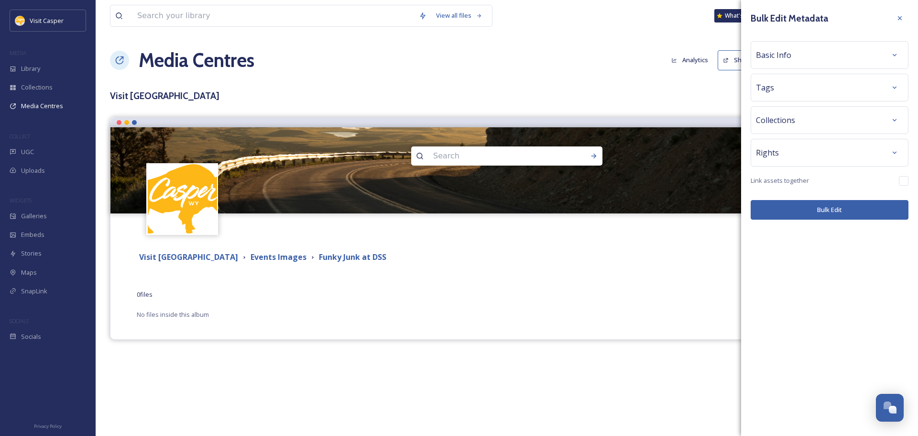
click at [791, 50] on div "Basic Info" at bounding box center [829, 54] width 147 height 17
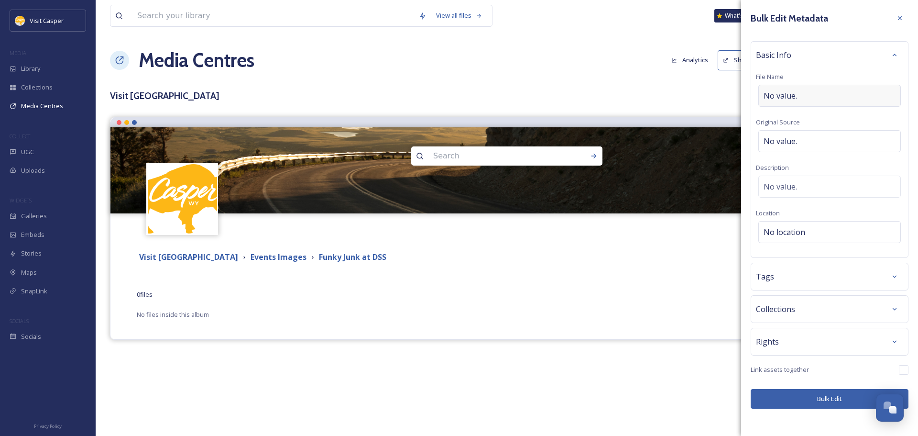
click at [790, 95] on span "No value." at bounding box center [779, 95] width 33 height 11
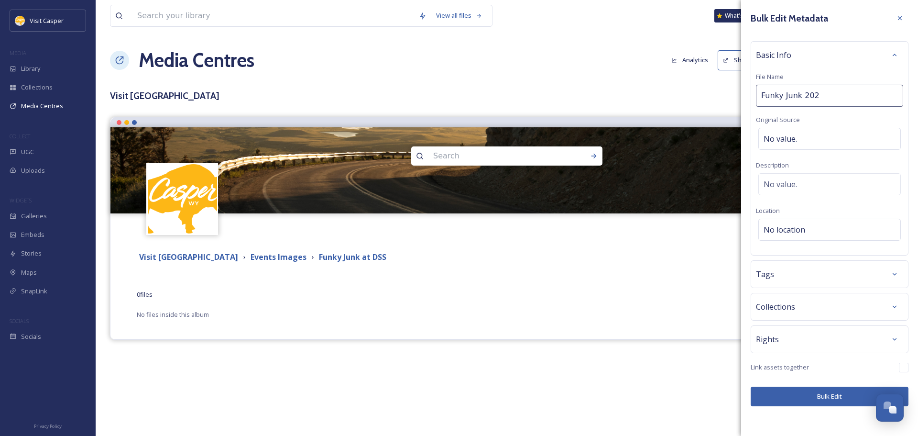
type input "Funky Junk 2025"
click at [806, 179] on div "No value." at bounding box center [829, 184] width 142 height 22
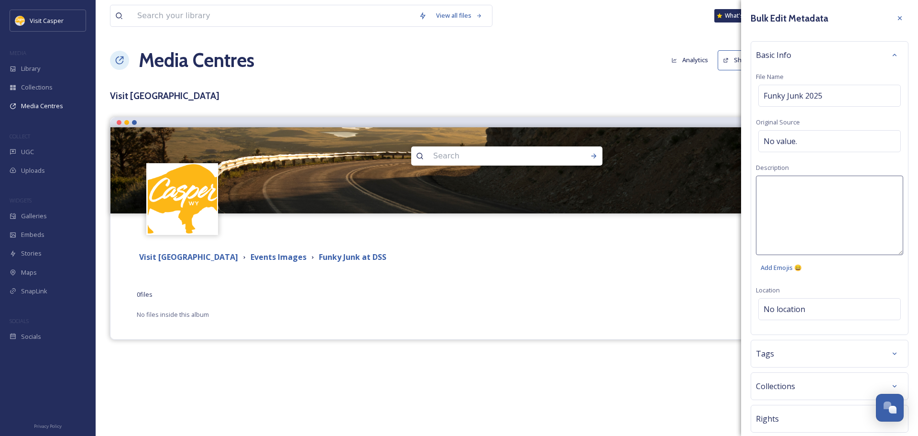
click at [798, 185] on textarea at bounding box center [829, 214] width 147 height 79
click at [762, 187] on textarea "Funky Junk 2025 at David Street Station" at bounding box center [829, 214] width 147 height 79
type textarea "Spring Funky Junk 2025 at David Street Station"
click at [789, 312] on div "Bulk Edit Metadata Basic Info File Name Funky Junk 2025 Original Source No valu…" at bounding box center [829, 247] width 177 height 495
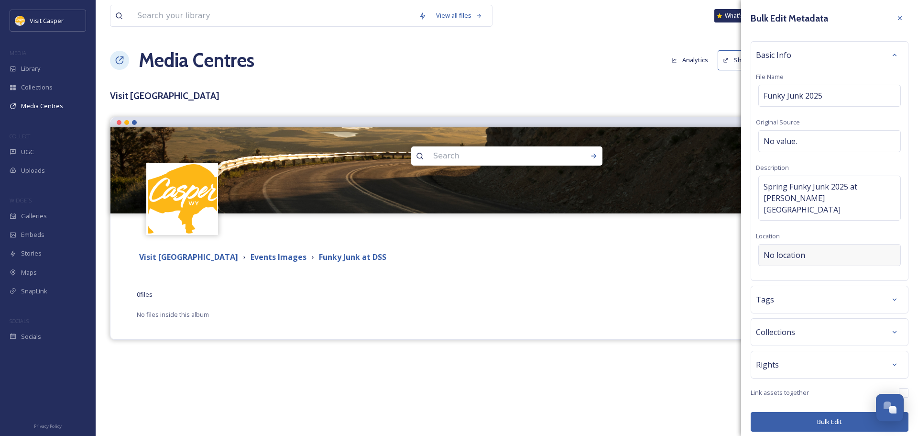
click at [785, 249] on span "No location" at bounding box center [784, 254] width 42 height 11
click at [781, 244] on input at bounding box center [830, 254] width 142 height 21
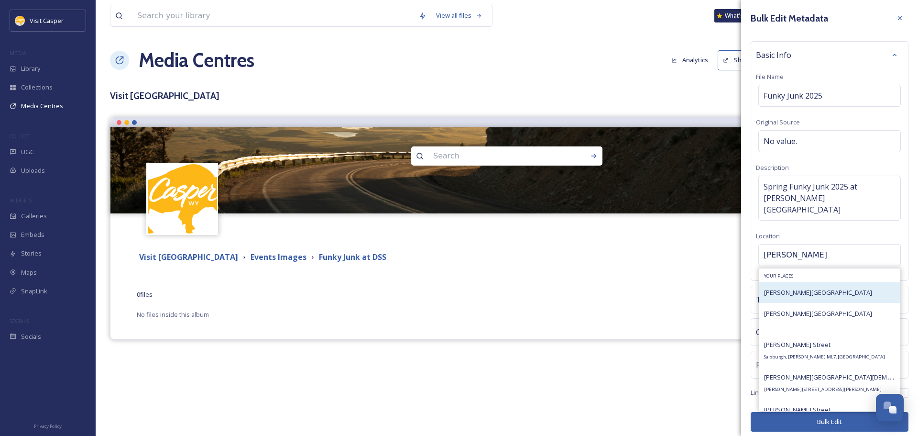
type input "David Stree"
click at [805, 288] on span "David Street Station" at bounding box center [818, 292] width 108 height 9
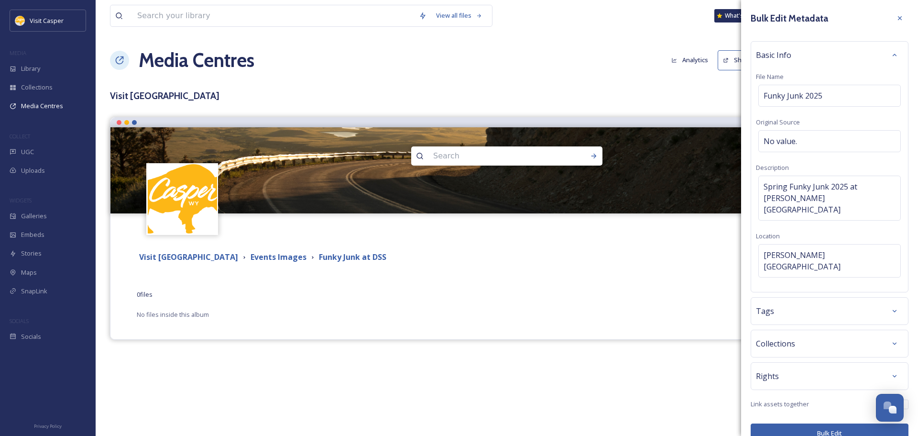
click at [796, 298] on div "Tags" at bounding box center [830, 311] width 158 height 28
click at [779, 302] on div "Tags" at bounding box center [829, 310] width 147 height 17
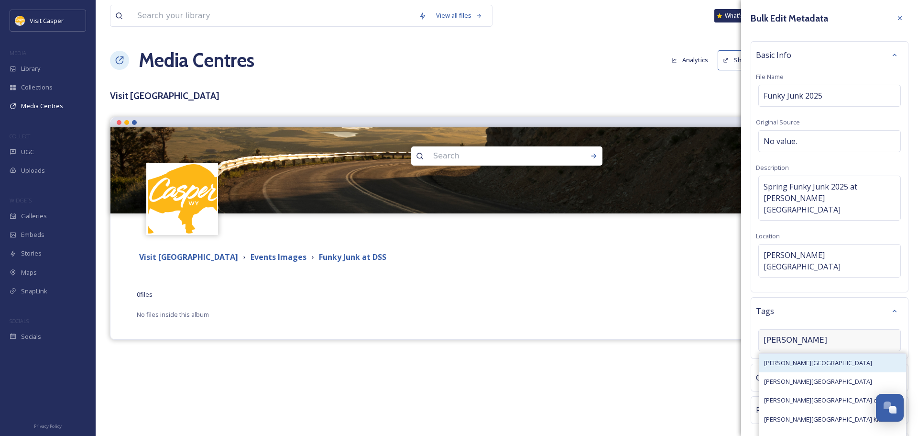
type input "David St"
click at [795, 358] on span "David Street Station" at bounding box center [818, 362] width 108 height 9
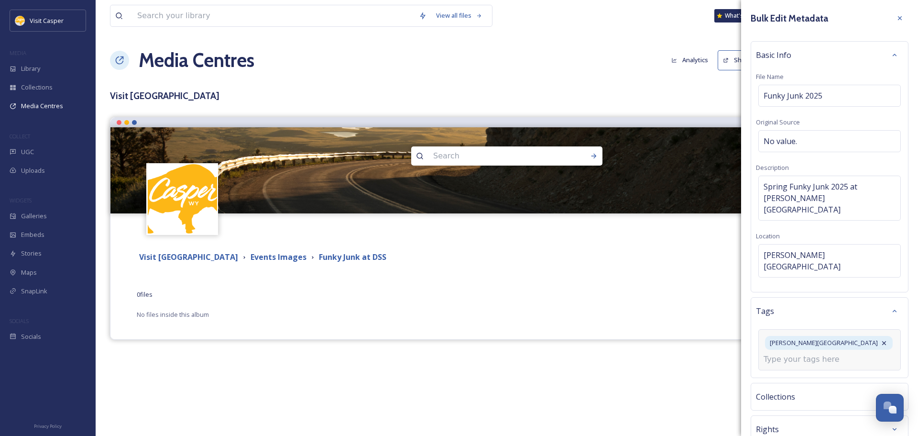
click at [815, 353] on input at bounding box center [811, 358] width 96 height 11
type input "Funky Junk"
click at [800, 377] on span "Create " Funky Junk "" at bounding box center [792, 381] width 57 height 9
drag, startPoint x: 810, startPoint y: 355, endPoint x: 812, endPoint y: 341, distance: 14.5
click at [810, 372] on input at bounding box center [811, 377] width 96 height 11
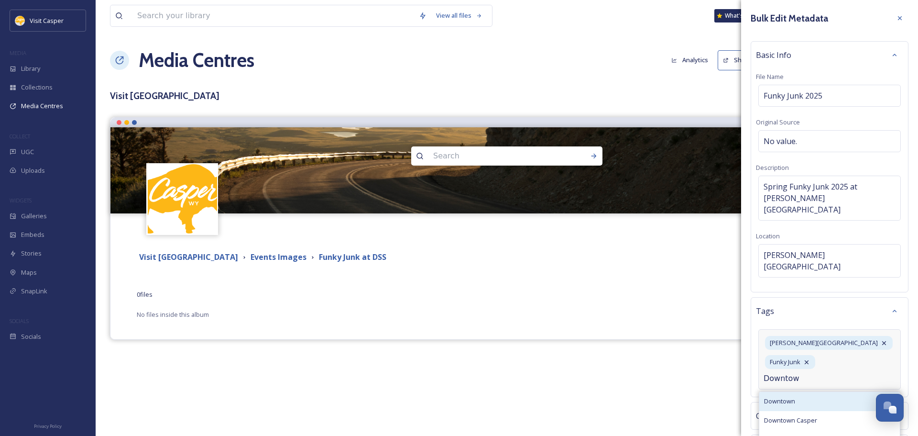
type input "Downtow"
click at [805, 392] on div "Downtown" at bounding box center [829, 401] width 141 height 19
click at [816, 372] on input at bounding box center [811, 377] width 96 height 11
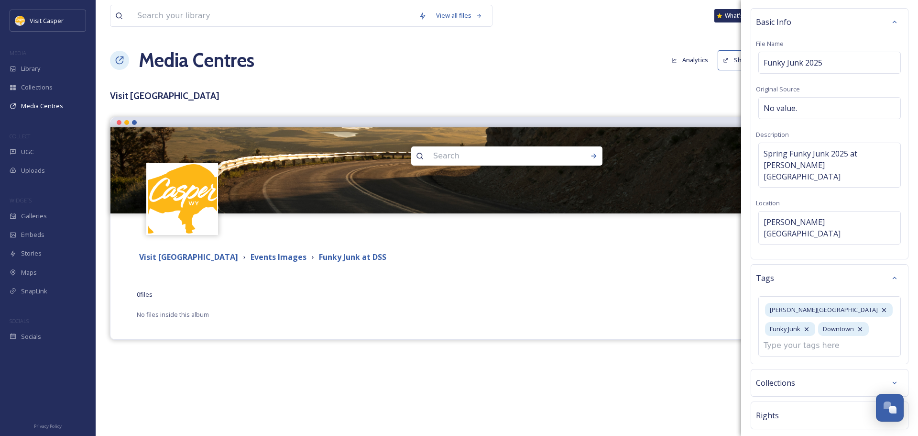
scroll to position [66, 0]
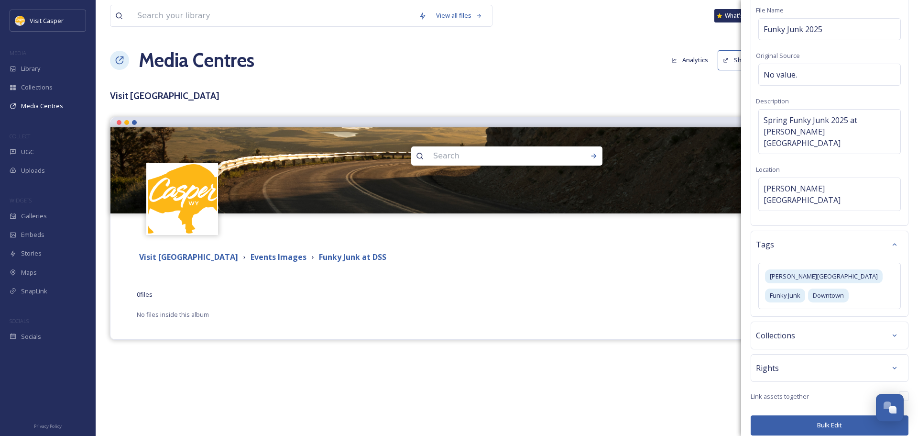
click at [806, 417] on button "Bulk Edit" at bounding box center [830, 425] width 158 height 20
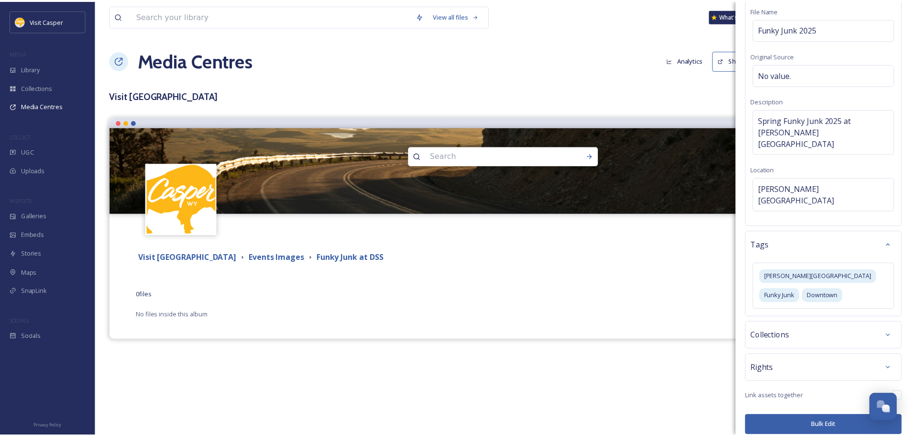
scroll to position [0, 0]
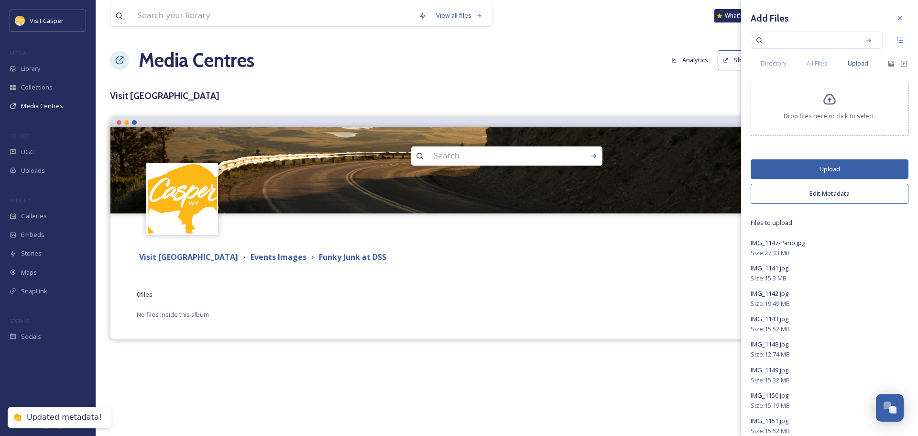
click at [837, 170] on button "Upload" at bounding box center [830, 169] width 158 height 20
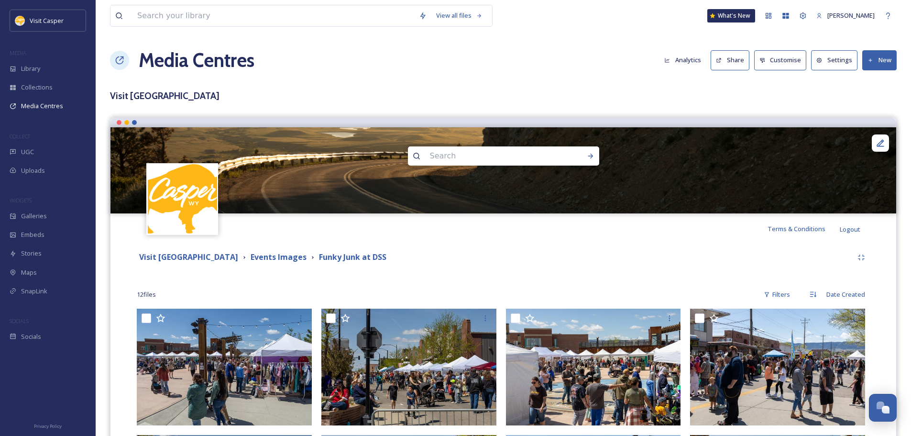
drag, startPoint x: 201, startPoint y: 261, endPoint x: 234, endPoint y: 227, distance: 47.3
click at [201, 261] on strong "Visit [GEOGRAPHIC_DATA]" at bounding box center [188, 256] width 99 height 11
